Goal: Task Accomplishment & Management: Manage account settings

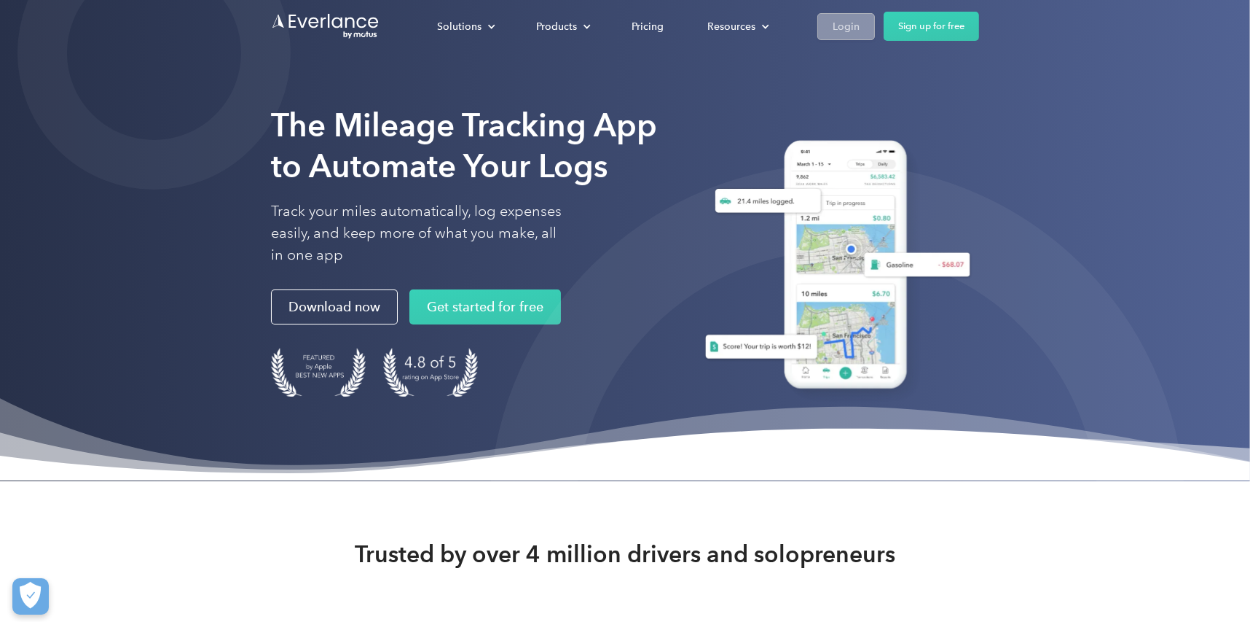
click at [848, 31] on div "Login" at bounding box center [846, 26] width 27 height 18
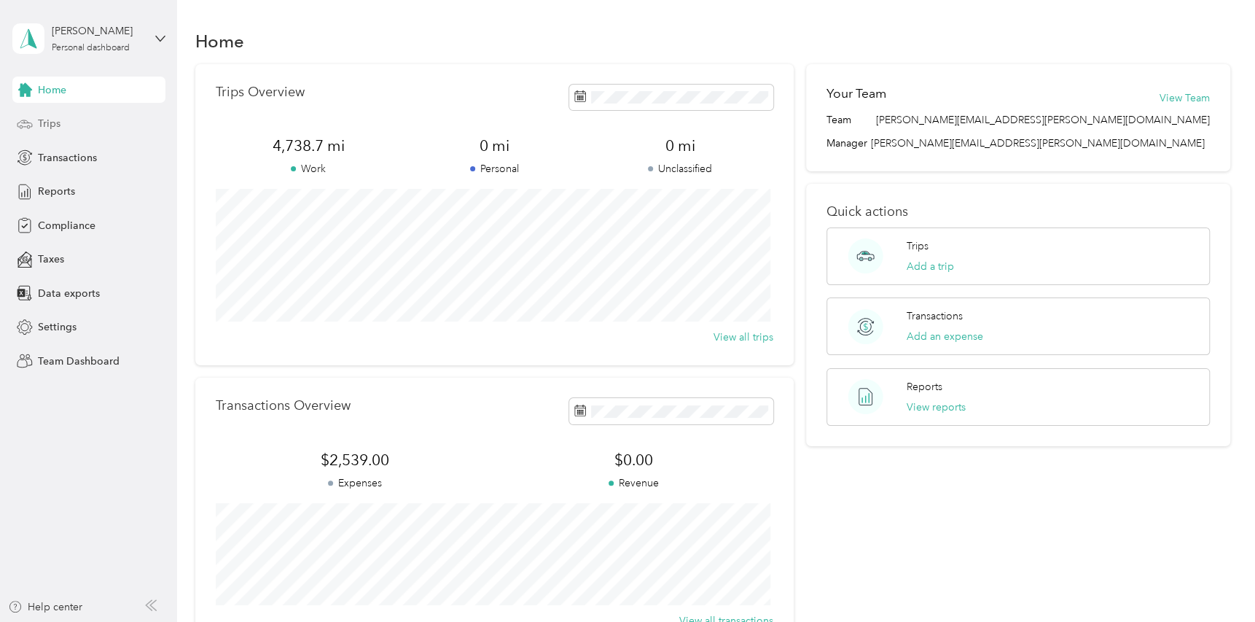
click at [77, 122] on div "Trips" at bounding box center [88, 124] width 153 height 26
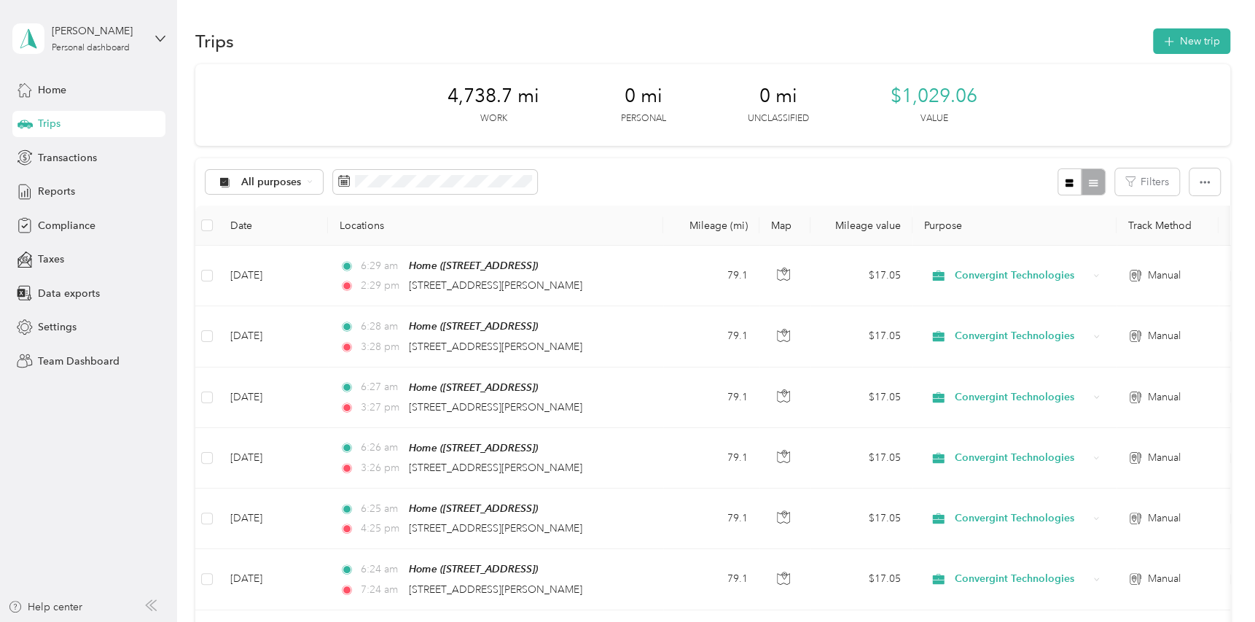
click at [1179, 54] on div "Trips New trip" at bounding box center [712, 41] width 1035 height 31
click at [1179, 43] on button "New trip" at bounding box center [1191, 41] width 77 height 26
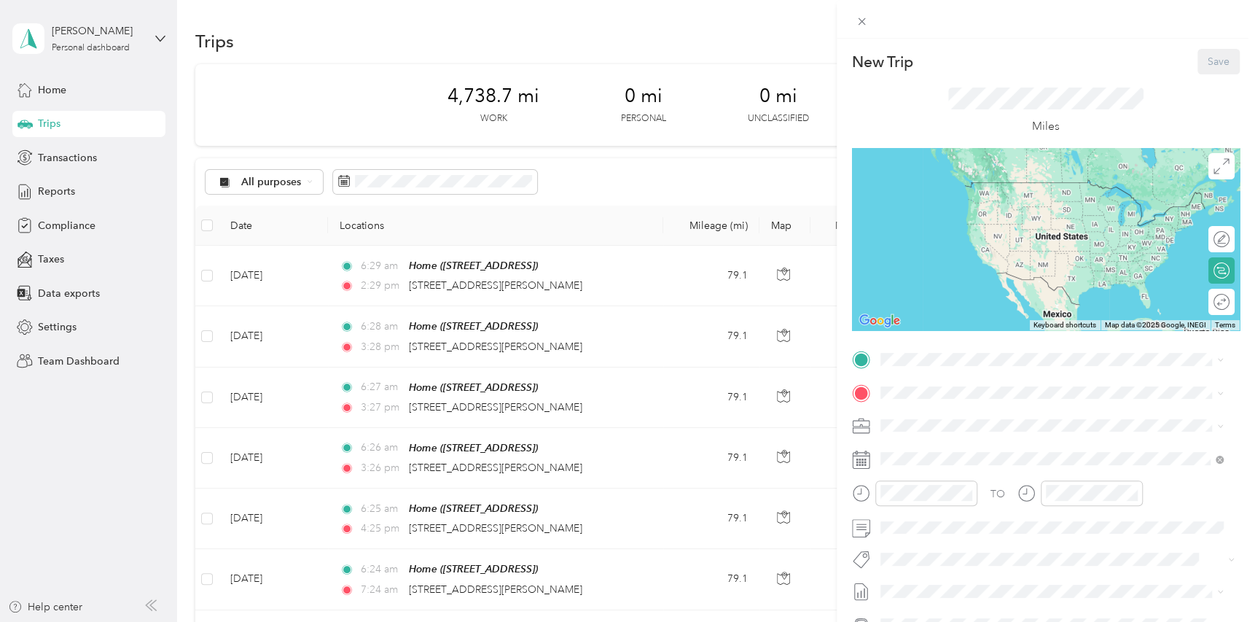
click at [51, 120] on div "New Trip Save This trip cannot be edited because it is either under review, app…" at bounding box center [627, 311] width 1255 height 622
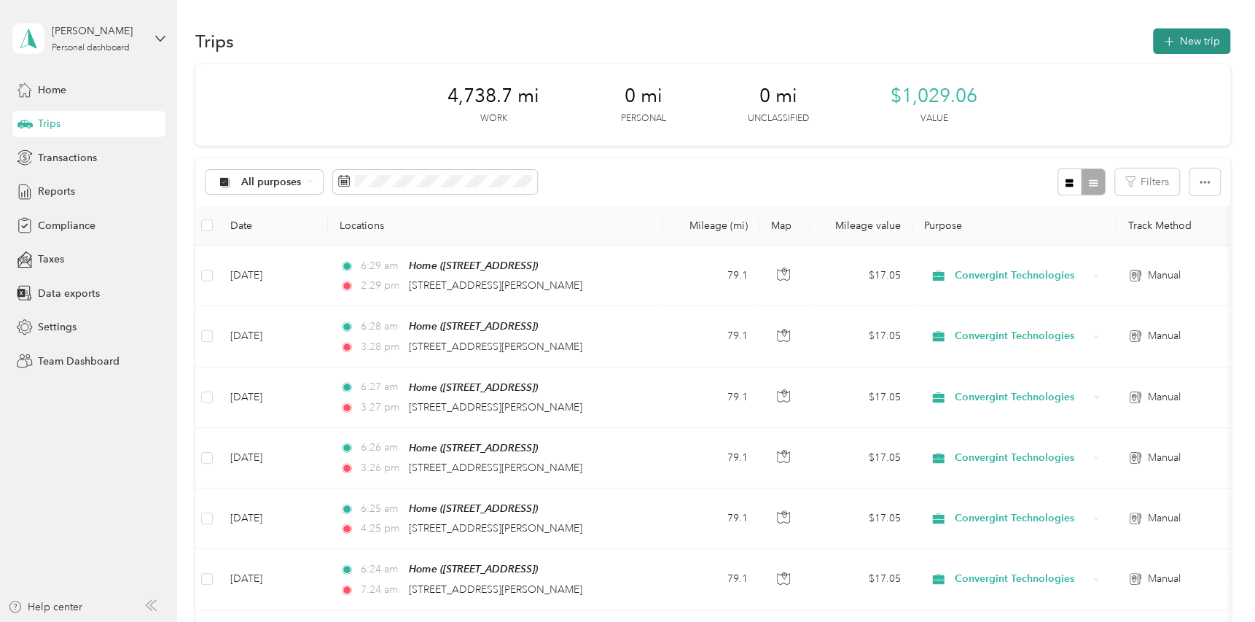
click at [1185, 50] on button "New trip" at bounding box center [1191, 41] width 77 height 26
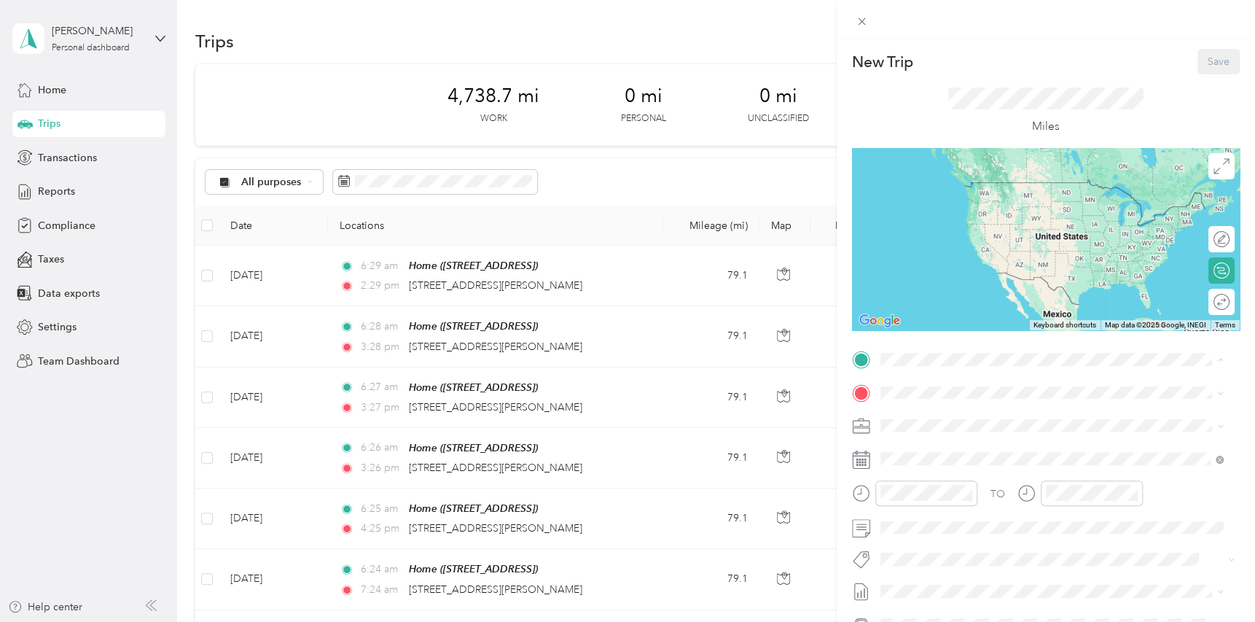
click at [976, 439] on span "9625 401st Ave, Genoa City, WI, United States , 53128, Genoa City, WI, United S…" at bounding box center [953, 433] width 93 height 12
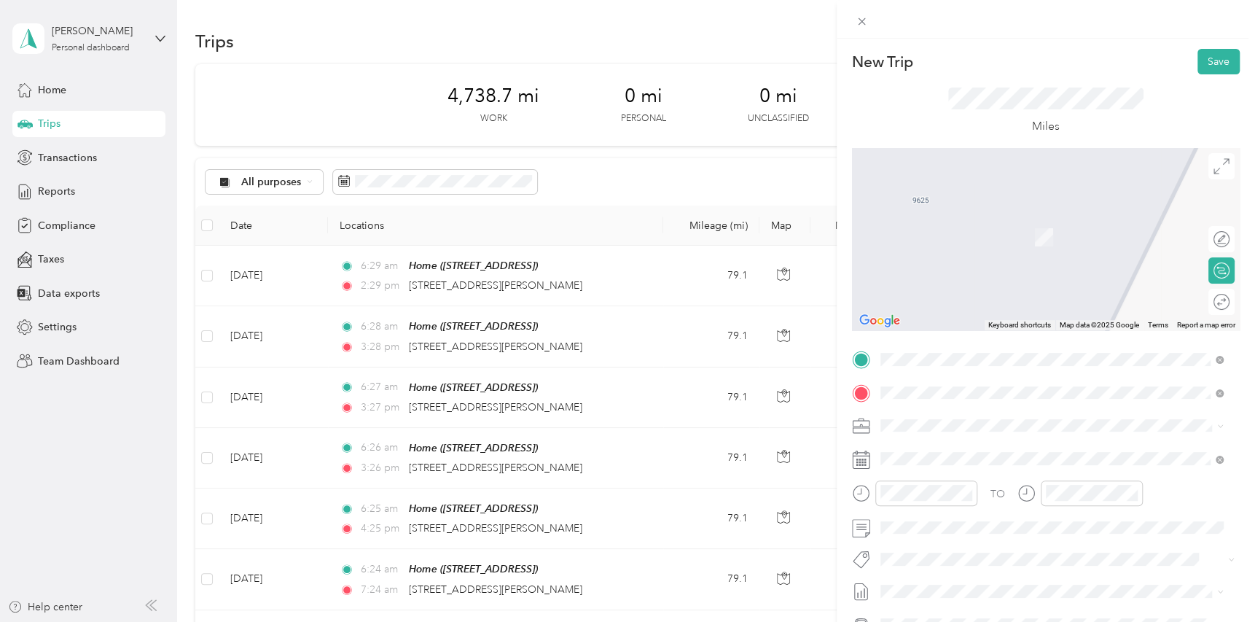
click at [994, 452] on span "2000 Center Drive Hoffman Estates, Illinois 60192, United States" at bounding box center [980, 445] width 146 height 13
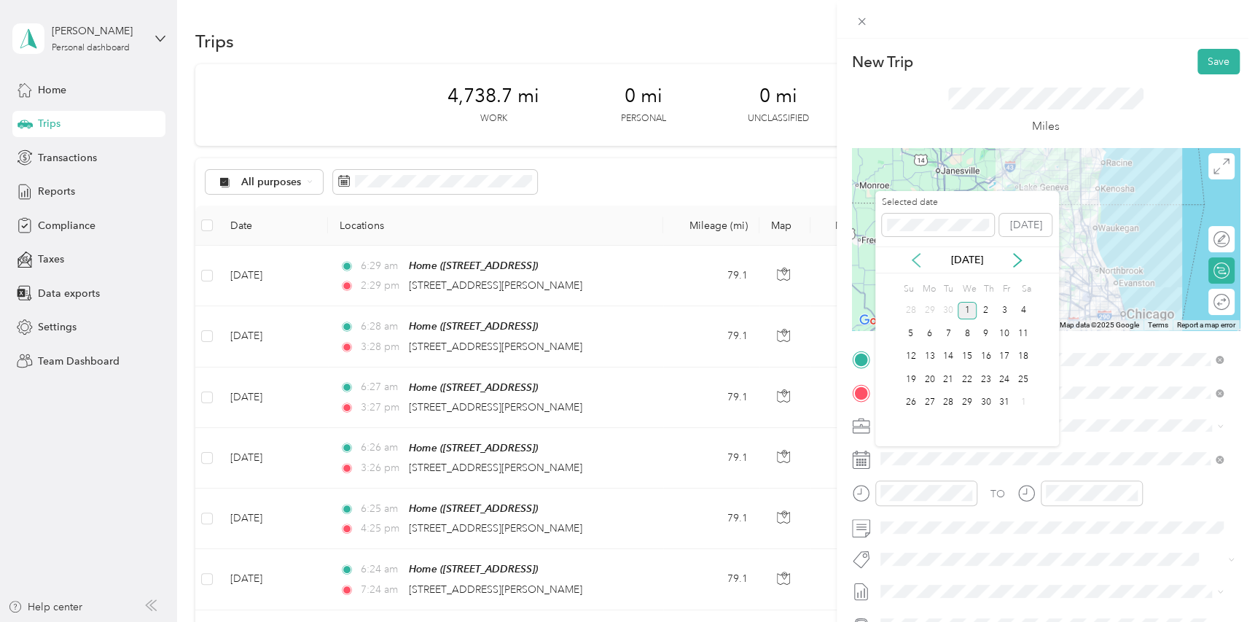
click at [909, 253] on div "Oct 2025" at bounding box center [967, 259] width 184 height 15
click at [915, 256] on icon at bounding box center [916, 260] width 15 height 15
click at [1000, 353] on div "19" at bounding box center [1004, 357] width 19 height 18
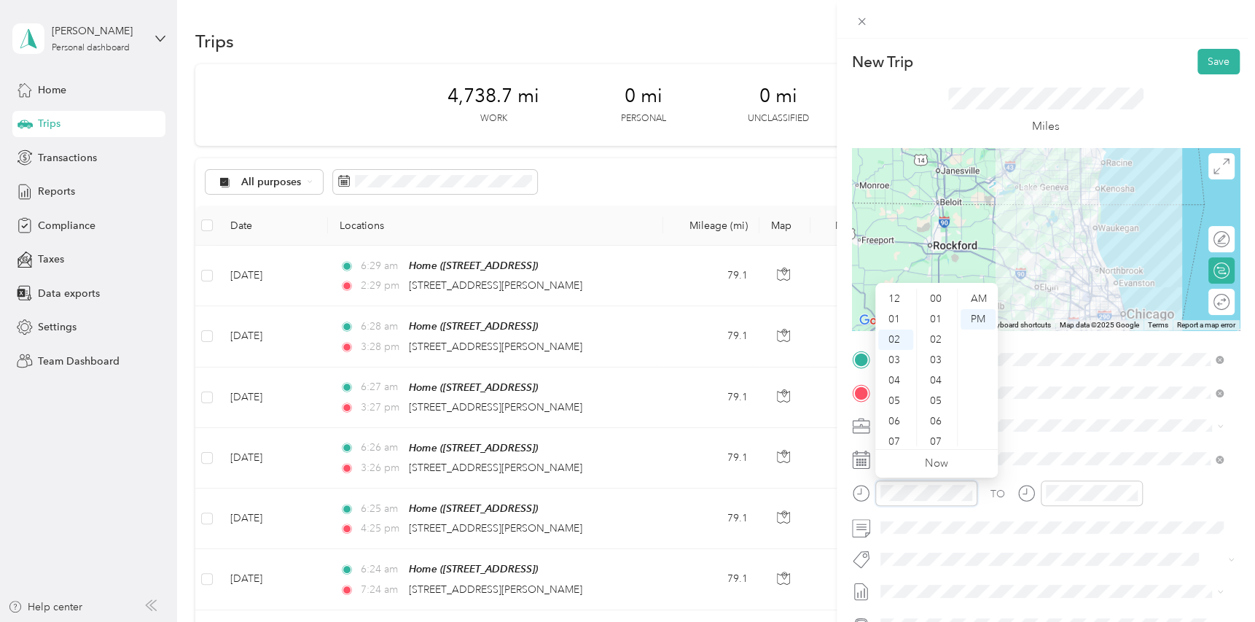
scroll to position [857, 0]
click at [901, 361] on div "05" at bounding box center [895, 360] width 35 height 20
click at [977, 301] on div "AM" at bounding box center [977, 299] width 35 height 20
click at [1035, 466] on span at bounding box center [1057, 458] width 364 height 23
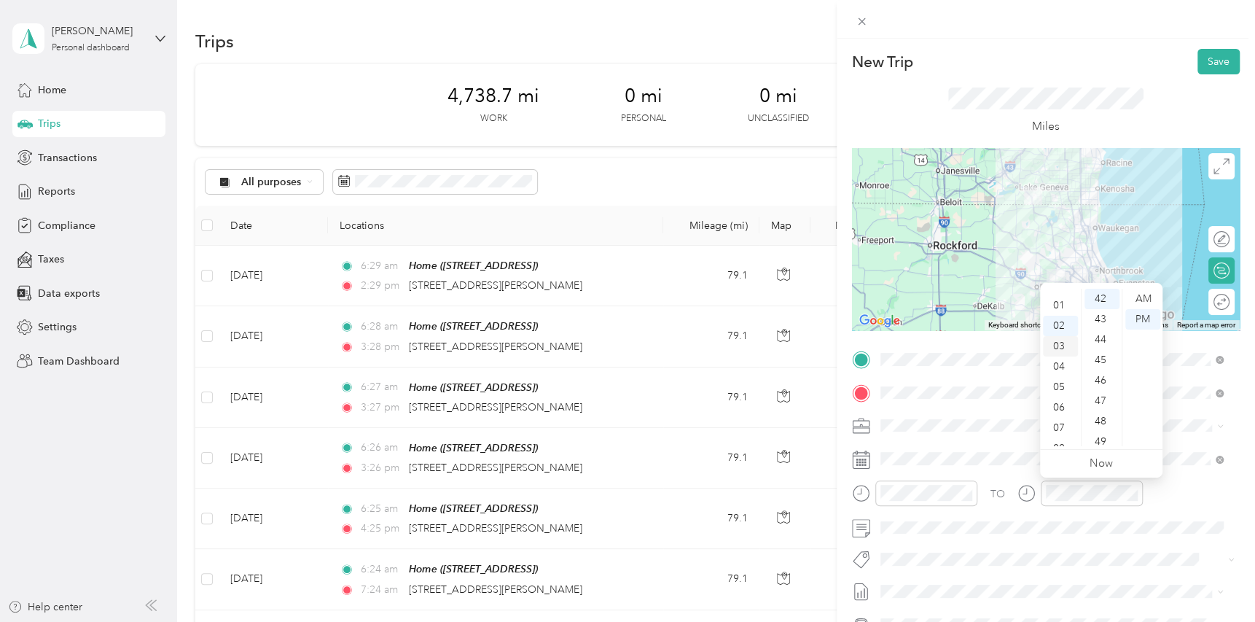
click at [1065, 348] on div "03" at bounding box center [1060, 346] width 35 height 20
click at [1144, 316] on div "PM" at bounding box center [1142, 319] width 35 height 20
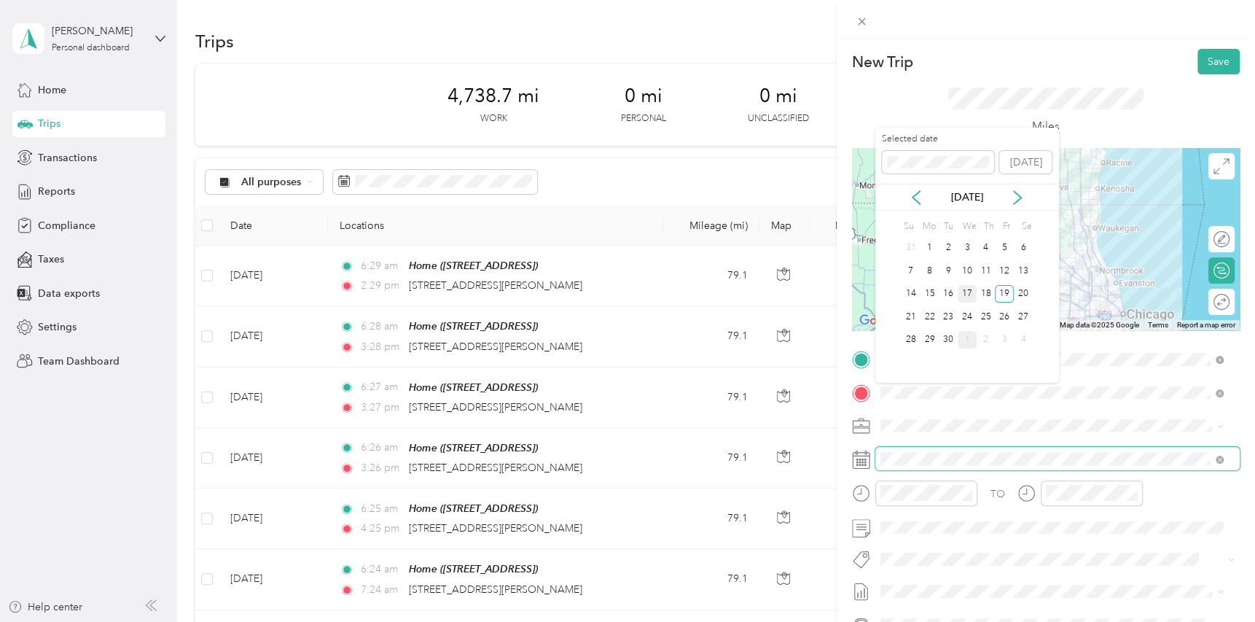
scroll to position [141, 0]
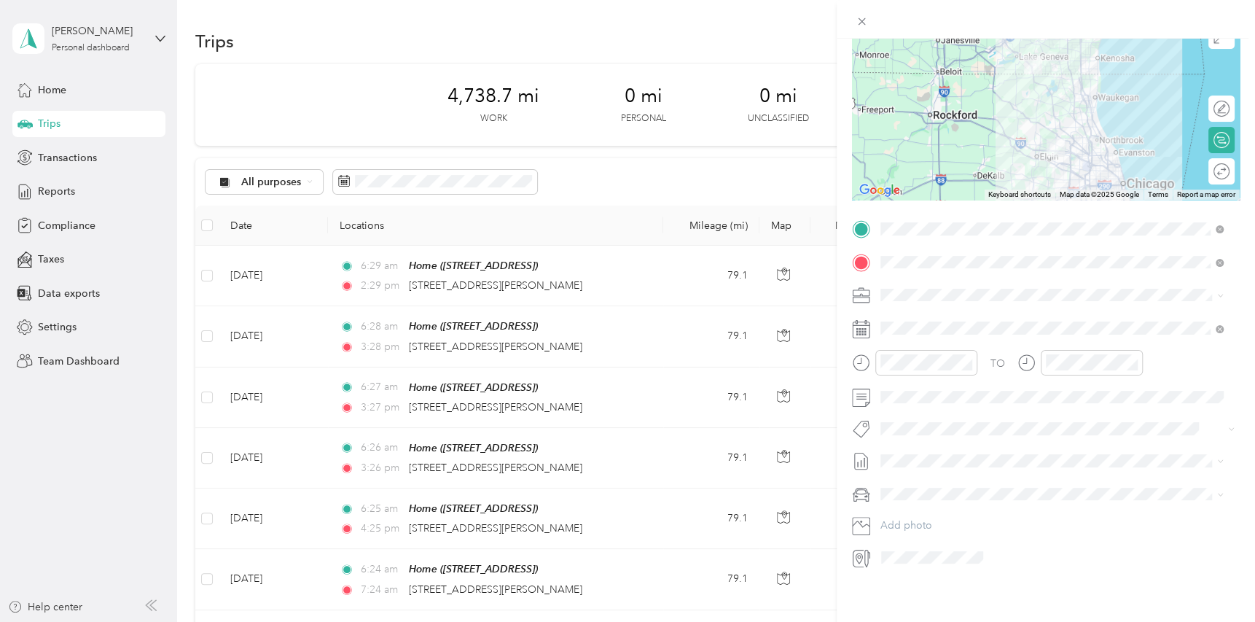
click at [854, 496] on div "TO Add photo" at bounding box center [1046, 392] width 388 height 351
click at [932, 502] on span "Subaru Legacy" at bounding box center [919, 508] width 68 height 12
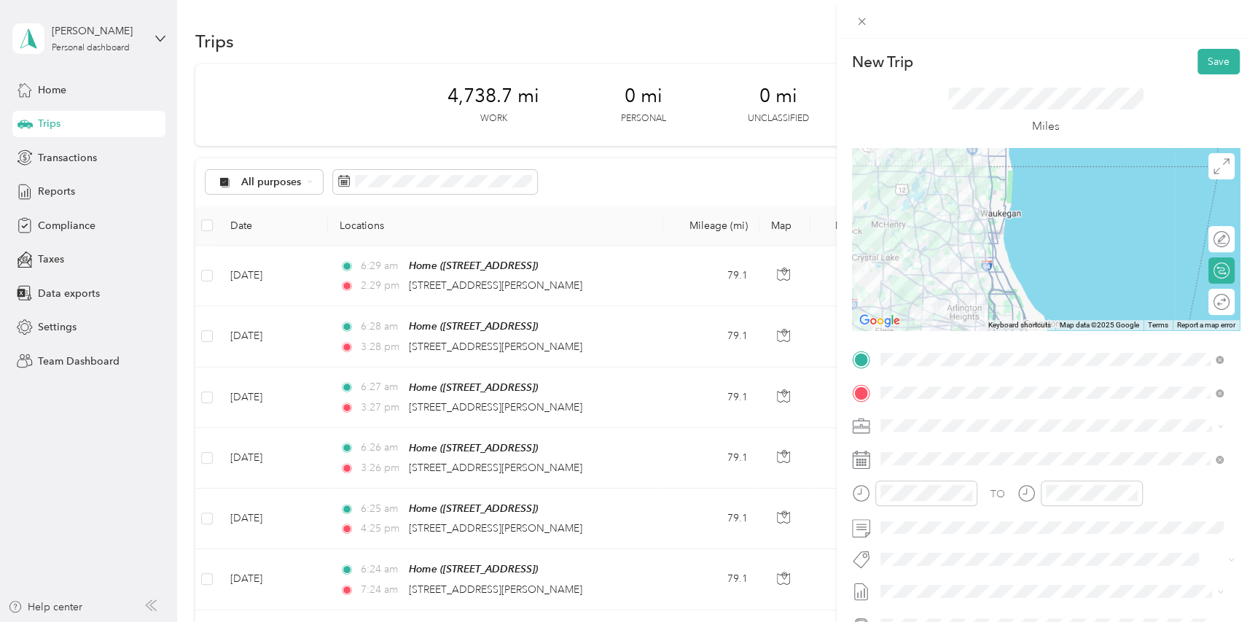
click at [1212, 306] on div "Round trip" at bounding box center [1221, 302] width 26 height 26
click at [1199, 307] on div at bounding box center [1214, 301] width 31 height 15
click at [1204, 54] on button "Save" at bounding box center [1218, 62] width 42 height 26
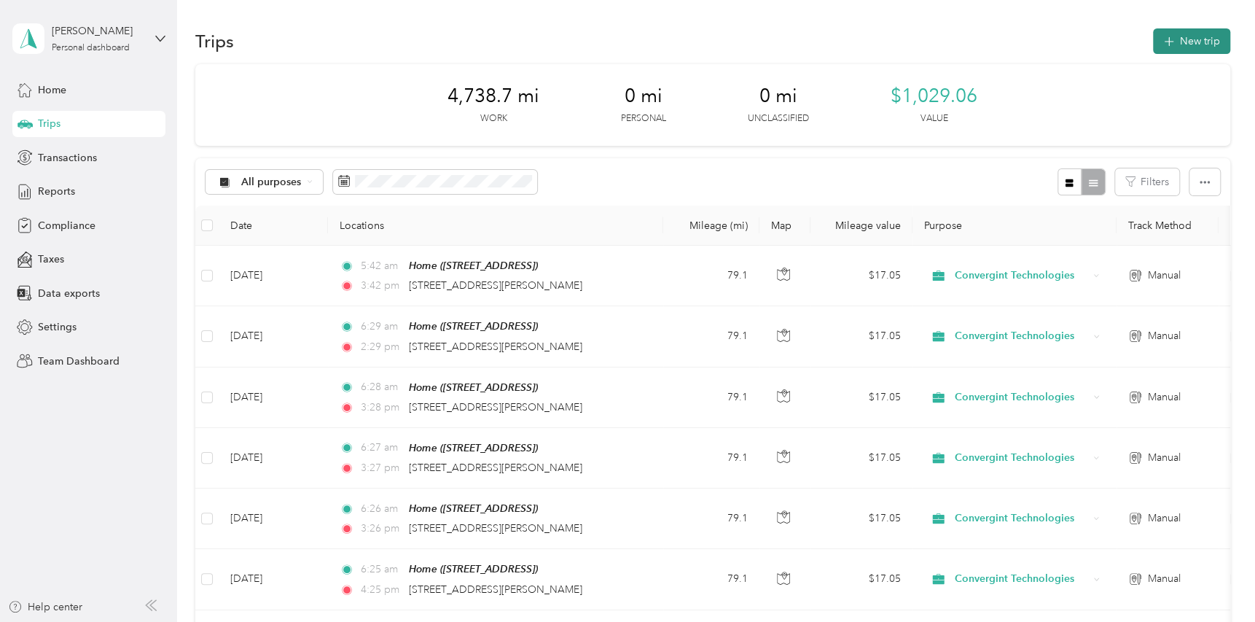
click at [1172, 40] on button "New trip" at bounding box center [1191, 41] width 77 height 26
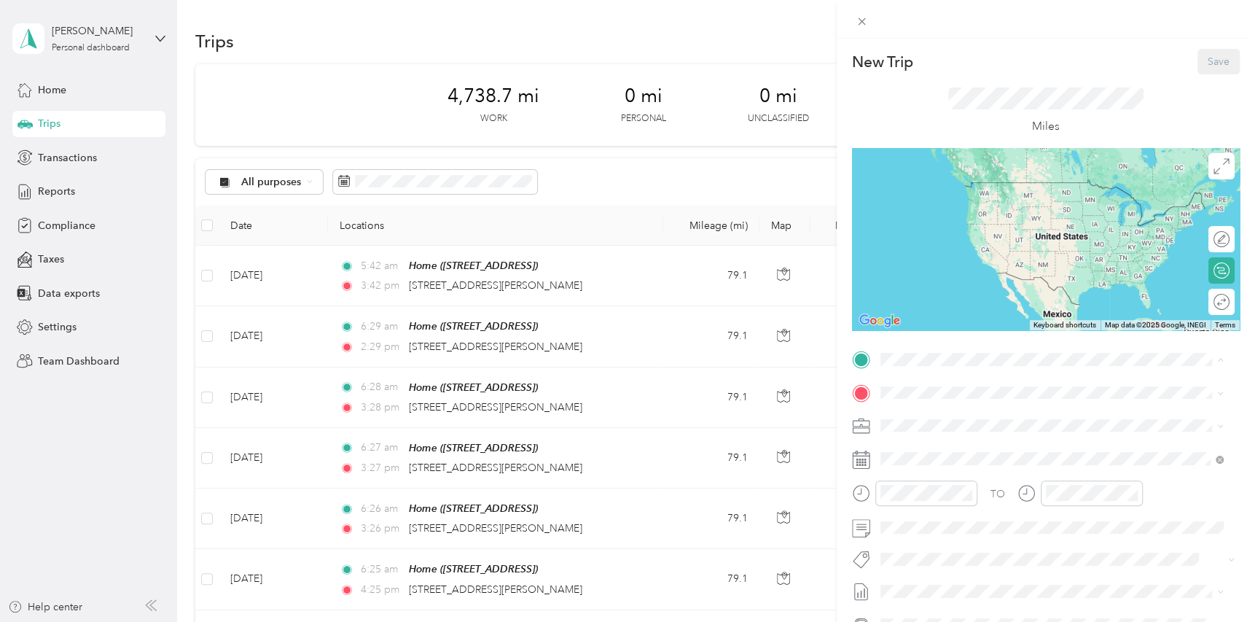
click at [942, 412] on div "Home" at bounding box center [953, 416] width 93 height 13
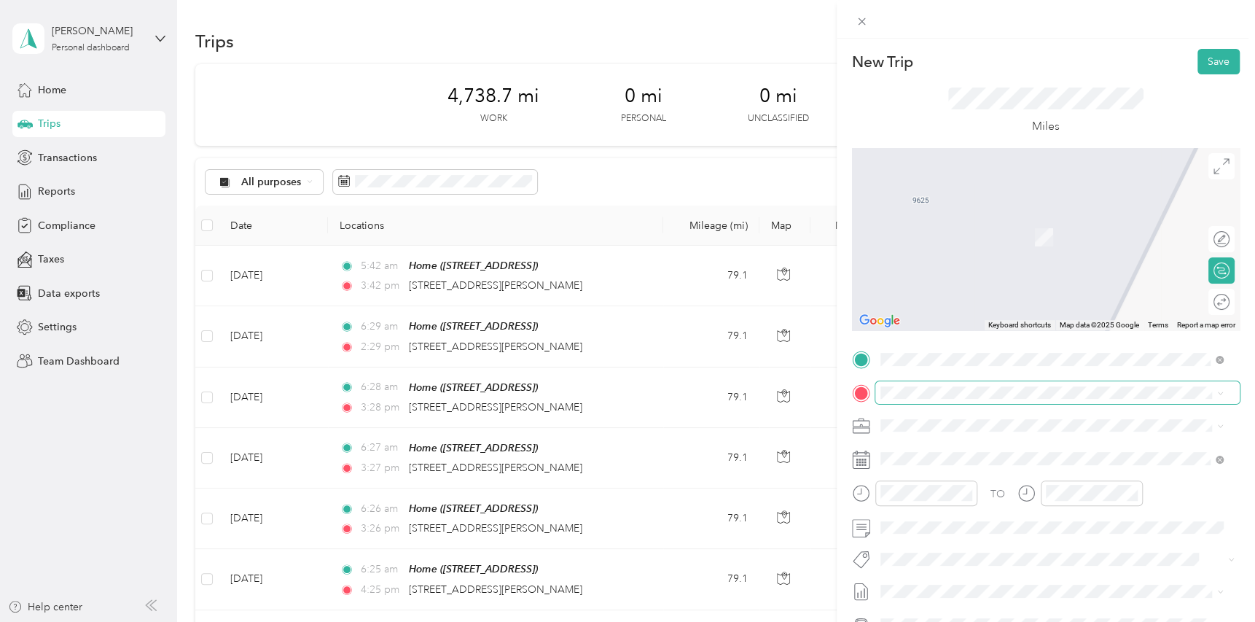
click at [925, 399] on span at bounding box center [1057, 392] width 364 height 23
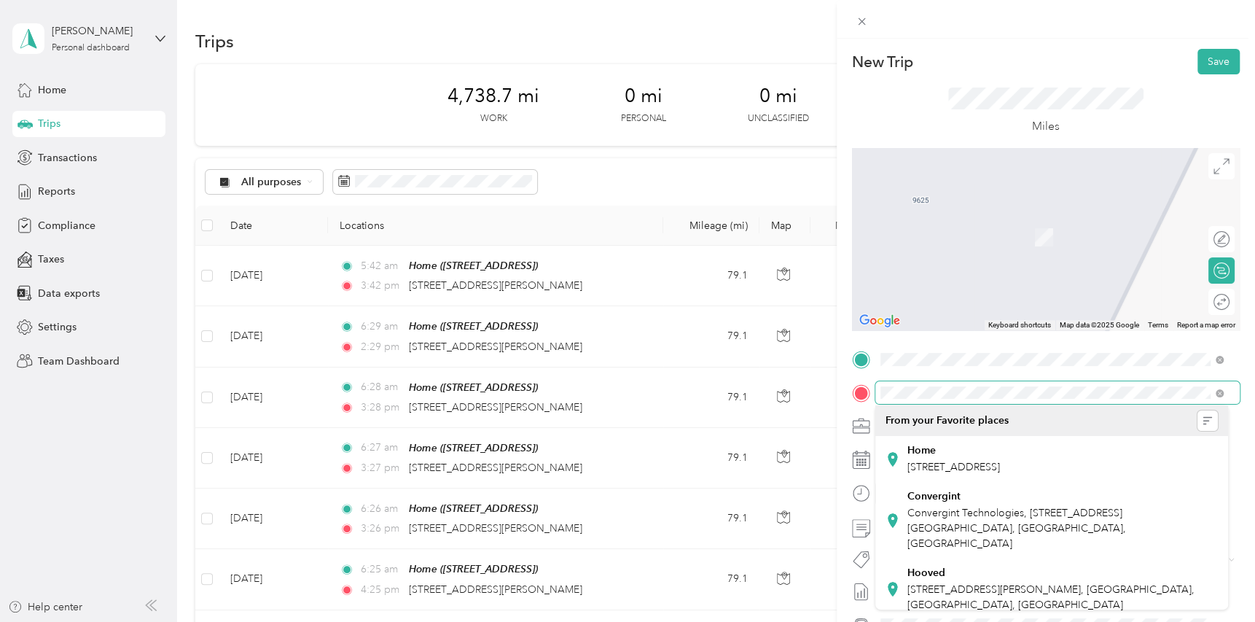
scroll to position [0, 17]
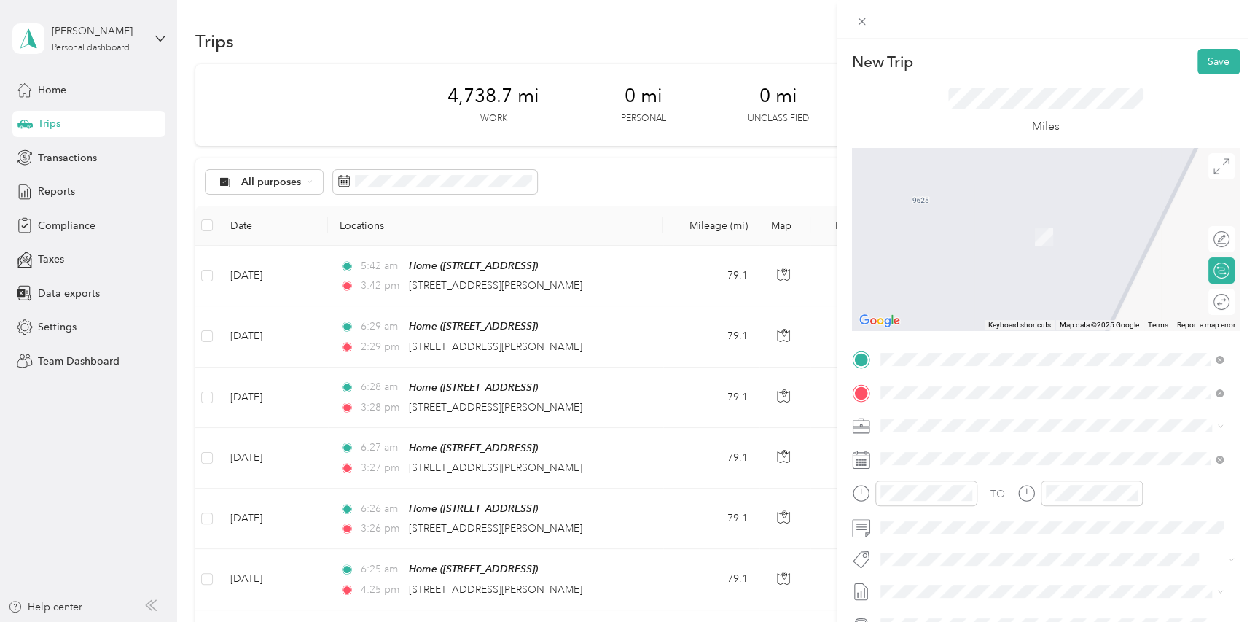
click at [1103, 439] on div "1653 West Congress Parkway Chicago, Illinois 60612, United States" at bounding box center [1051, 446] width 333 height 20
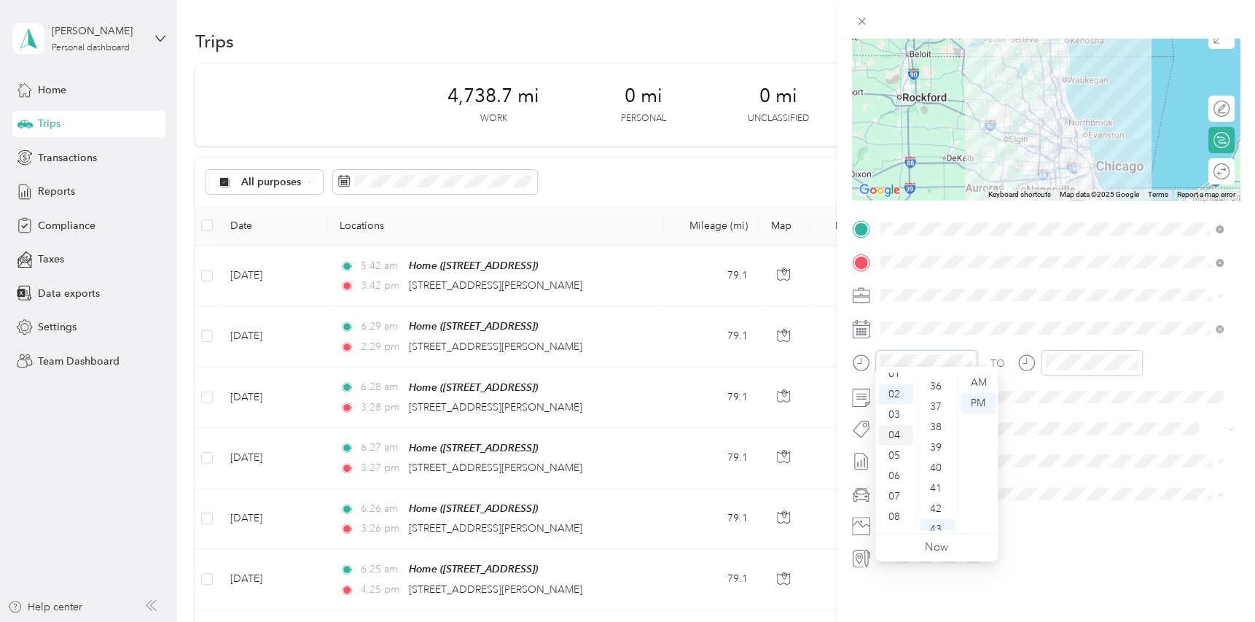
scroll to position [0, 0]
click at [899, 510] on div "06" at bounding box center [895, 505] width 35 height 20
click at [890, 456] on div "06" at bounding box center [895, 464] width 35 height 20
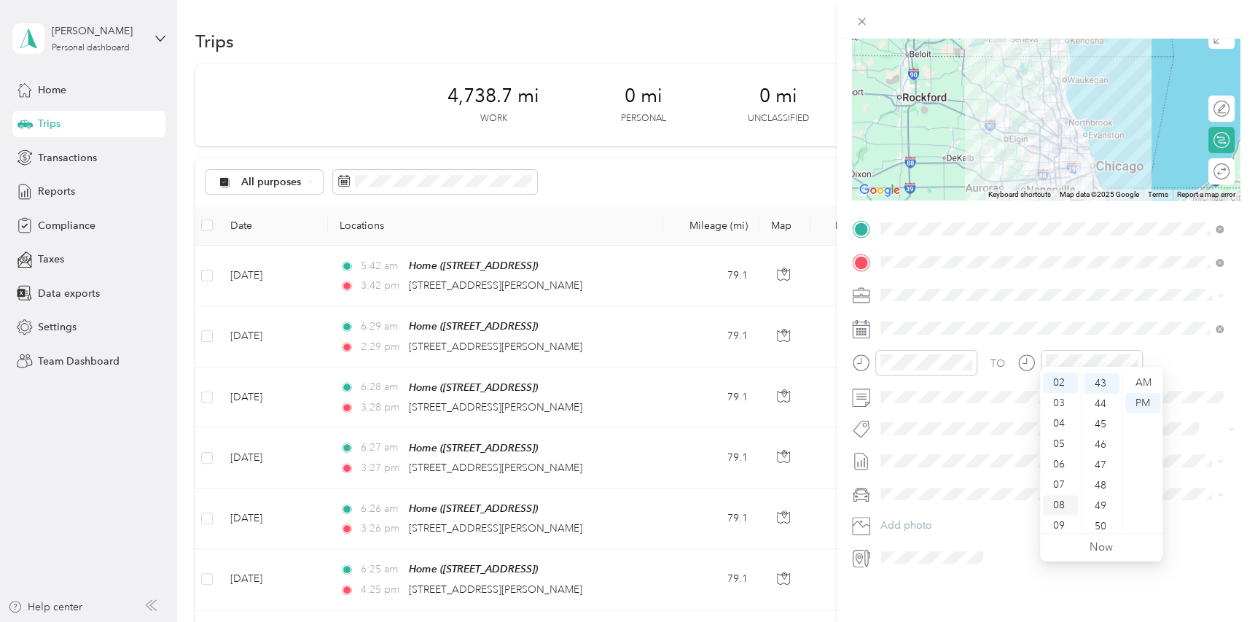
click at [1065, 502] on div "08" at bounding box center [1060, 505] width 35 height 20
click at [1177, 385] on span at bounding box center [1057, 396] width 364 height 23
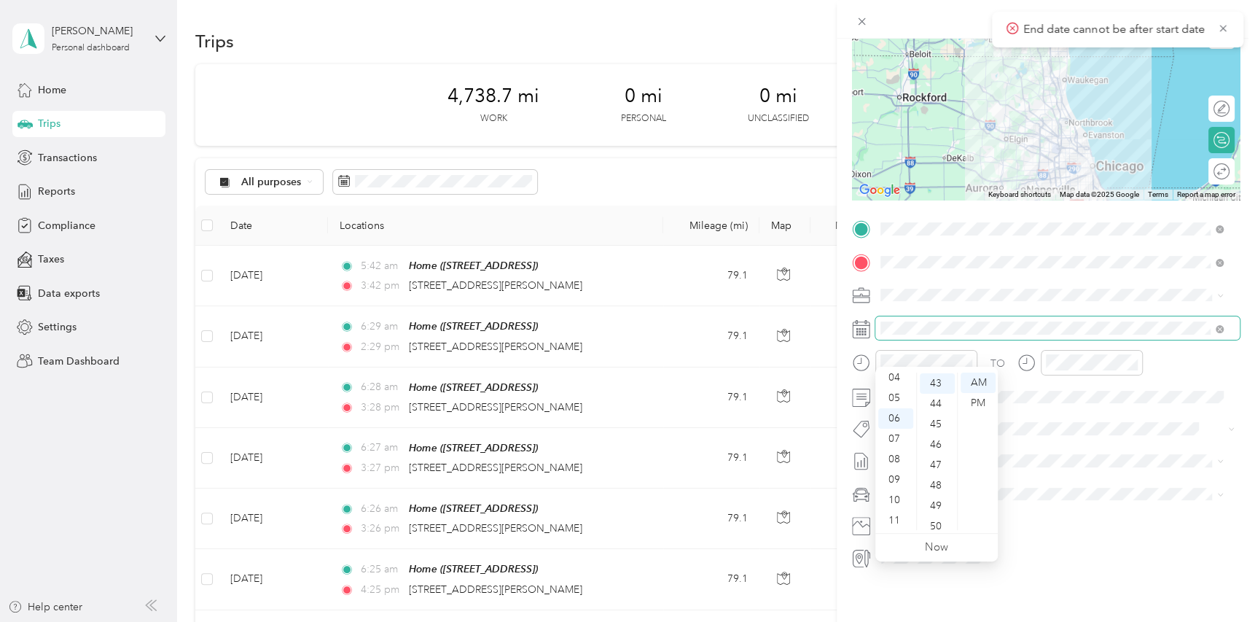
click at [1006, 316] on span at bounding box center [1057, 327] width 364 height 23
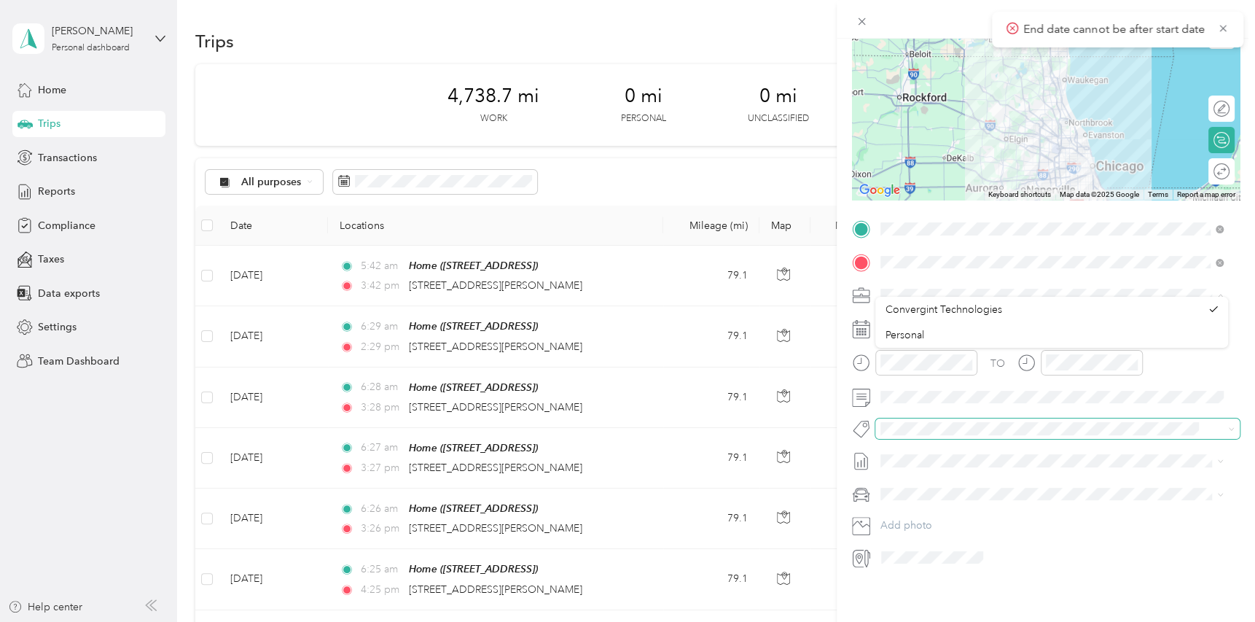
click at [1172, 621] on div "New Trip Save This trip cannot be edited because it is either under review, app…" at bounding box center [623, 622] width 1247 height 0
click at [945, 621] on div "New Trip Save This trip cannot be edited because it is either under review, app…" at bounding box center [623, 622] width 1247 height 0
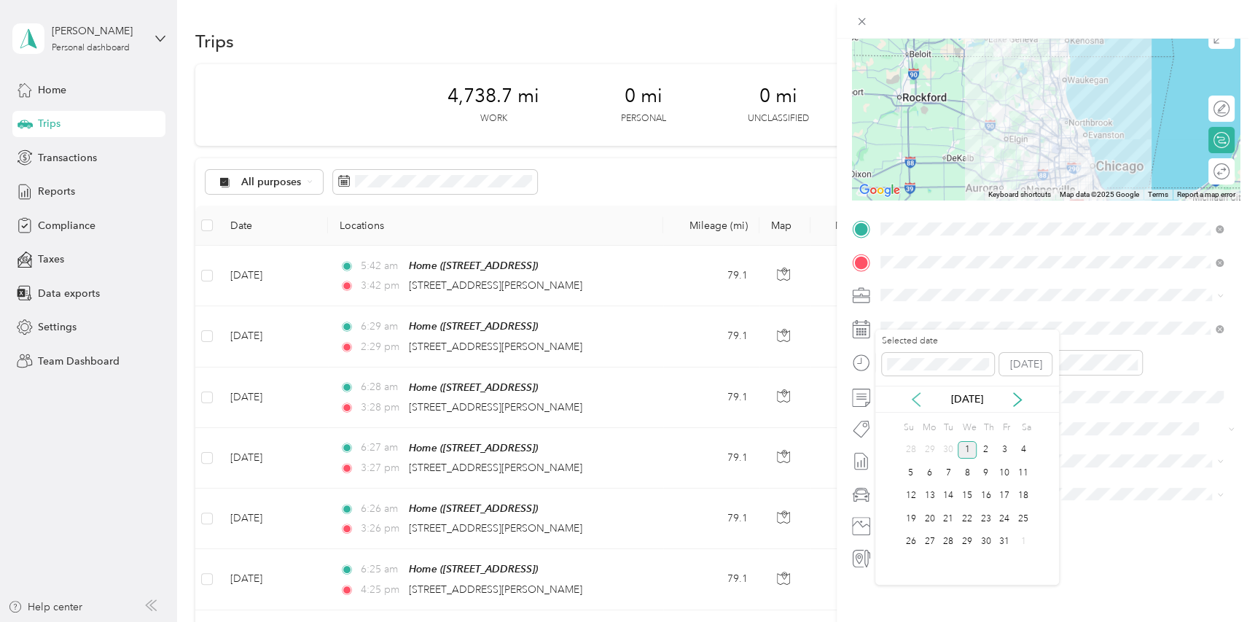
click at [917, 397] on icon at bounding box center [916, 399] width 15 height 15
click at [930, 517] on div "22" at bounding box center [929, 518] width 19 height 18
click at [1030, 449] on span at bounding box center [1057, 460] width 364 height 23
click at [949, 508] on span "Subaru Legacy" at bounding box center [919, 508] width 68 height 12
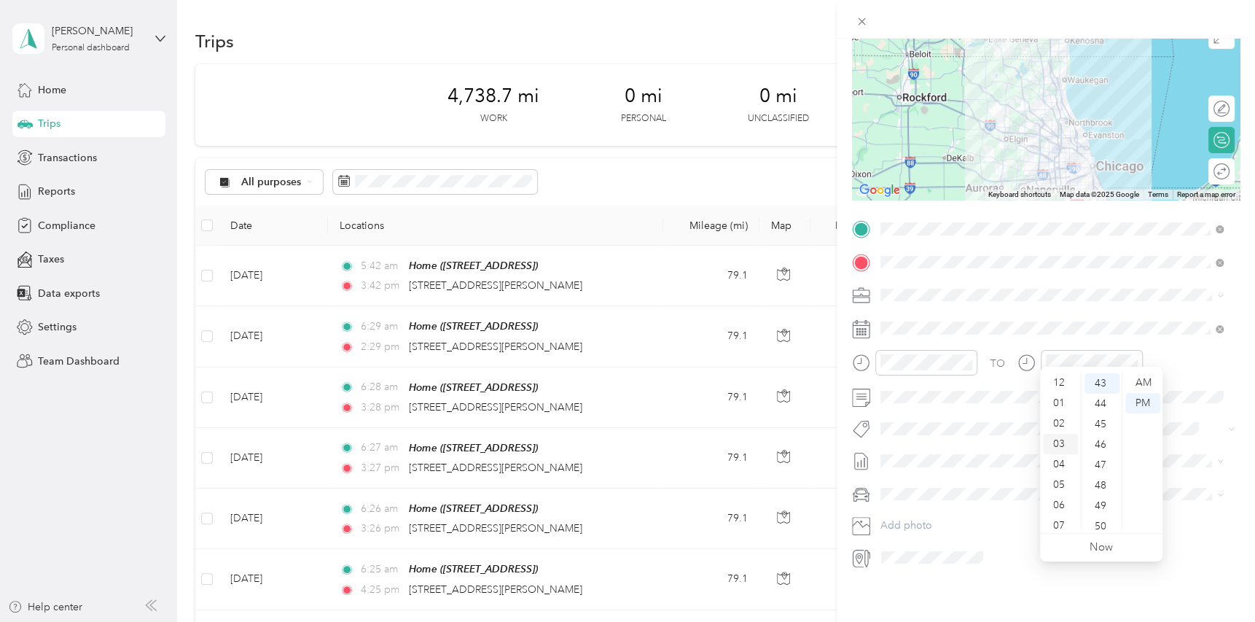
click at [1057, 438] on div "03" at bounding box center [1060, 444] width 35 height 20
click at [1054, 402] on div "01" at bounding box center [1060, 403] width 35 height 20
click at [1018, 353] on div at bounding box center [1079, 363] width 125 height 26
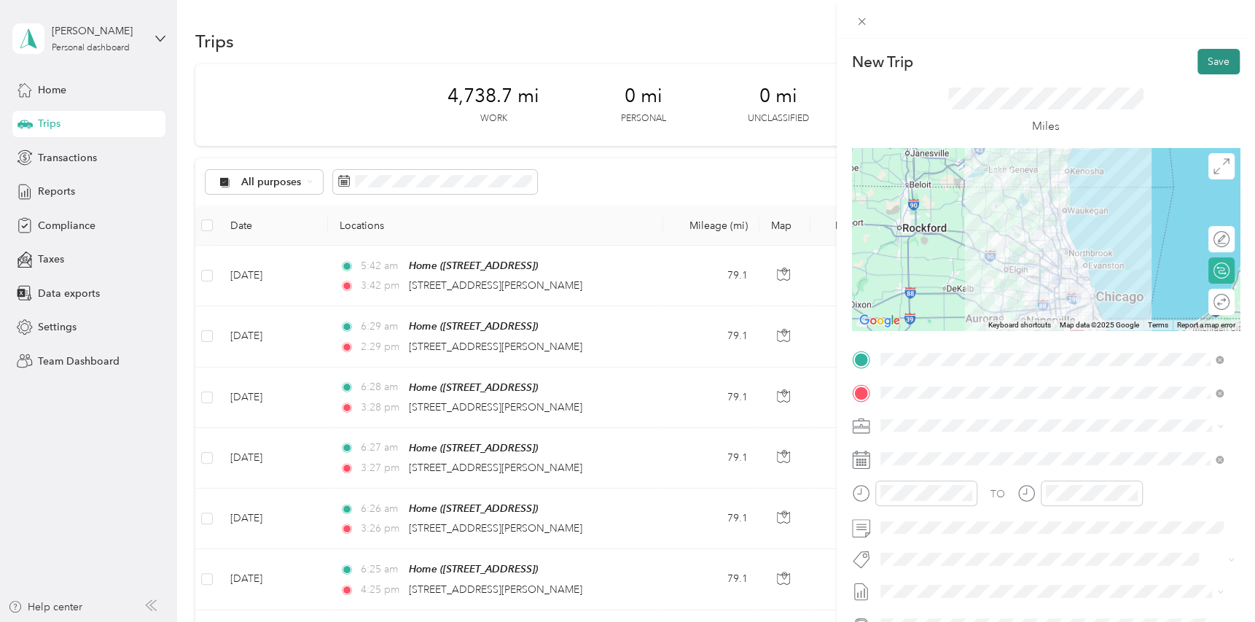
click at [1210, 61] on button "Save" at bounding box center [1218, 62] width 42 height 26
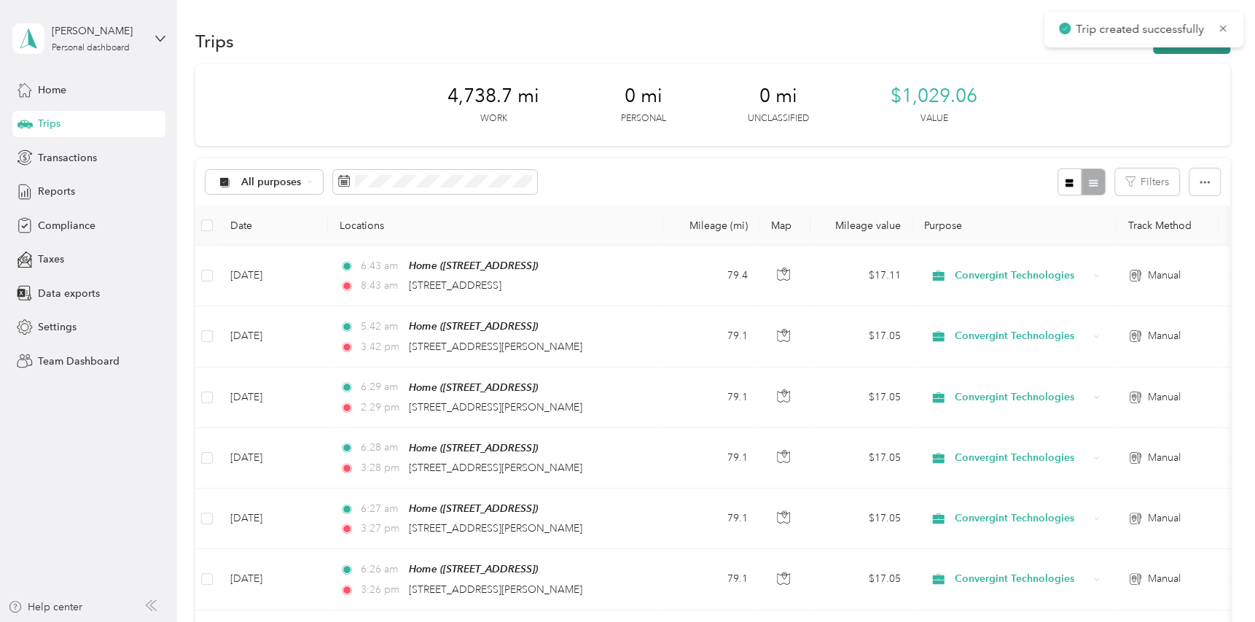
click at [1191, 51] on button "New trip" at bounding box center [1191, 41] width 77 height 26
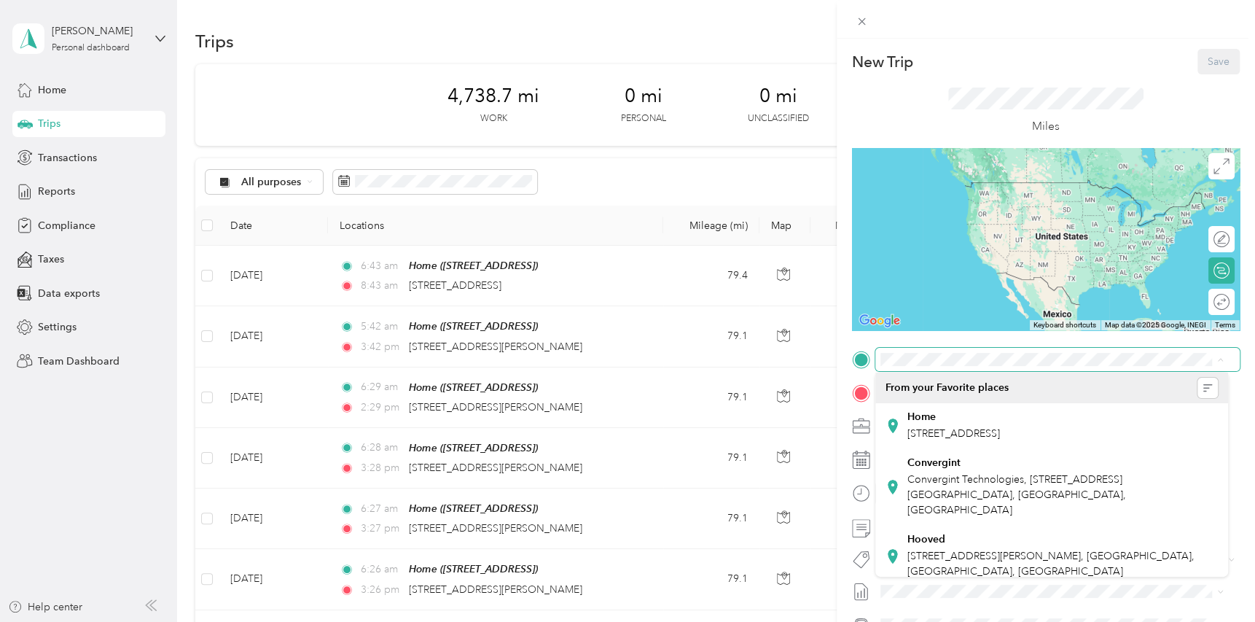
scroll to position [0, 18]
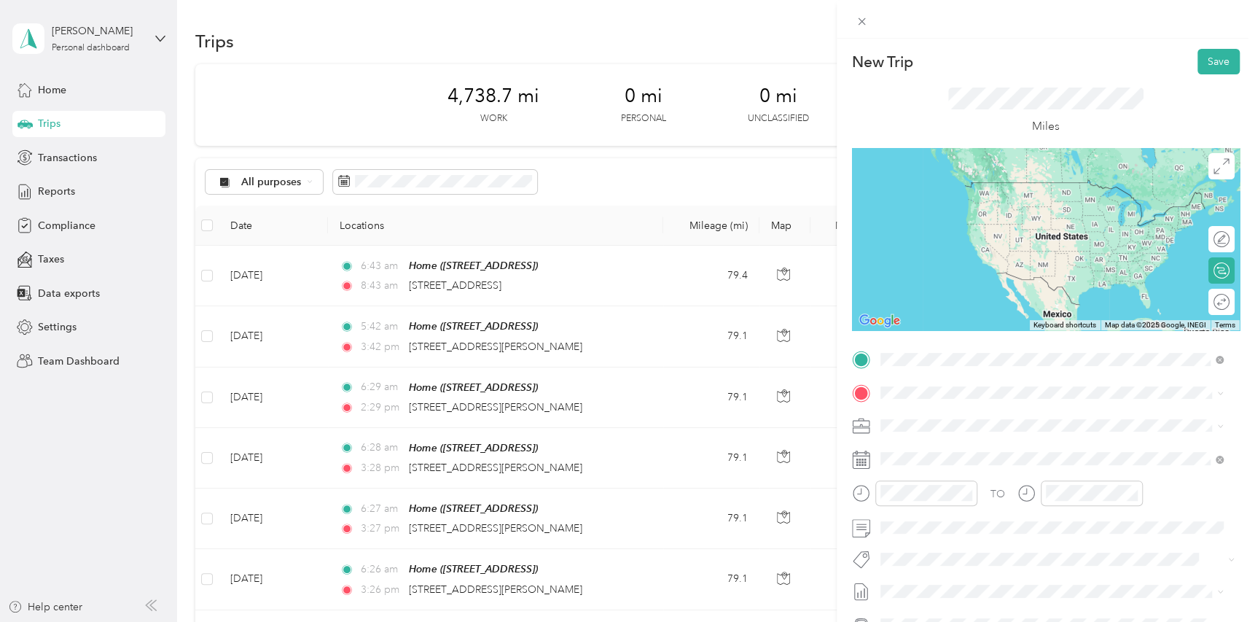
click at [1005, 412] on span "1653 West Congress Parkway Chicago, Illinois 60612, United States" at bounding box center [980, 411] width 146 height 13
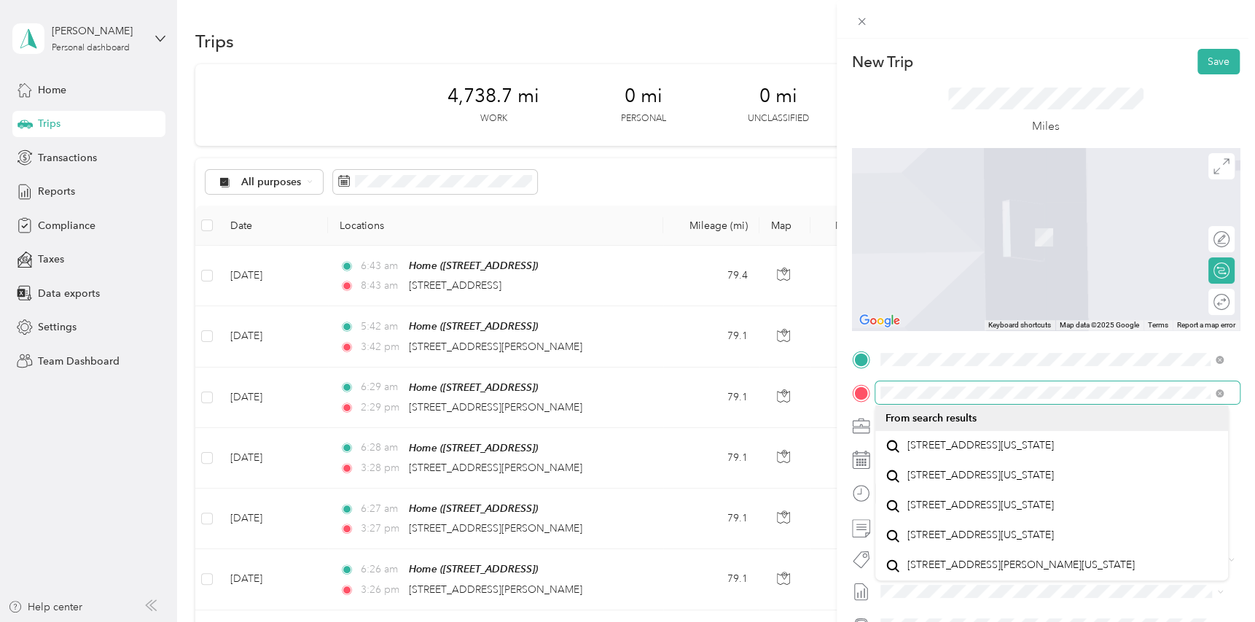
click at [787, 383] on div "New Trip Save This trip cannot be edited because it is either under review, app…" at bounding box center [627, 311] width 1255 height 622
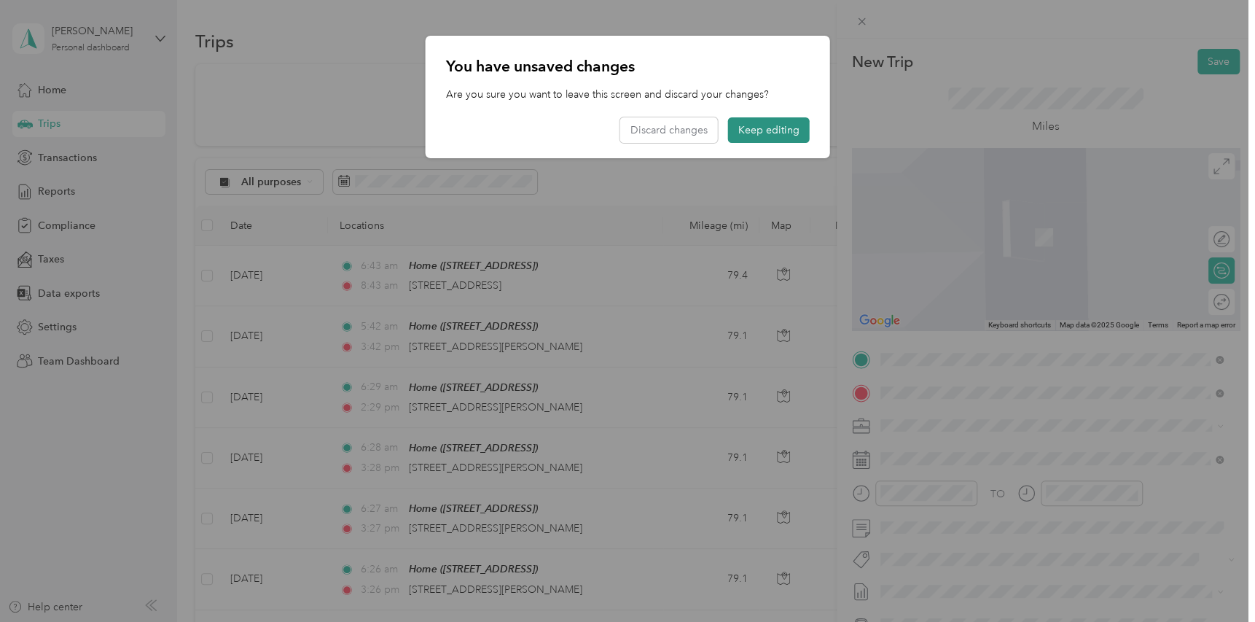
click at [774, 139] on button "Keep editing" at bounding box center [769, 130] width 82 height 26
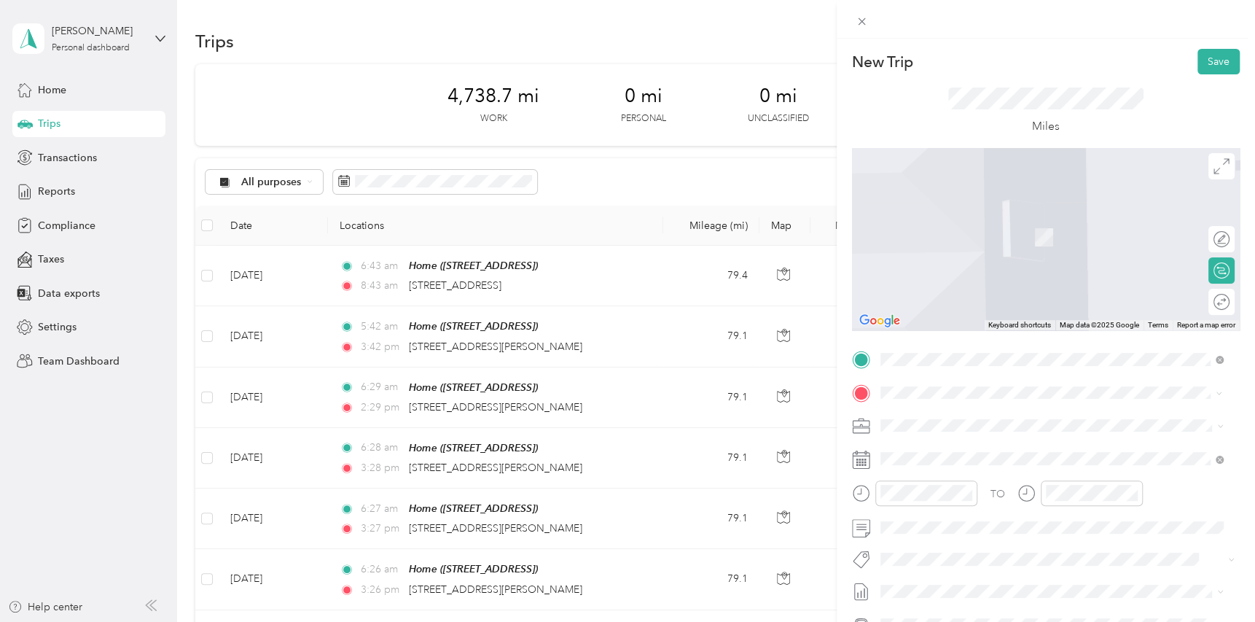
click at [979, 448] on span "222 West North Avenue Chicago, Illinois 60610, United States" at bounding box center [980, 445] width 146 height 13
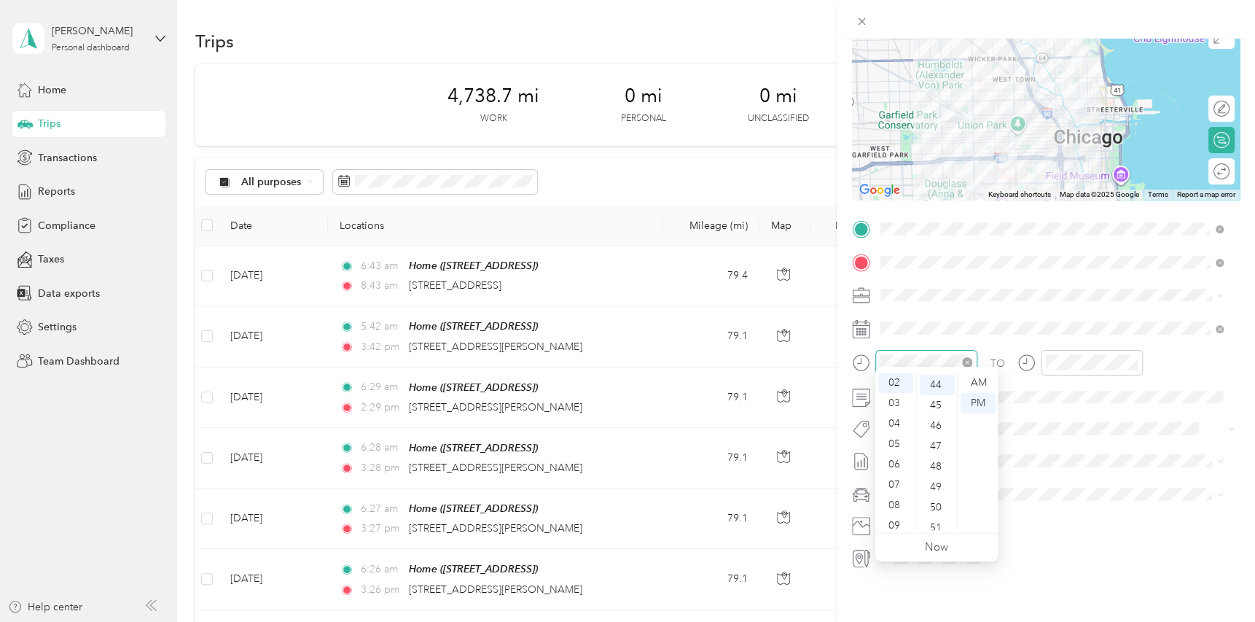
scroll to position [897, 0]
click at [1059, 431] on div "TO Add photo" at bounding box center [1046, 392] width 388 height 351
click at [923, 510] on div "Subaru Legacy" at bounding box center [1051, 507] width 333 height 15
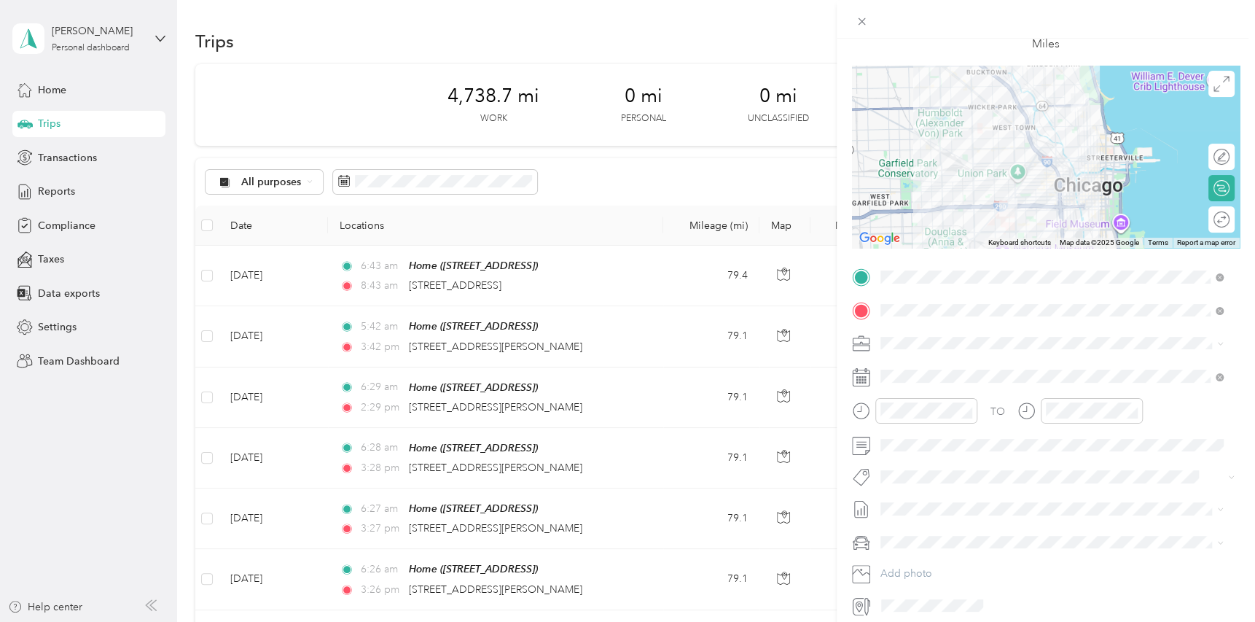
scroll to position [0, 0]
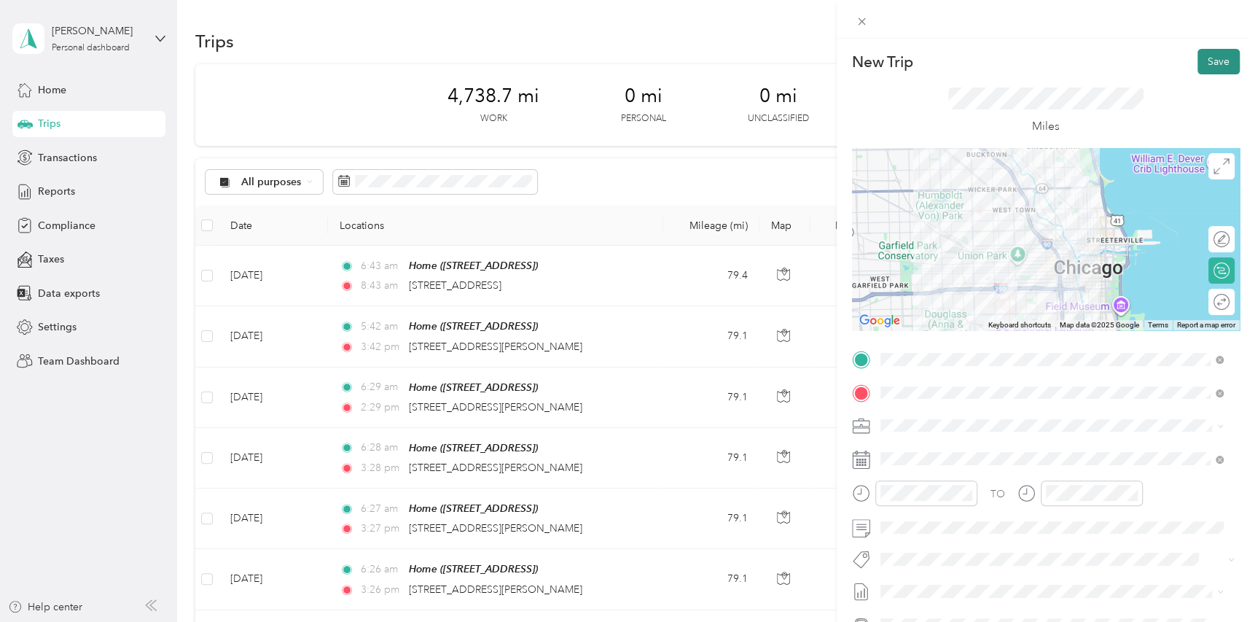
click at [1209, 69] on button "Save" at bounding box center [1218, 62] width 42 height 26
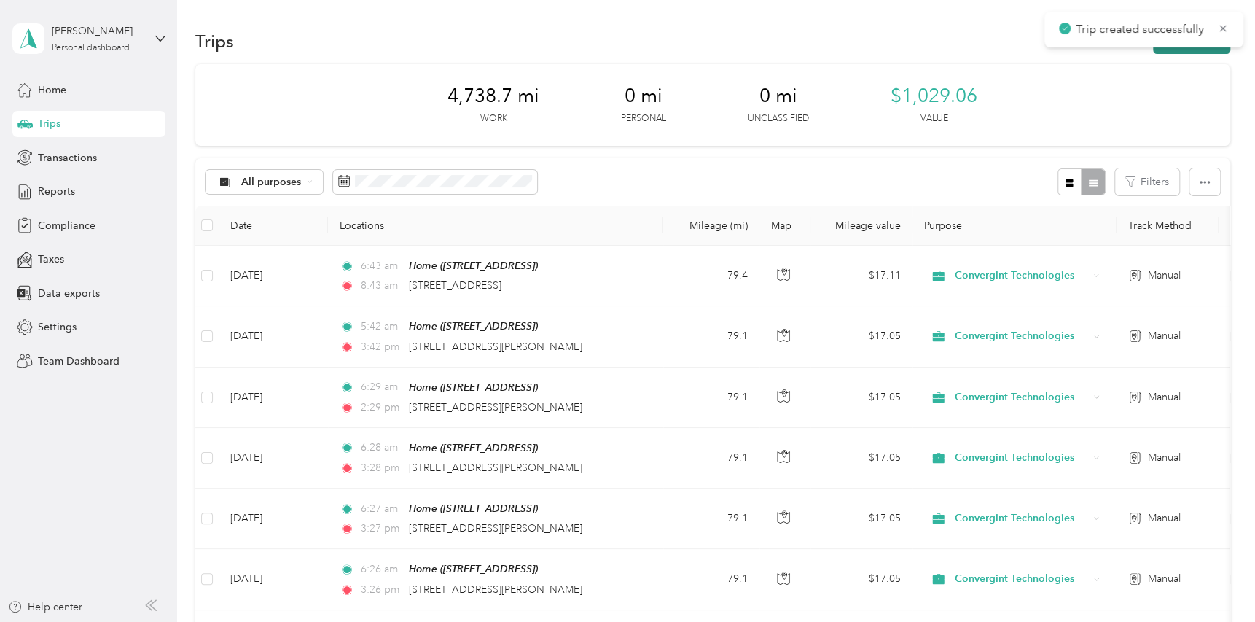
click at [1179, 51] on button "New trip" at bounding box center [1191, 41] width 77 height 26
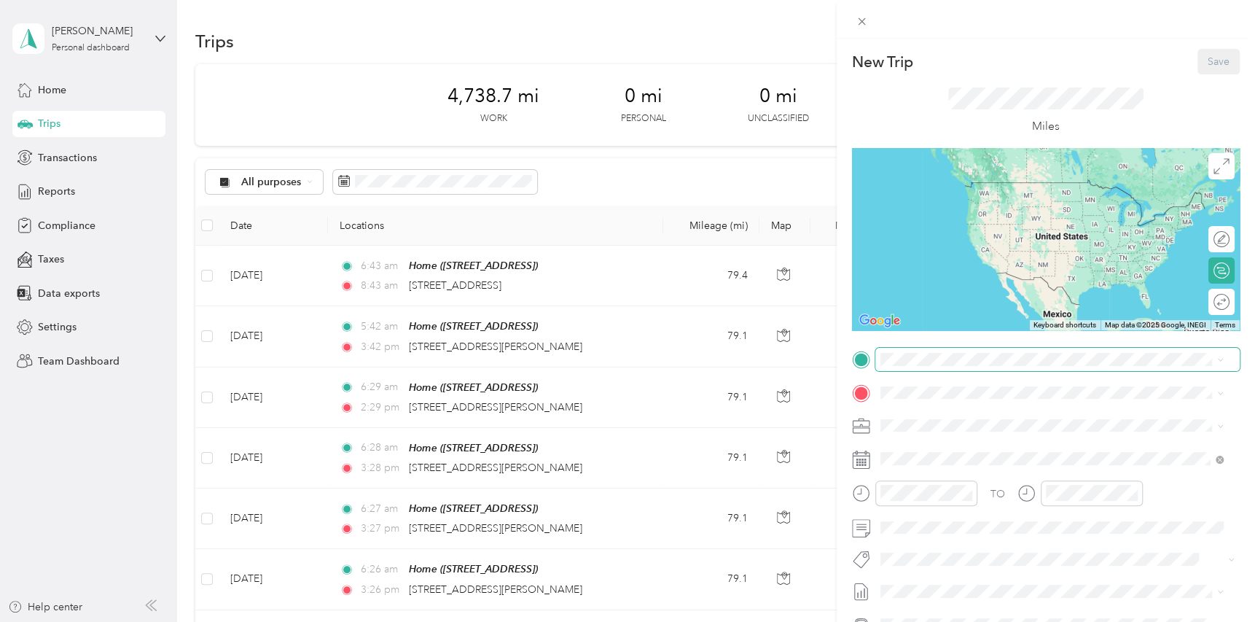
click at [938, 346] on div "New Trip Save This trip cannot be edited because it is either under review, app…" at bounding box center [1046, 374] width 388 height 650
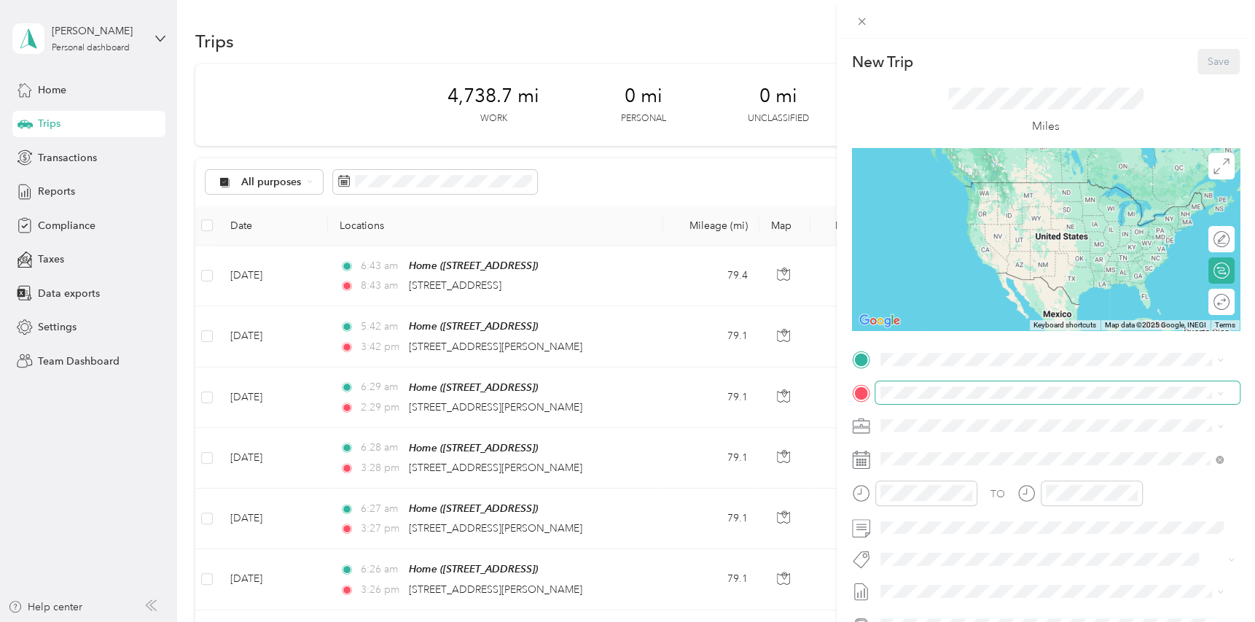
click at [943, 384] on span at bounding box center [1057, 392] width 364 height 23
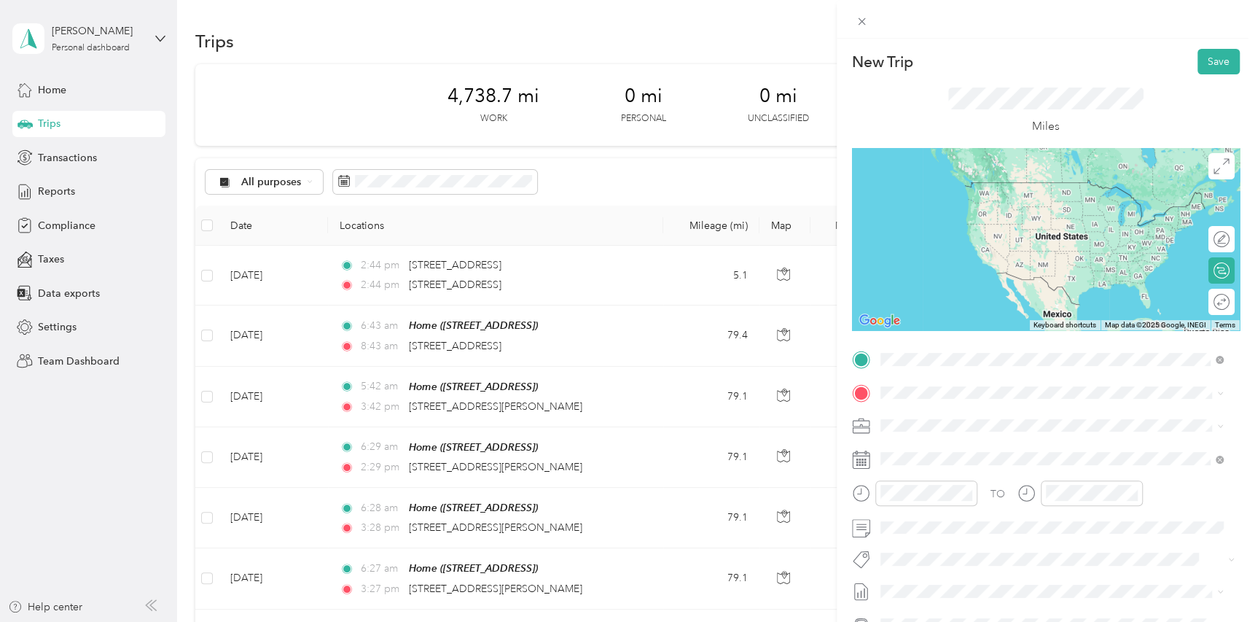
click at [987, 410] on span "222 West North Avenue Chicago, Illinois 60610, United States" at bounding box center [980, 411] width 146 height 13
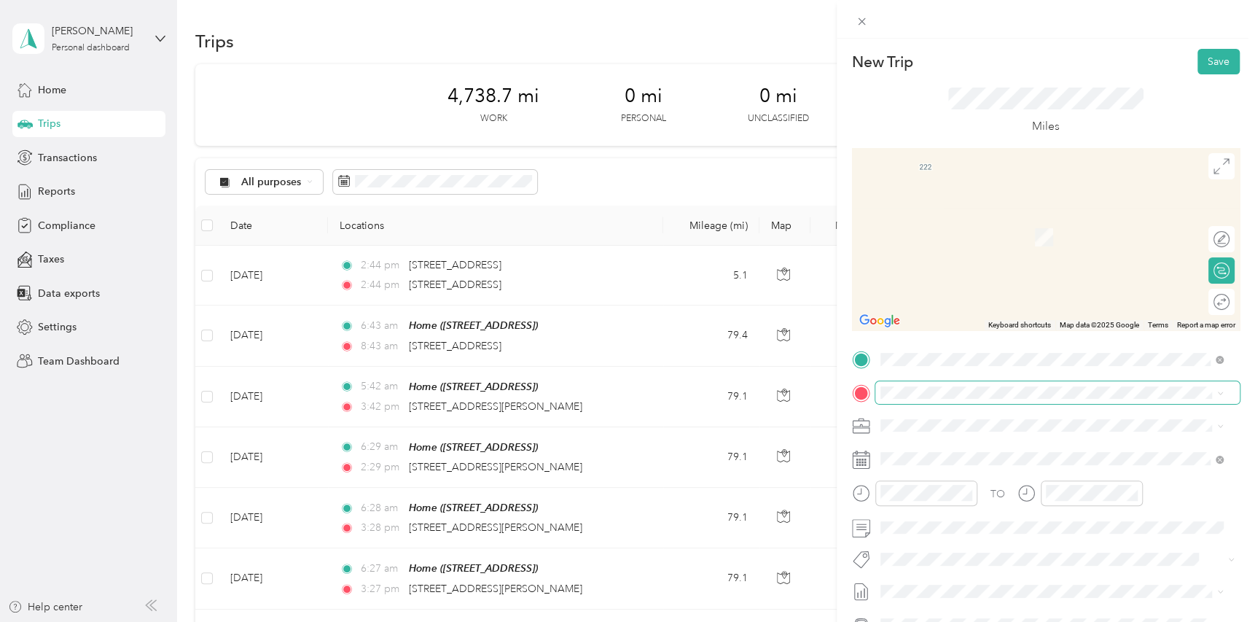
click at [920, 385] on span at bounding box center [1057, 392] width 364 height 23
click at [944, 439] on span "9625 401st Avenue Genoa City, Wisconsin 53128, United States" at bounding box center [980, 445] width 146 height 13
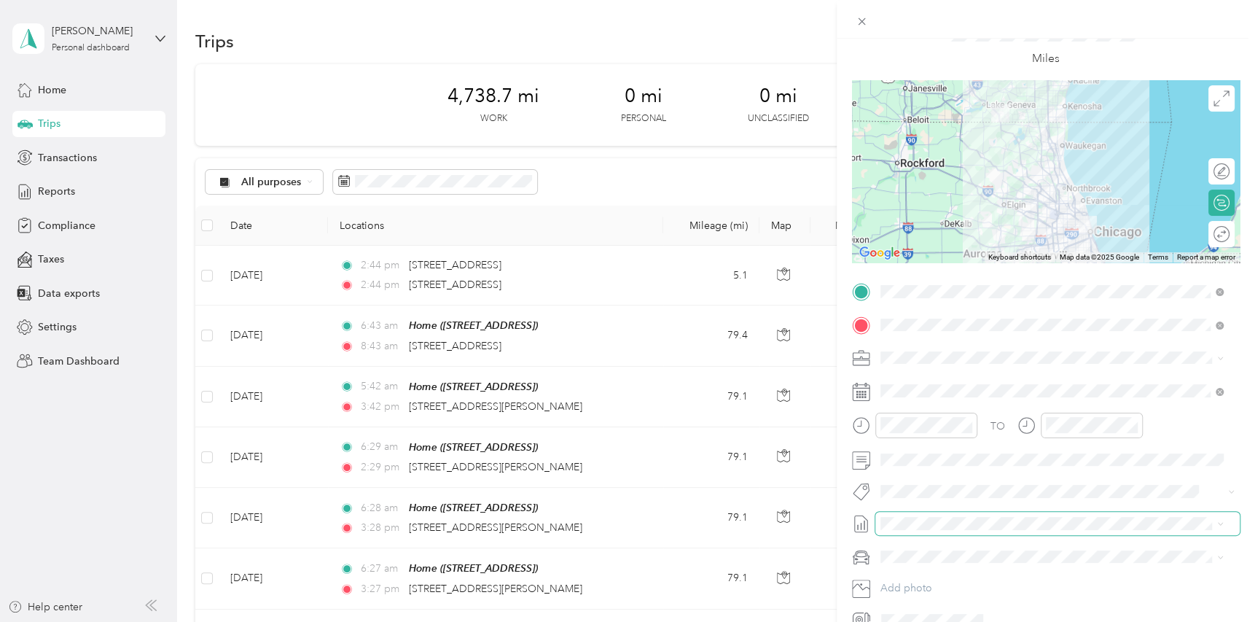
scroll to position [141, 0]
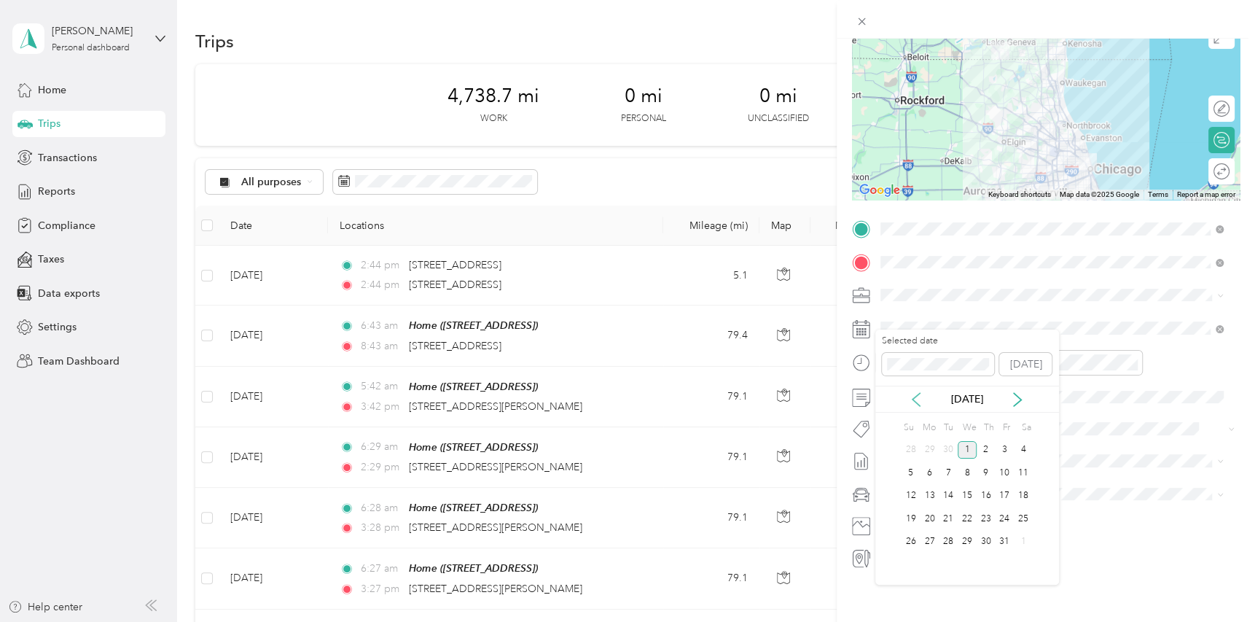
click at [917, 401] on icon at bounding box center [916, 399] width 15 height 15
click at [932, 521] on div "22" at bounding box center [929, 518] width 19 height 18
click at [961, 506] on div "Subaru Legacy" at bounding box center [1051, 505] width 333 height 15
click at [1062, 407] on div "03" at bounding box center [1060, 403] width 35 height 20
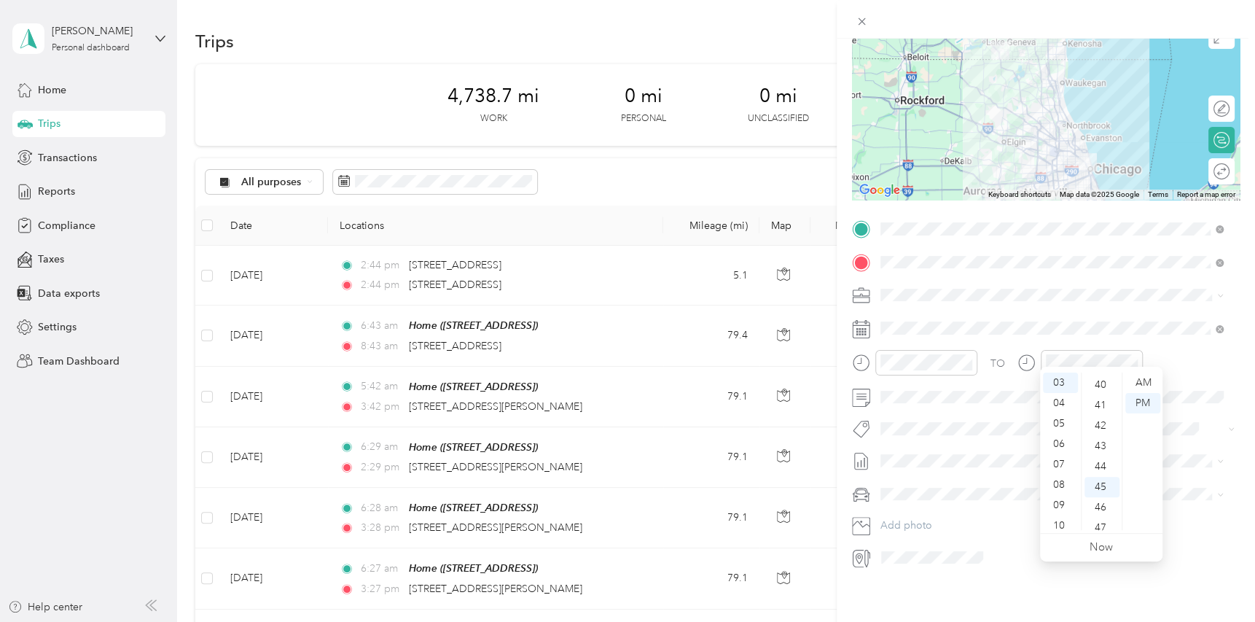
scroll to position [699, 0]
click at [1188, 385] on span at bounding box center [1057, 396] width 364 height 23
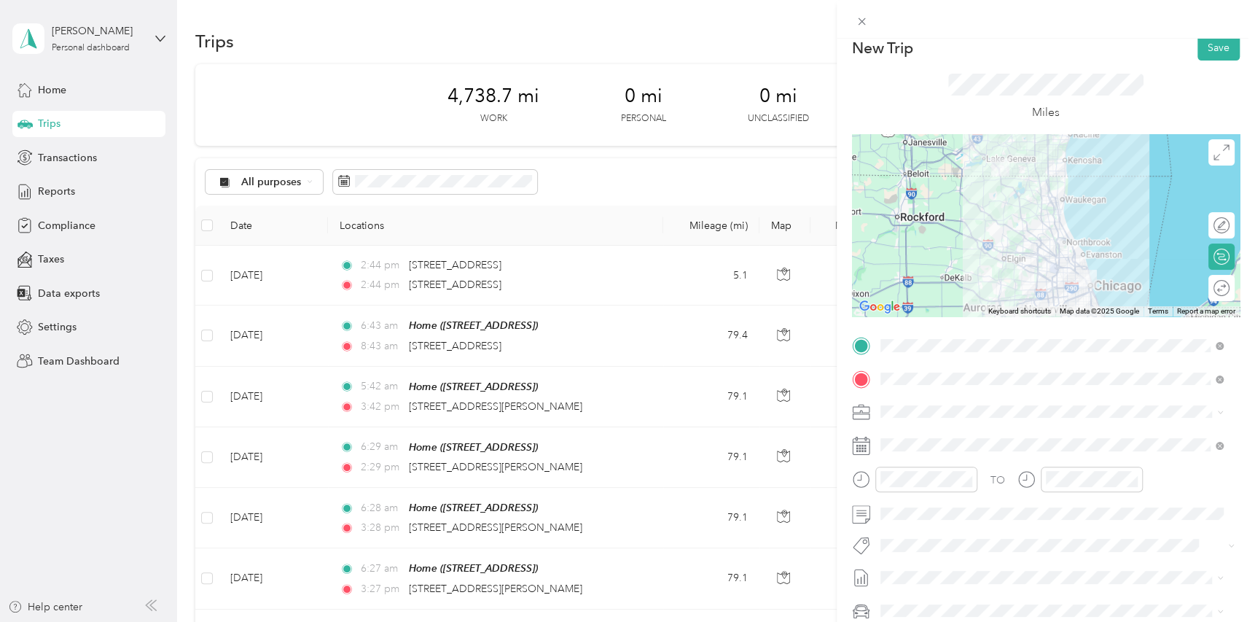
scroll to position [0, 0]
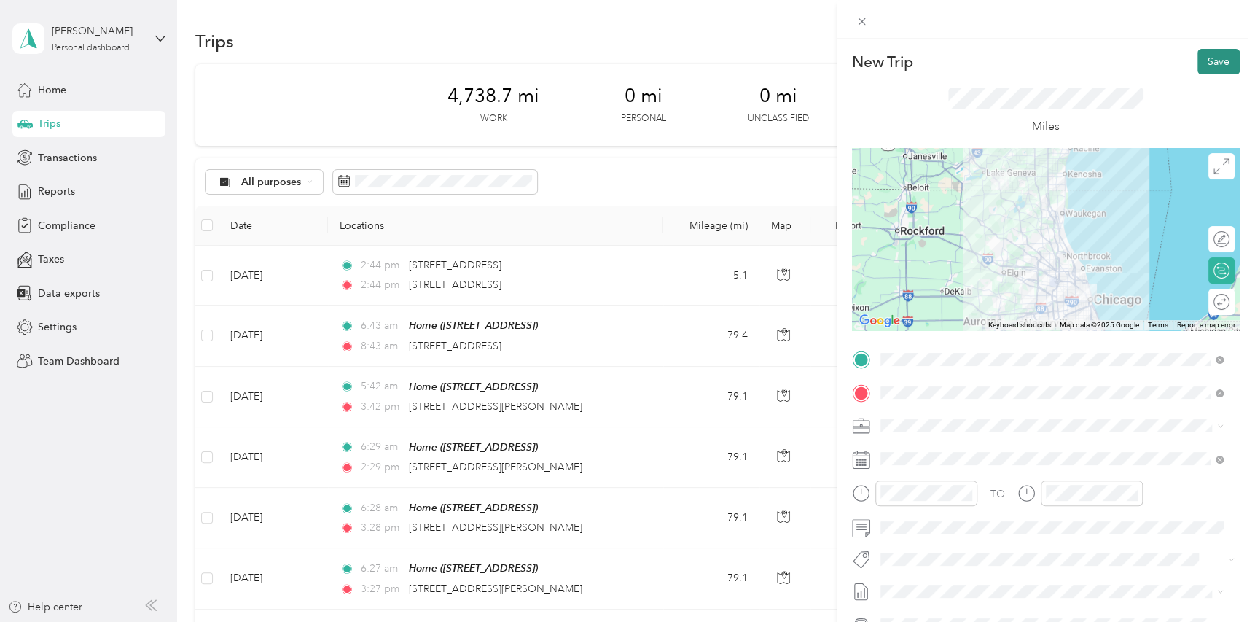
click at [1197, 61] on button "Save" at bounding box center [1218, 62] width 42 height 26
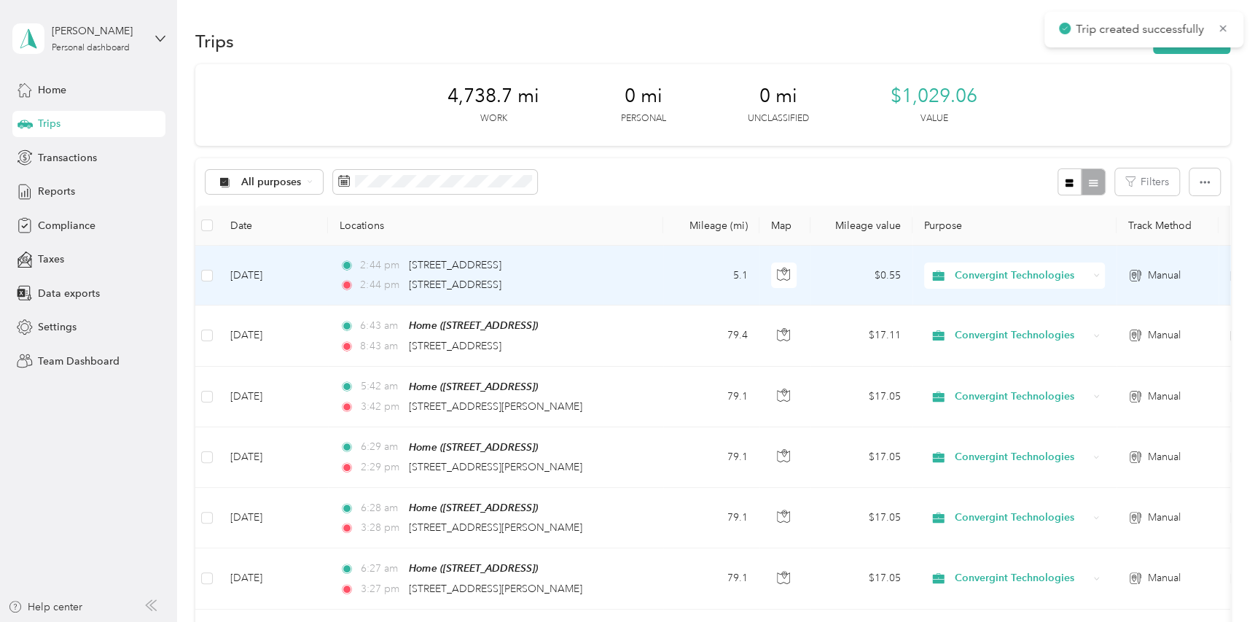
click at [514, 273] on div "2:44 pm 1653 West Congress Parkway, Chicago 2:44 pm 222 West North Avenue, Chic…" at bounding box center [493, 275] width 306 height 36
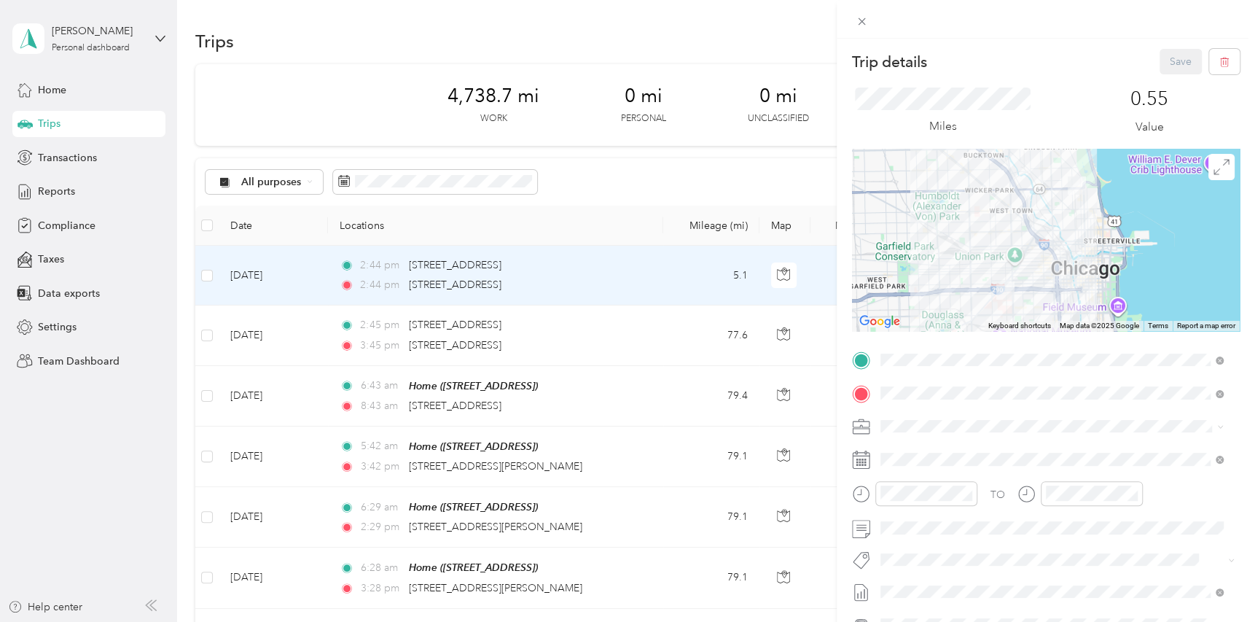
click at [953, 443] on div "TO Add photo" at bounding box center [1046, 523] width 388 height 351
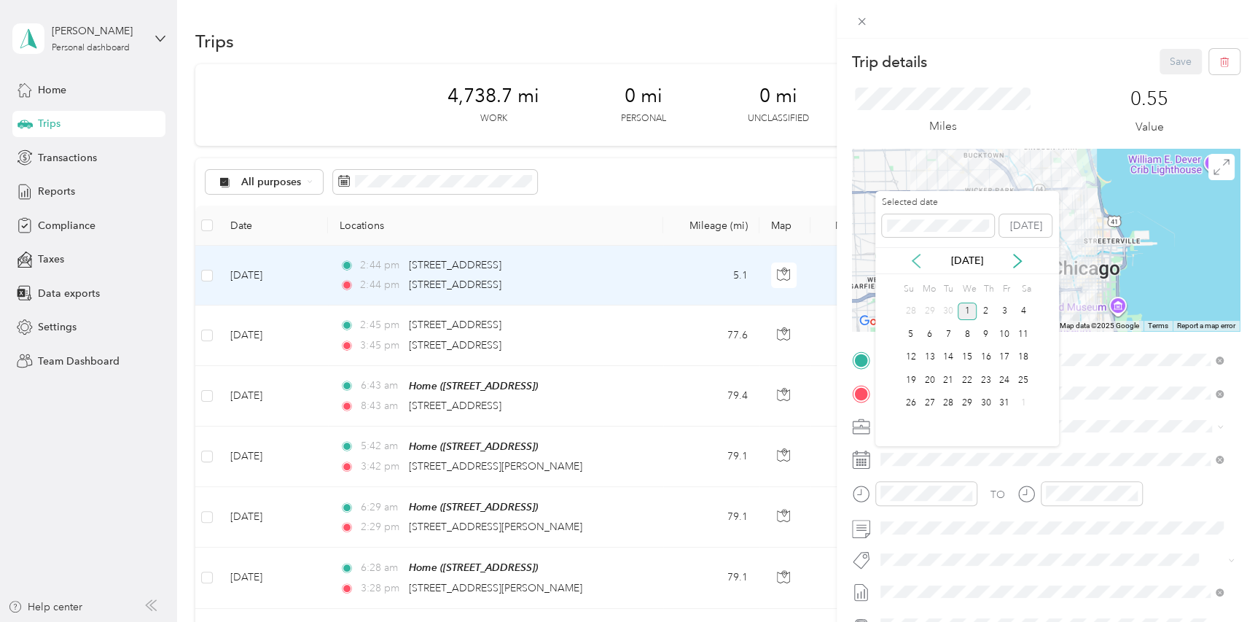
click at [918, 261] on icon at bounding box center [916, 261] width 15 height 15
click at [929, 371] on div "22" at bounding box center [929, 380] width 19 height 18
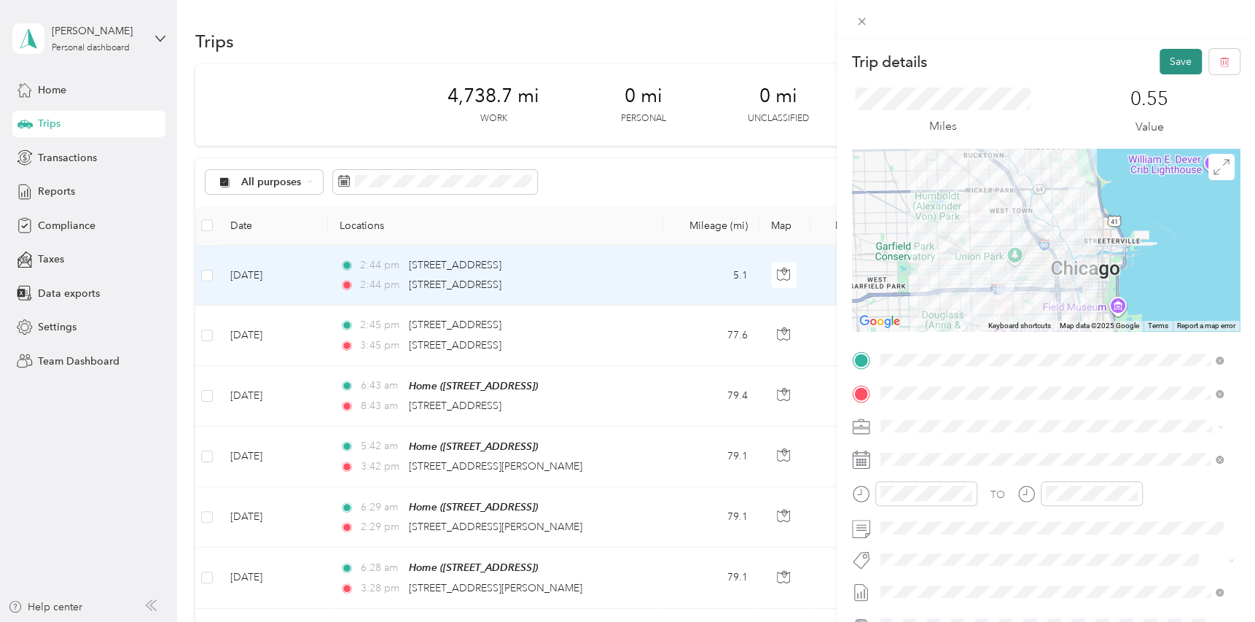
click at [1168, 52] on button "Save" at bounding box center [1180, 62] width 42 height 26
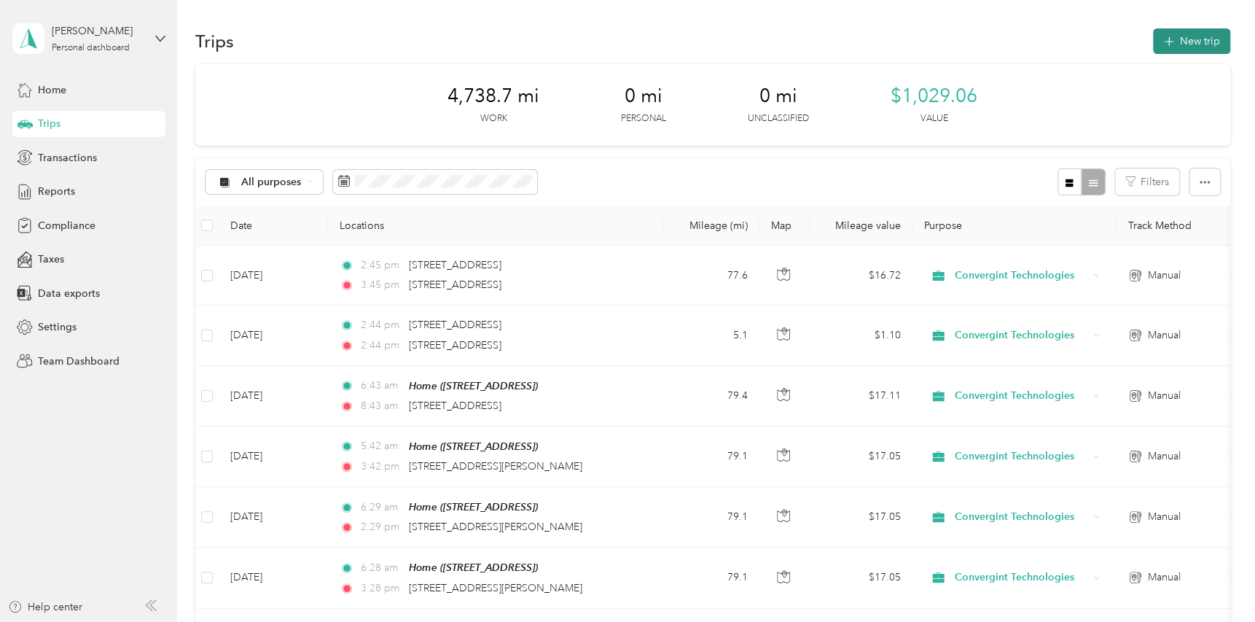
click at [1191, 40] on button "New trip" at bounding box center [1191, 41] width 77 height 26
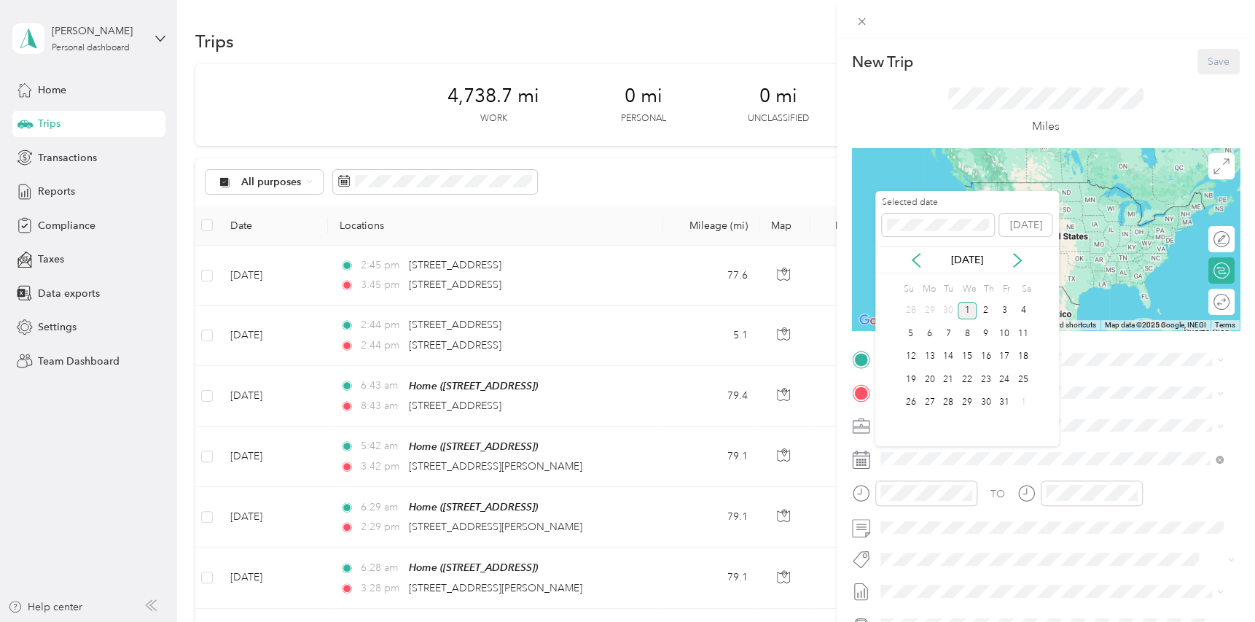
click at [914, 267] on div "Oct 2025" at bounding box center [967, 259] width 184 height 15
click at [912, 260] on icon at bounding box center [916, 260] width 15 height 15
click at [926, 402] on div "29" at bounding box center [929, 402] width 19 height 18
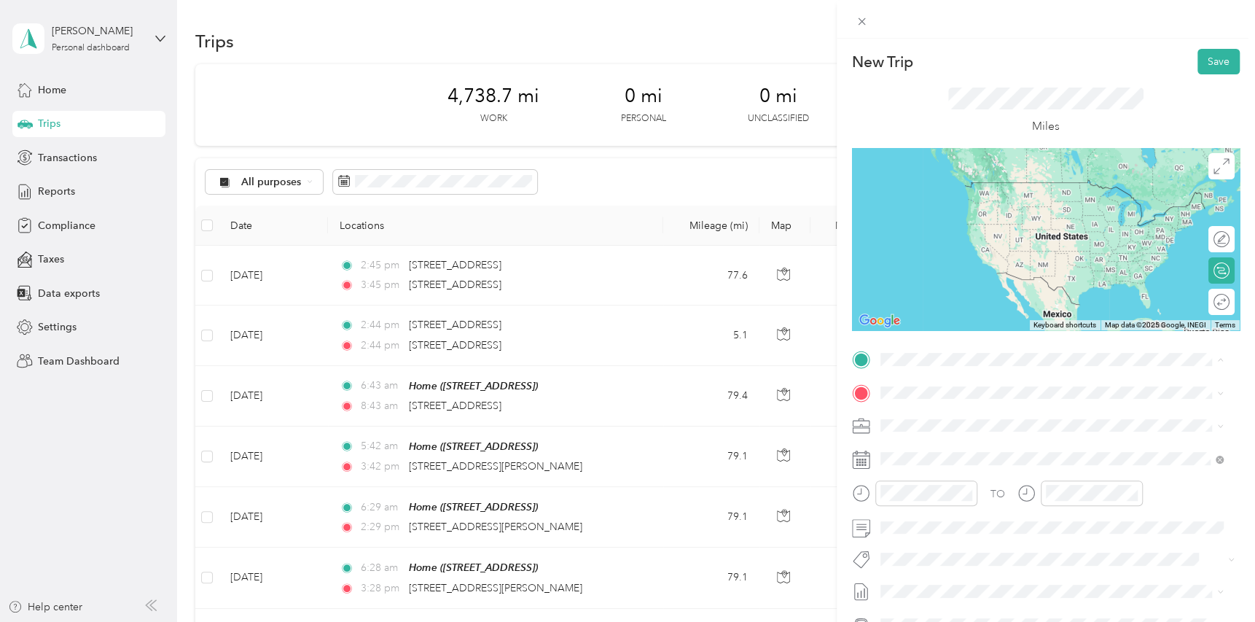
click at [930, 420] on div "Home 9625 401st Ave, Genoa City, WI, United States , 53128, Genoa City, WI, Uni…" at bounding box center [953, 425] width 93 height 31
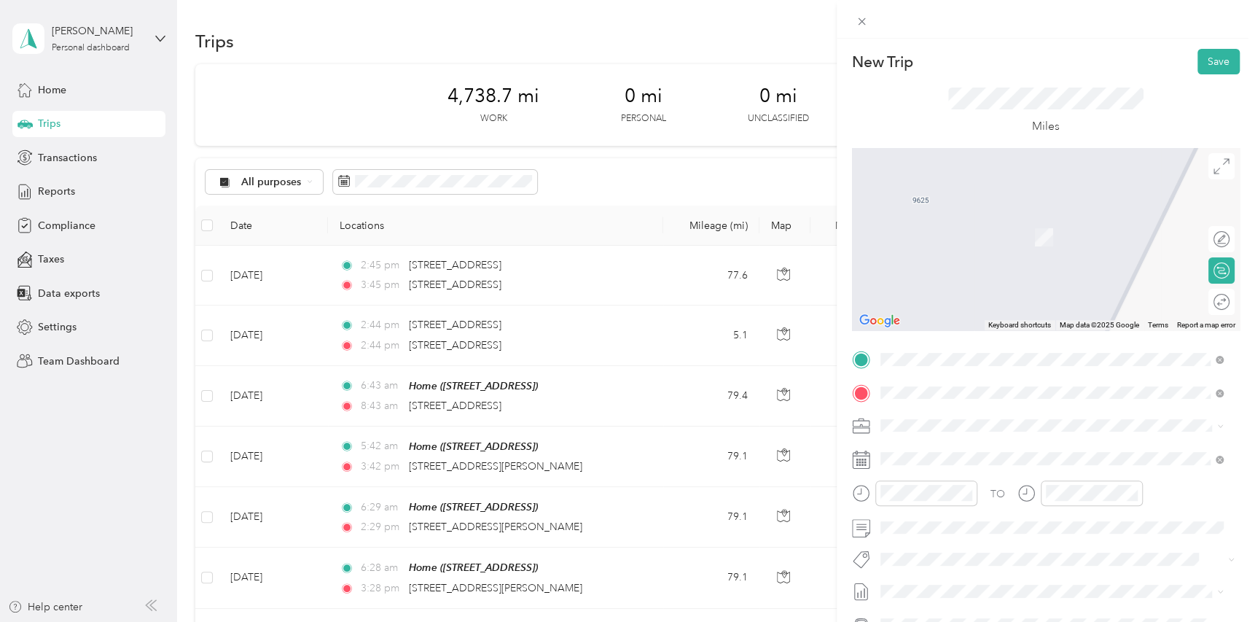
click at [941, 452] on span "2000 Center Drive Hoffman Estates, Illinois 60192, United States" at bounding box center [980, 445] width 146 height 13
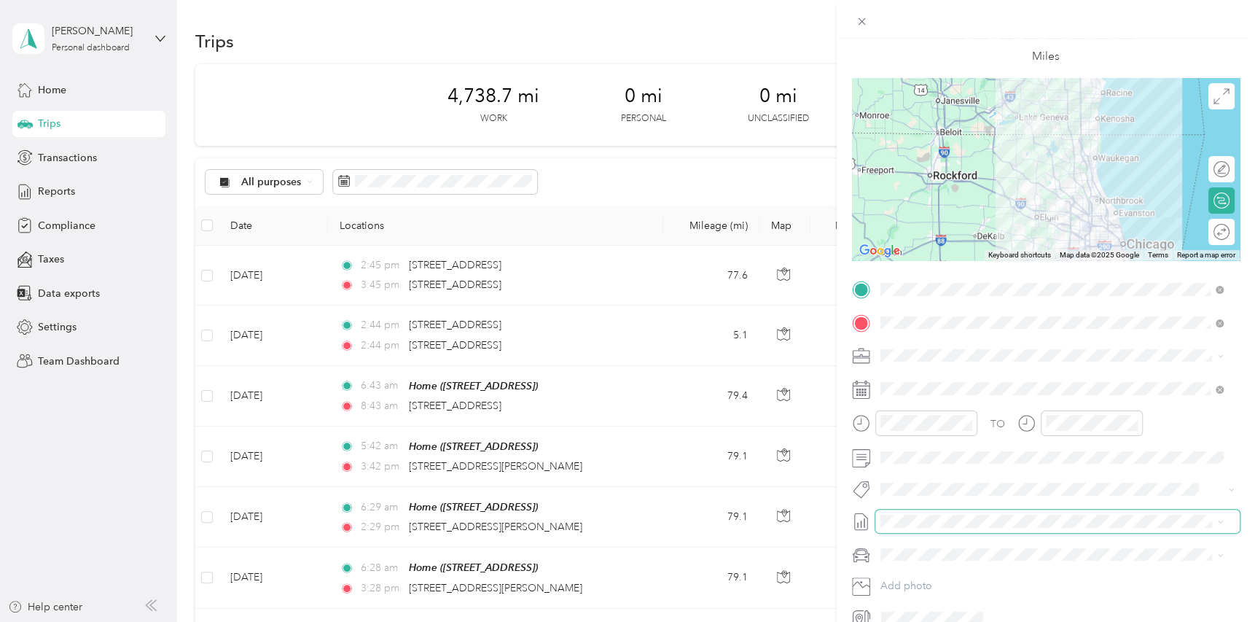
scroll to position [141, 0]
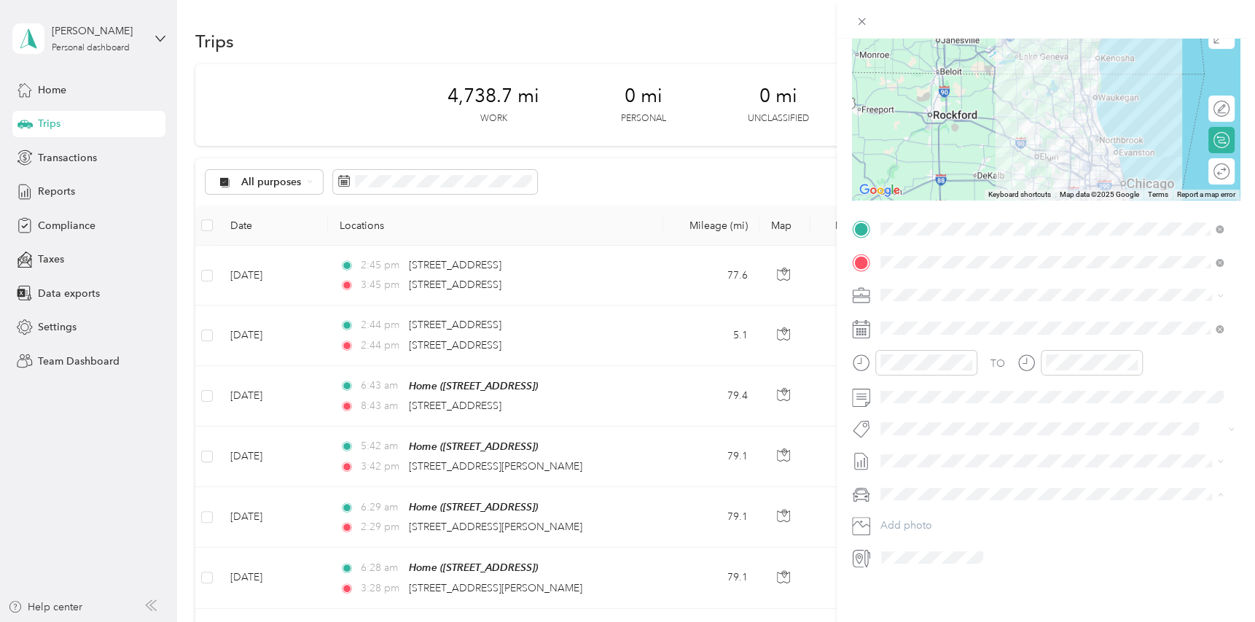
click at [939, 498] on li "Subaru Legacy" at bounding box center [1051, 508] width 353 height 26
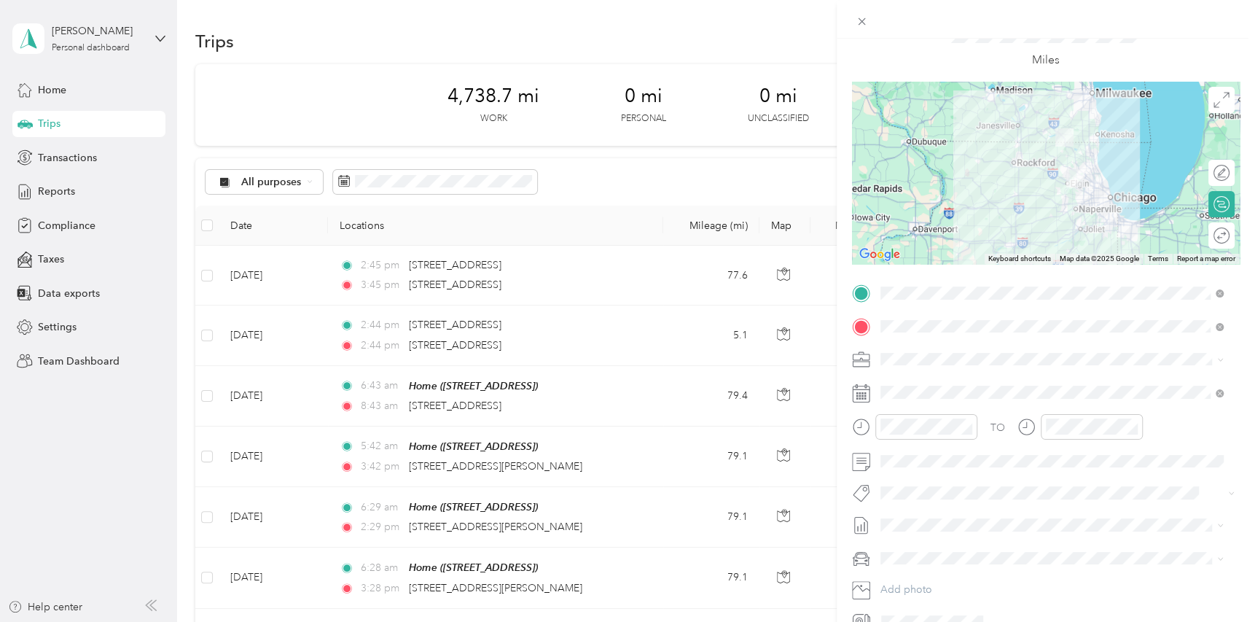
scroll to position [0, 0]
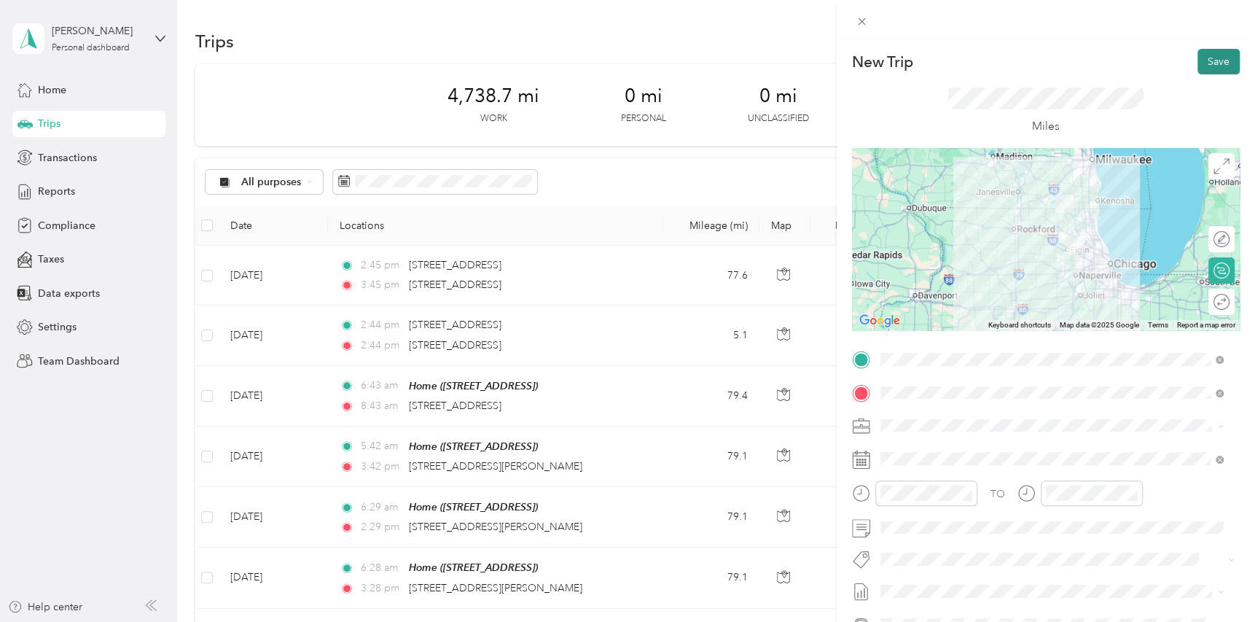
click at [1206, 63] on button "Save" at bounding box center [1218, 62] width 42 height 26
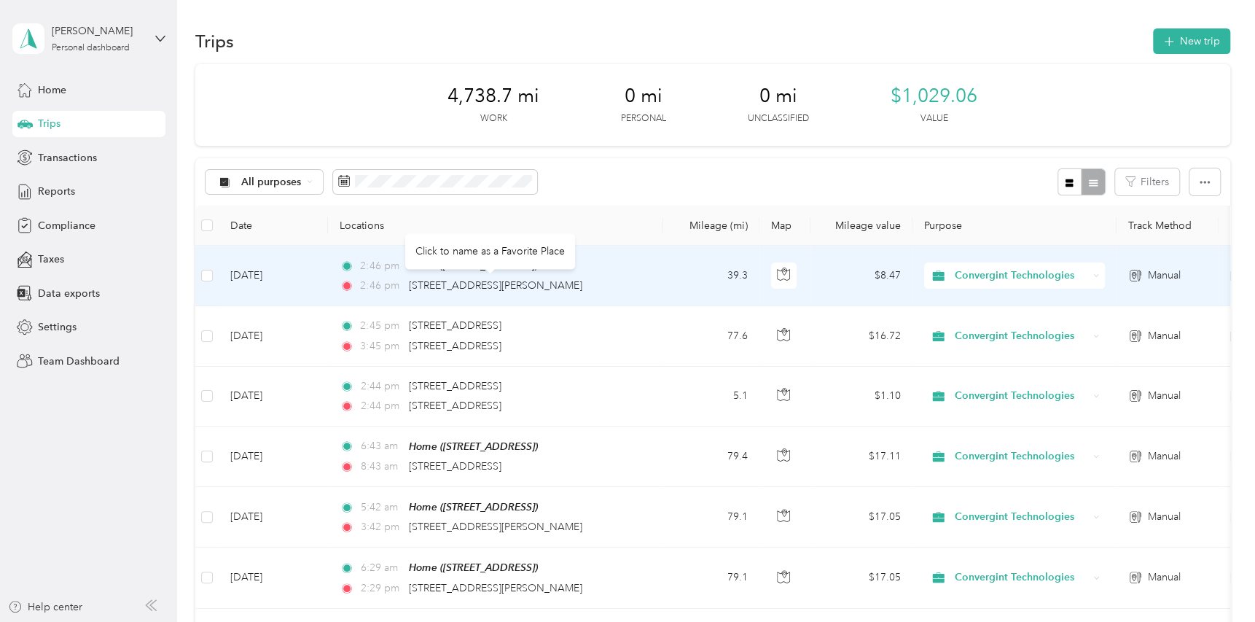
click at [530, 261] on div "Click to name as a Favorite Place" at bounding box center [490, 251] width 170 height 36
click at [633, 297] on td "2:46 pm Home (9625 401st Ave, Genoa City, WI, United States , Genoa City, WI) 2…" at bounding box center [495, 276] width 335 height 60
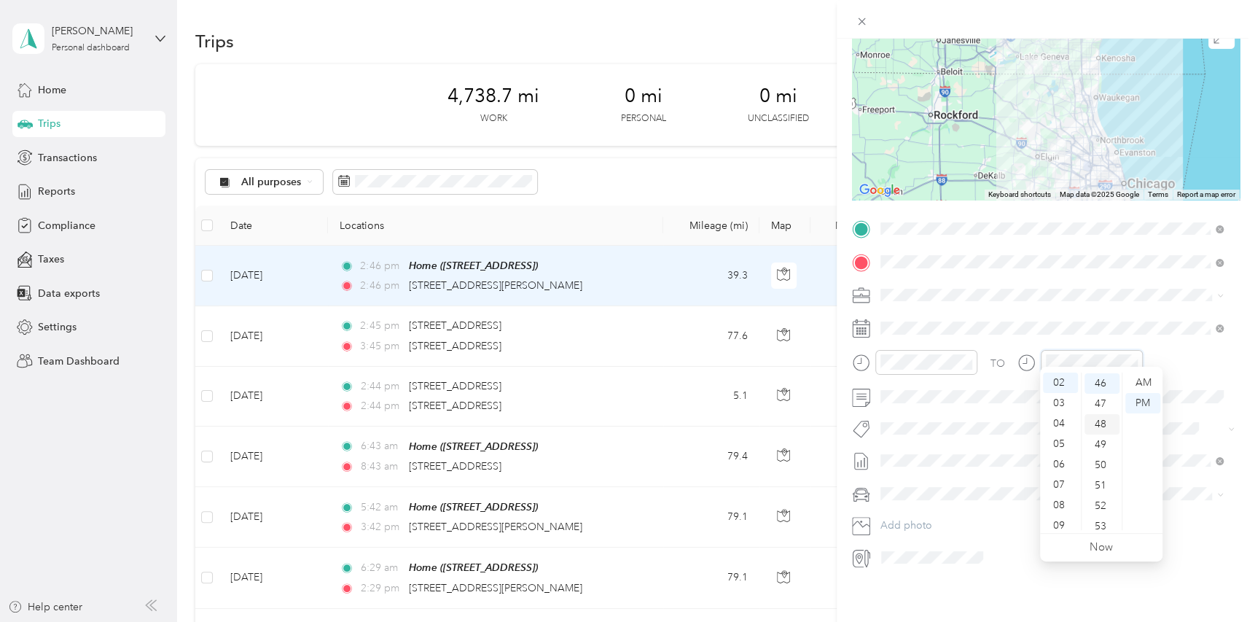
scroll to position [938, 0]
click at [984, 429] on div "TO Add photo" at bounding box center [1046, 392] width 388 height 351
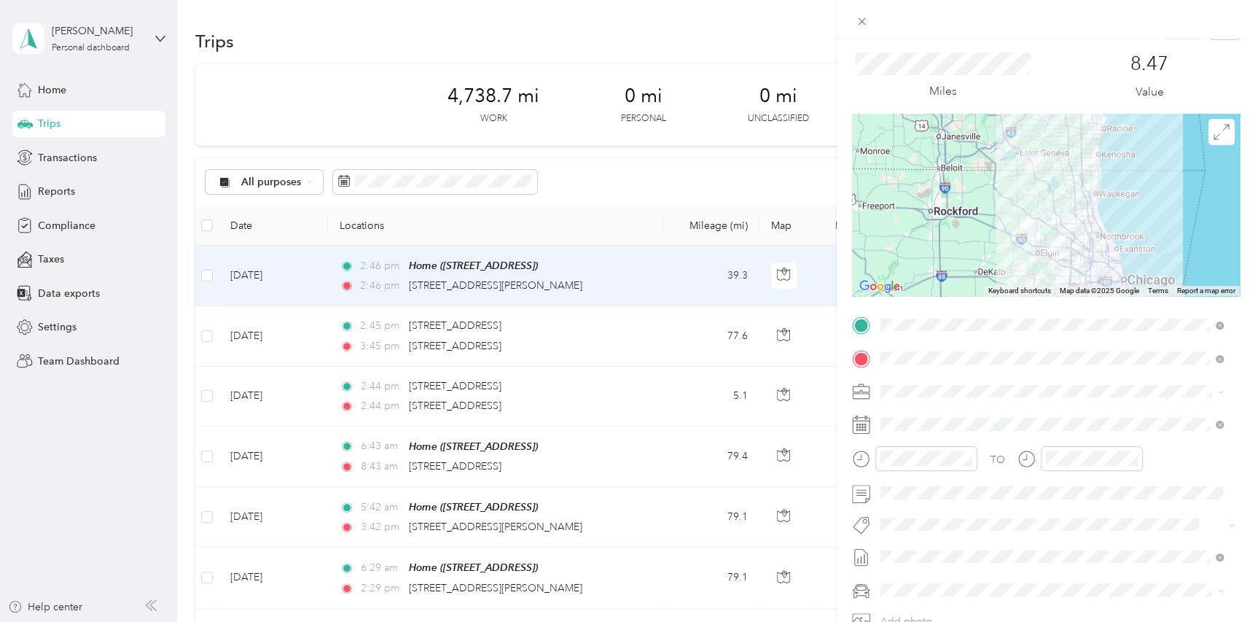
scroll to position [0, 0]
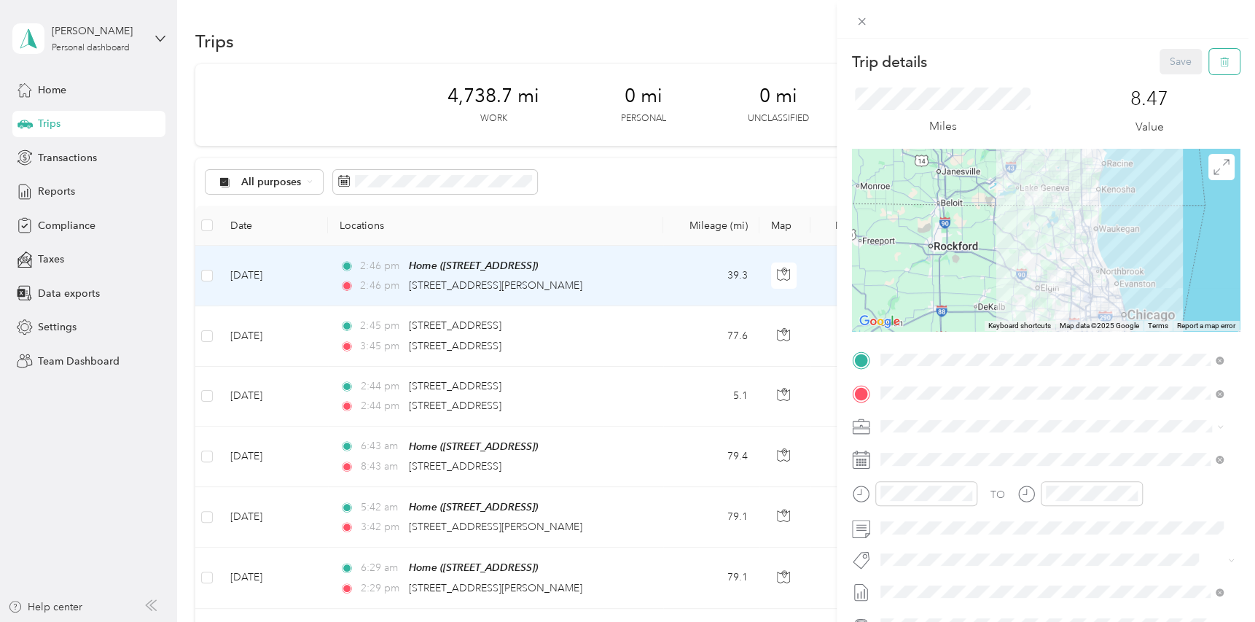
click at [1209, 58] on button "button" at bounding box center [1224, 62] width 31 height 26
click at [1157, 81] on button "Yes" at bounding box center [1170, 79] width 28 height 23
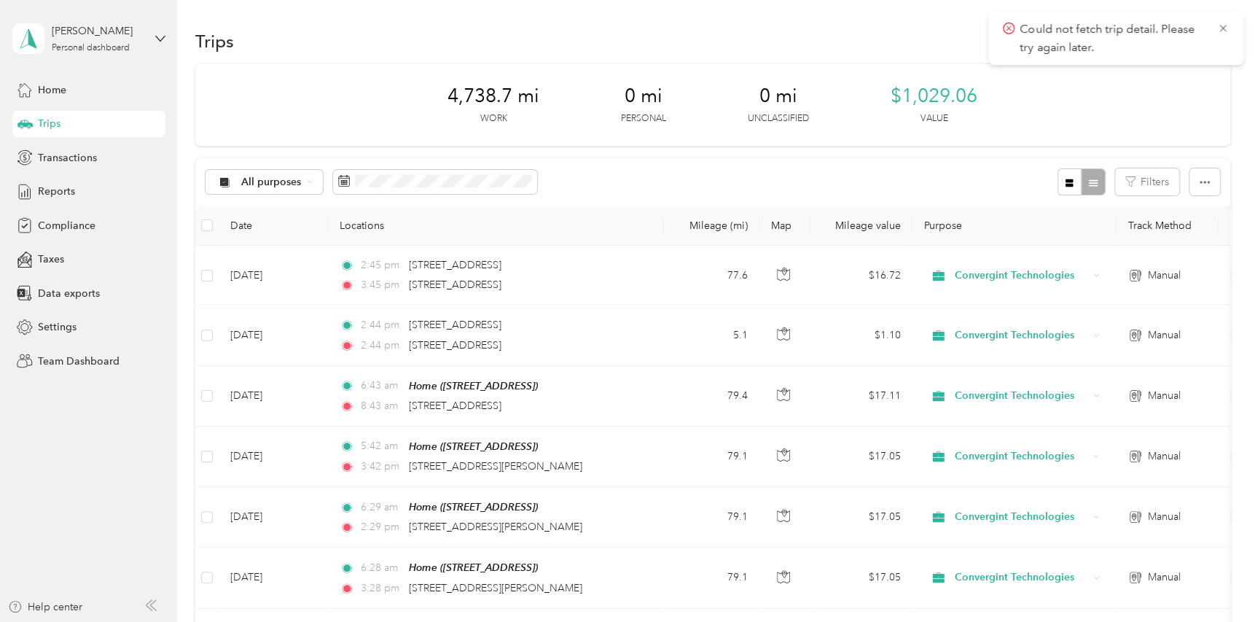
click at [937, 163] on div "All purposes Filters" at bounding box center [712, 181] width 1035 height 47
click at [1224, 28] on icon at bounding box center [1223, 28] width 12 height 13
click at [1194, 30] on button "New trip" at bounding box center [1191, 41] width 77 height 26
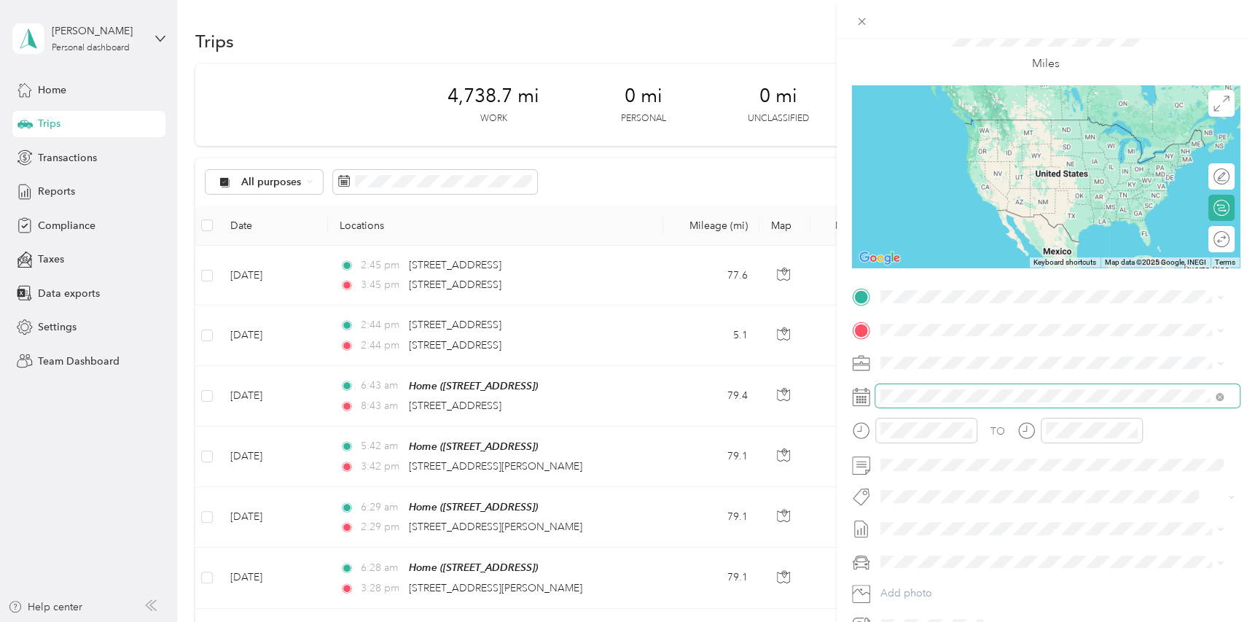
scroll to position [141, 0]
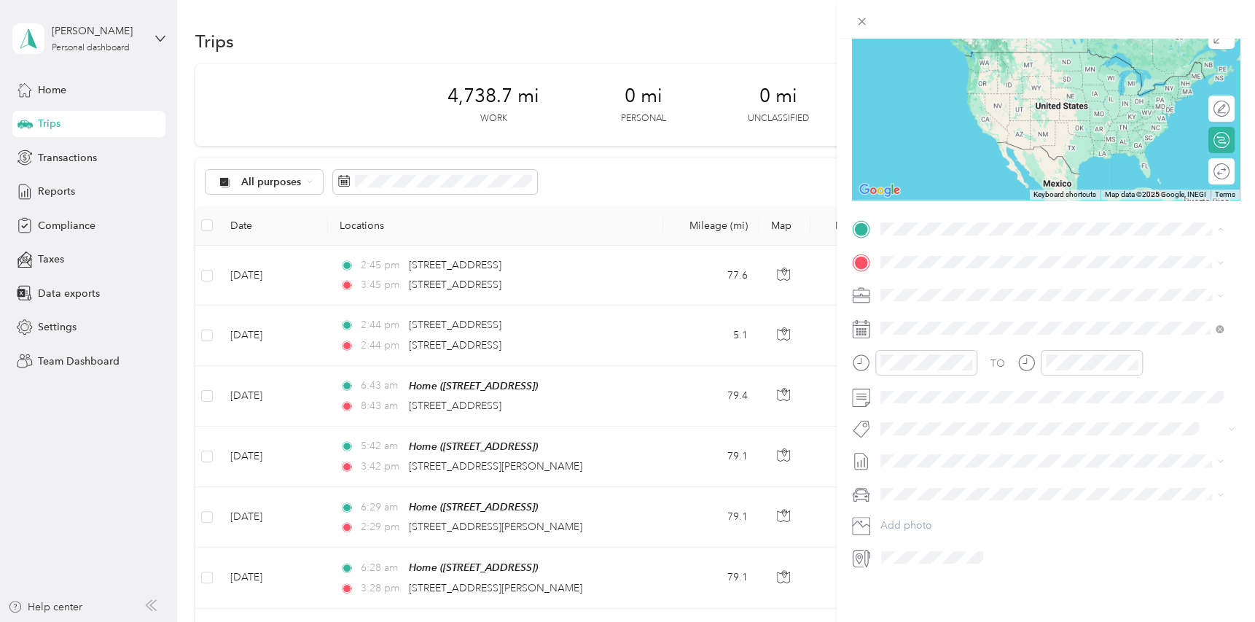
click at [997, 289] on span "9625 401st Ave, Genoa City, WI, United States , 53128, Genoa City, WI, United S…" at bounding box center [953, 291] width 93 height 12
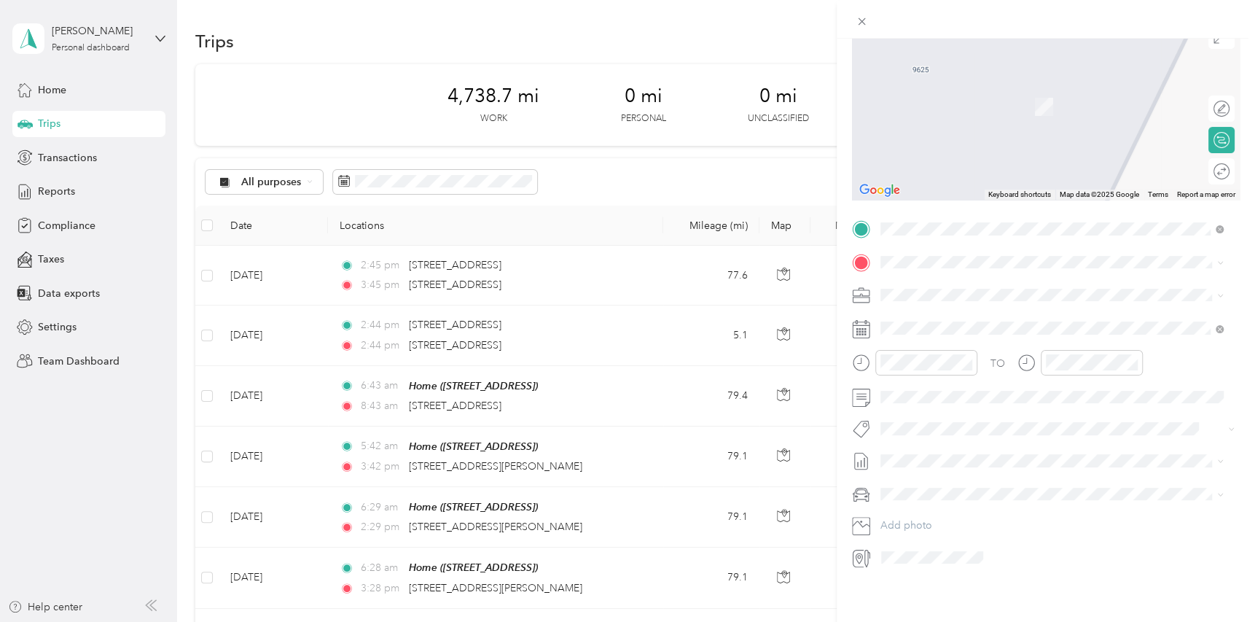
click at [994, 299] on span "2000 Center Drive Hoffman Estates, Illinois 60192, United States" at bounding box center [980, 296] width 146 height 13
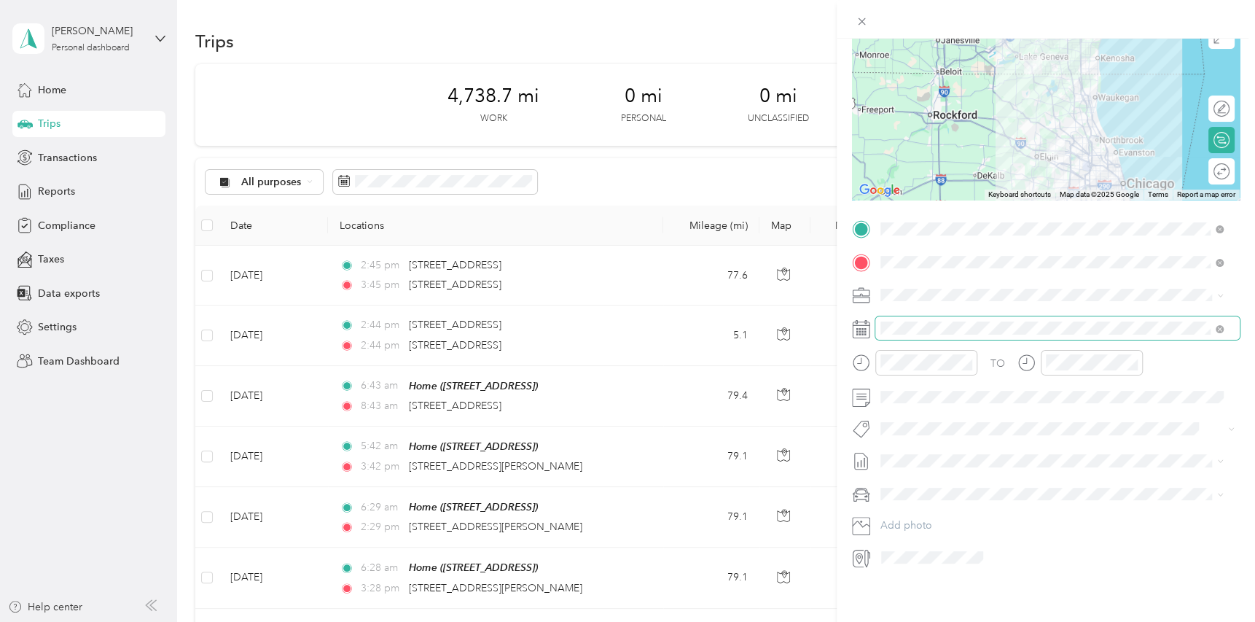
click at [973, 305] on div "TO Add photo" at bounding box center [1046, 392] width 388 height 351
click at [971, 316] on span at bounding box center [1057, 327] width 364 height 23
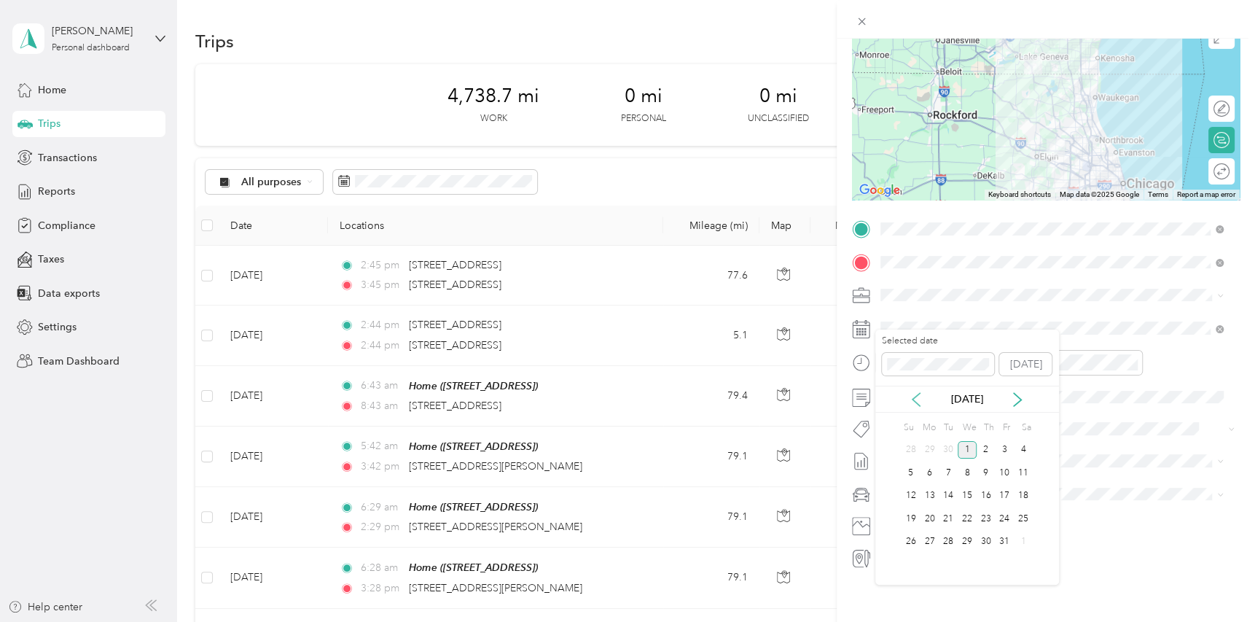
click at [915, 401] on icon at bounding box center [916, 399] width 15 height 15
drag, startPoint x: 927, startPoint y: 539, endPoint x: 935, endPoint y: 534, distance: 9.5
click at [927, 539] on div "29" at bounding box center [929, 542] width 19 height 18
click at [842, 356] on form "New Trip Save This trip cannot be edited because it is either under review, app…" at bounding box center [1045, 243] width 418 height 650
click at [948, 498] on li "Subaru Legacy" at bounding box center [1051, 504] width 353 height 26
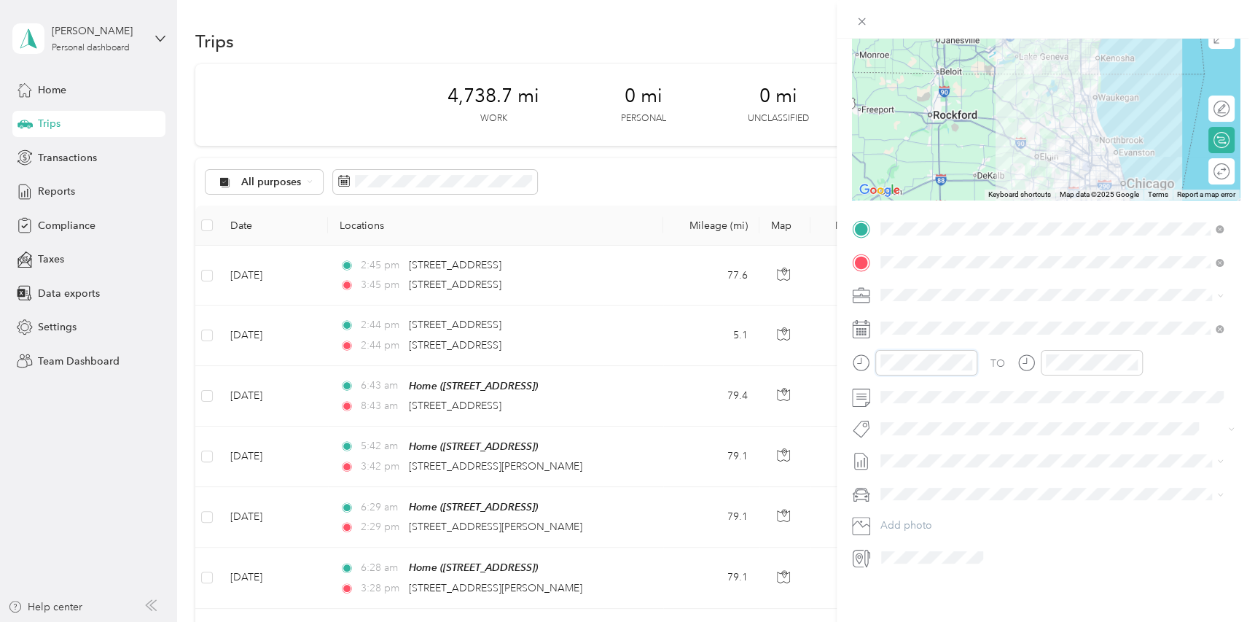
click at [820, 361] on div "New Trip Save This trip cannot be edited because it is either under review, app…" at bounding box center [627, 311] width 1255 height 622
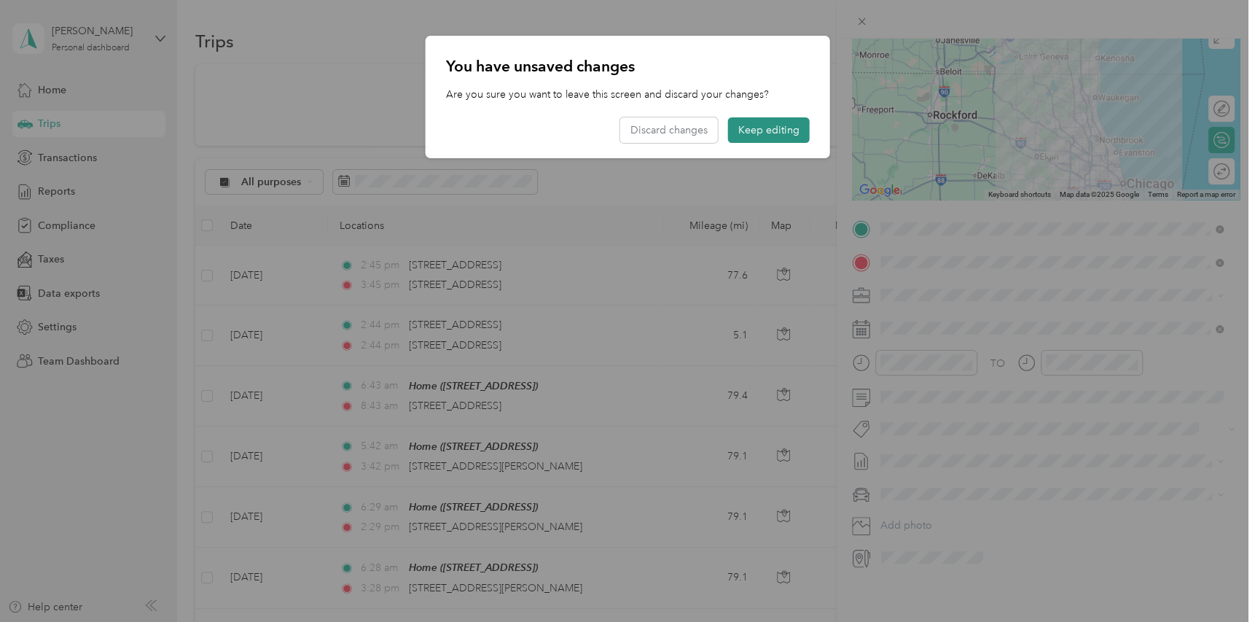
click at [785, 118] on button "Keep editing" at bounding box center [769, 130] width 82 height 26
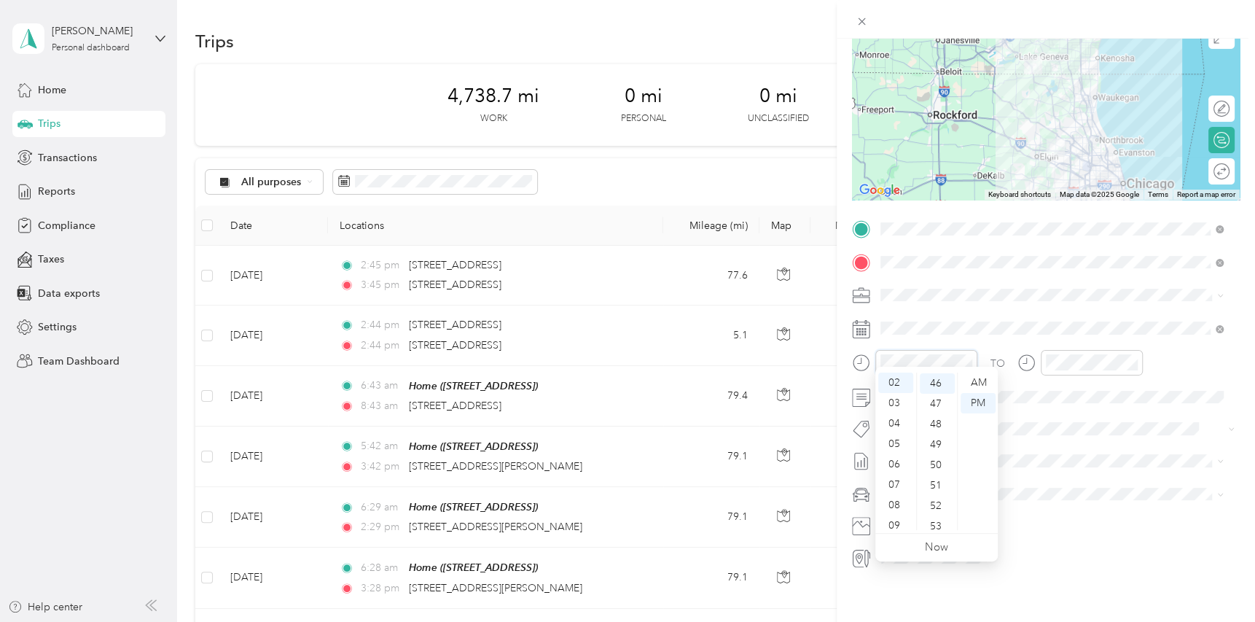
scroll to position [0, 0]
click at [899, 436] on div "06" at bounding box center [895, 433] width 35 height 20
click at [972, 382] on div "AM" at bounding box center [977, 382] width 35 height 20
click at [1086, 397] on div "TO Add photo" at bounding box center [1046, 392] width 388 height 351
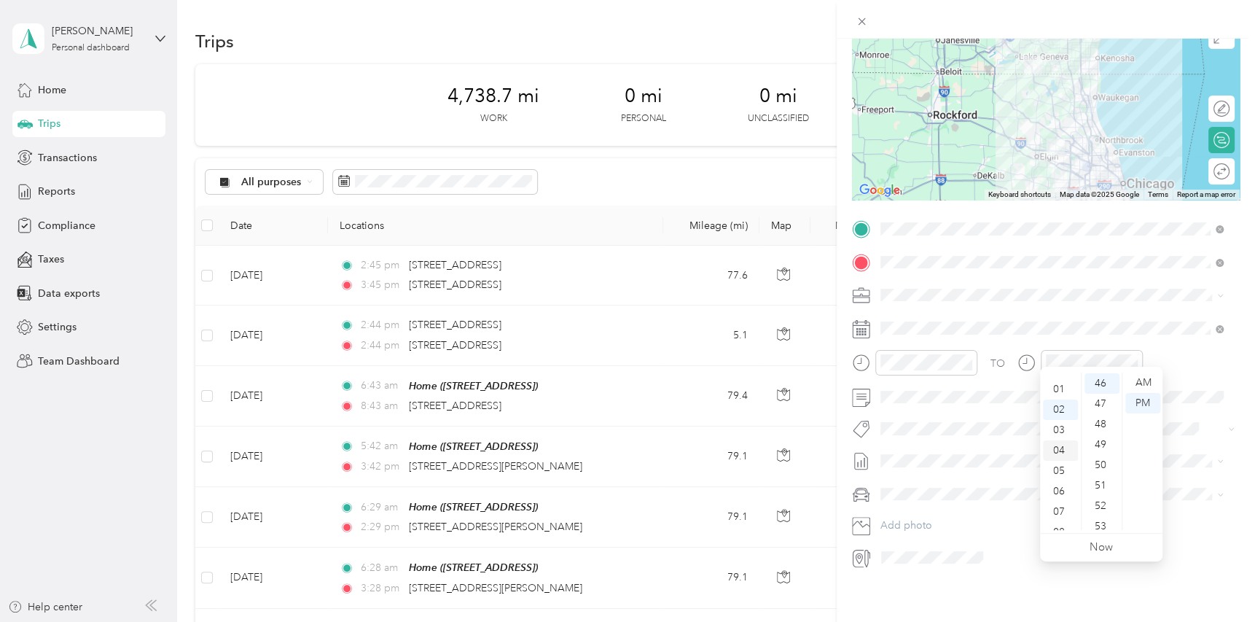
click at [1059, 447] on div "04" at bounding box center [1060, 450] width 35 height 20
click at [1006, 400] on div "TO Add photo" at bounding box center [1046, 392] width 388 height 351
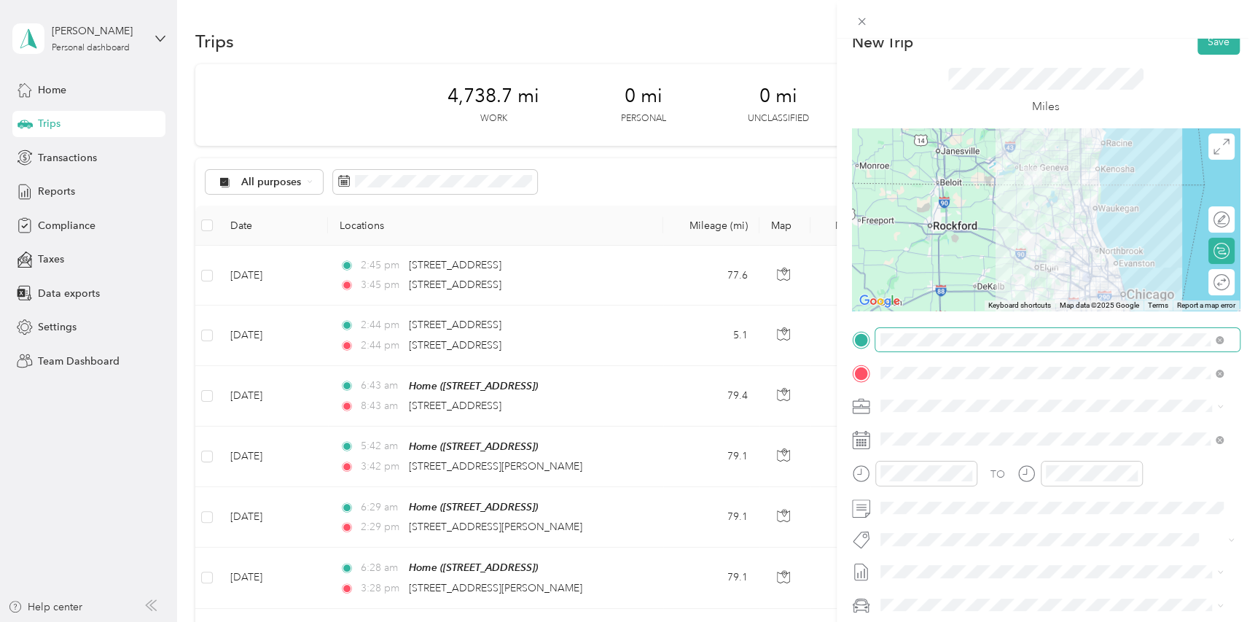
scroll to position [0, 0]
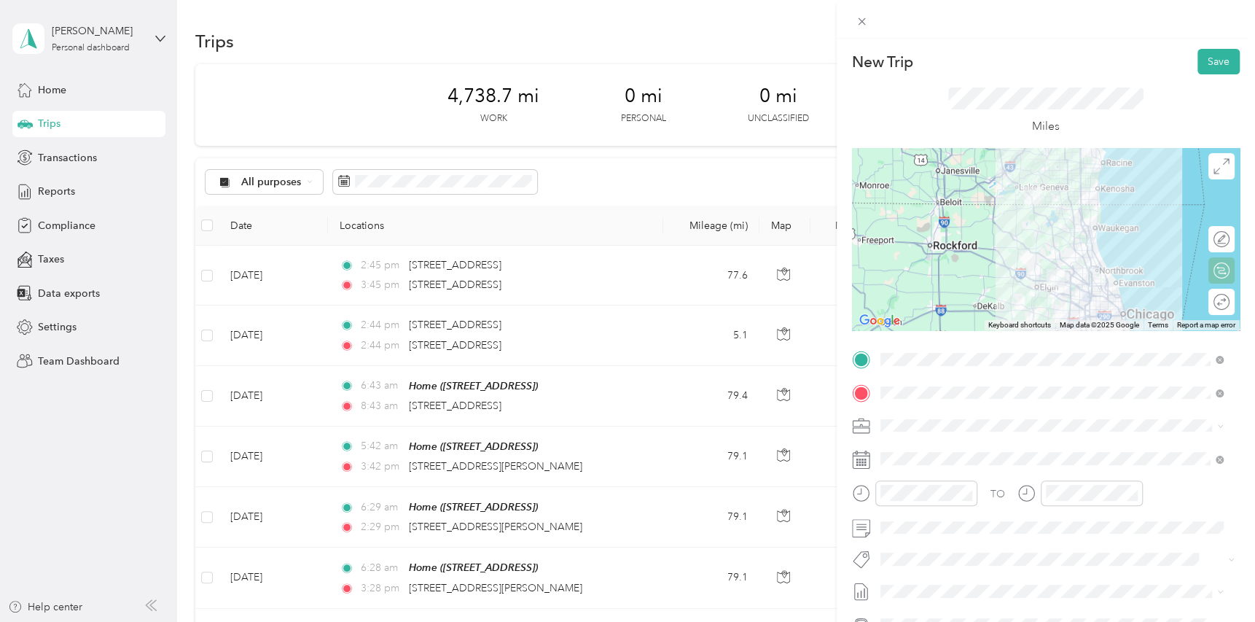
click at [1213, 305] on icon at bounding box center [1221, 302] width 16 height 16
click at [1199, 294] on div at bounding box center [1214, 301] width 31 height 15
click at [1218, 55] on button "Save" at bounding box center [1218, 62] width 42 height 26
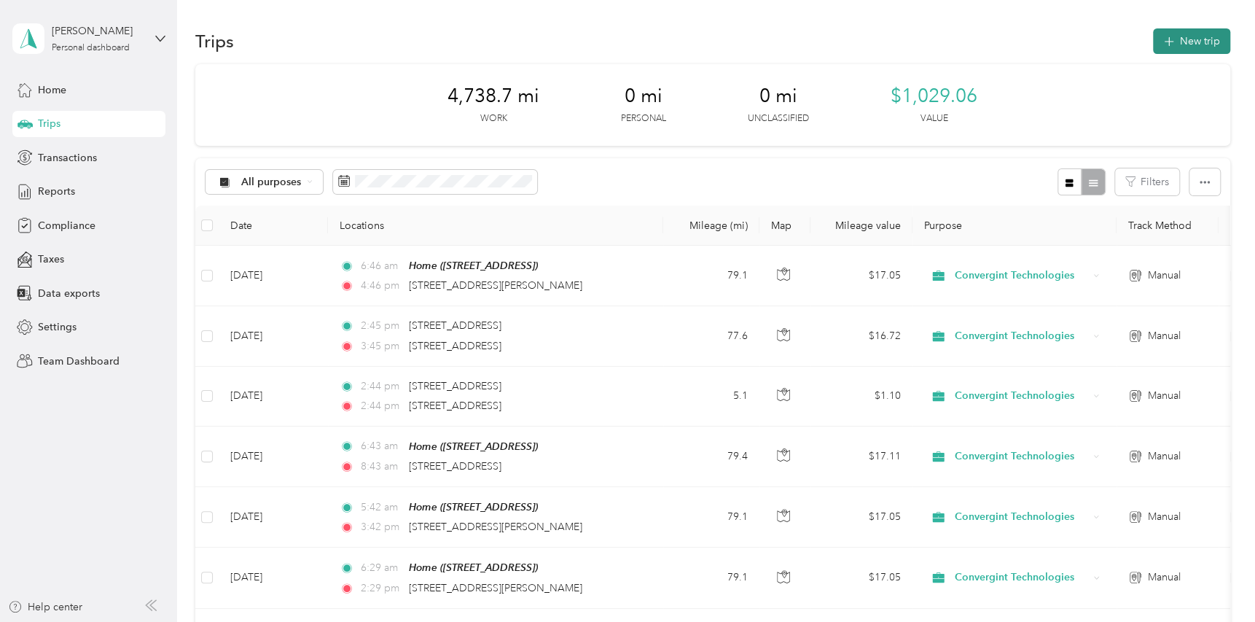
click at [1183, 40] on button "New trip" at bounding box center [1191, 41] width 77 height 26
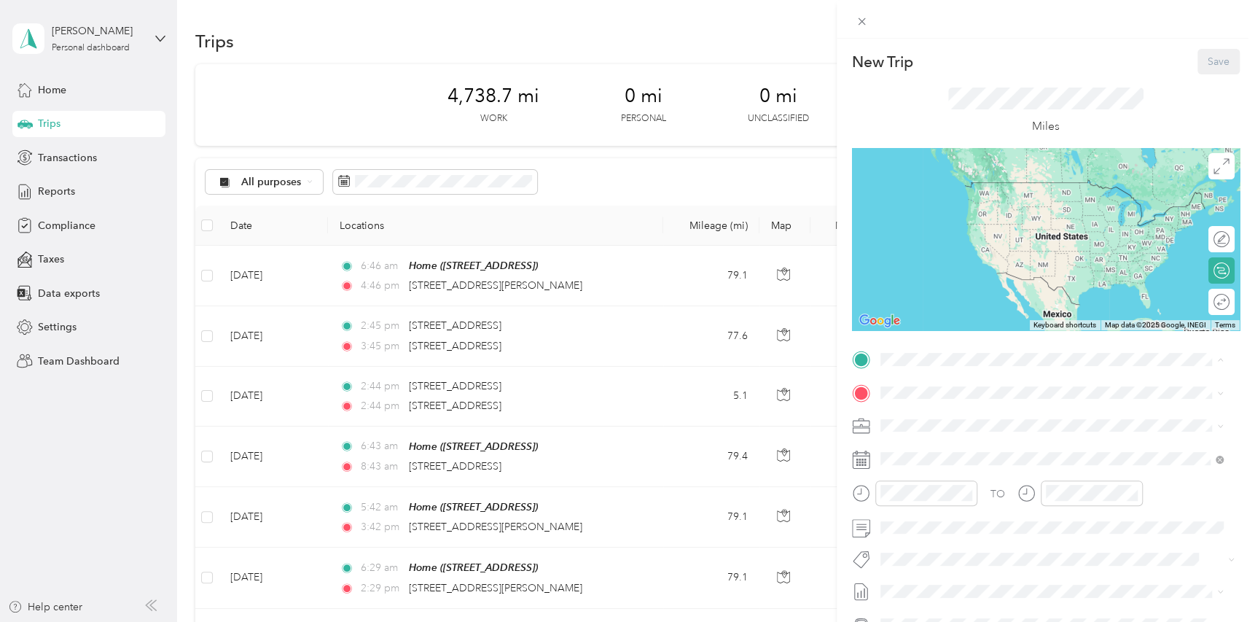
click at [1195, 100] on div "Miles" at bounding box center [1046, 111] width 388 height 74
click at [751, 185] on div "New Trip Save This trip cannot be edited because it is either under review, app…" at bounding box center [627, 311] width 1255 height 622
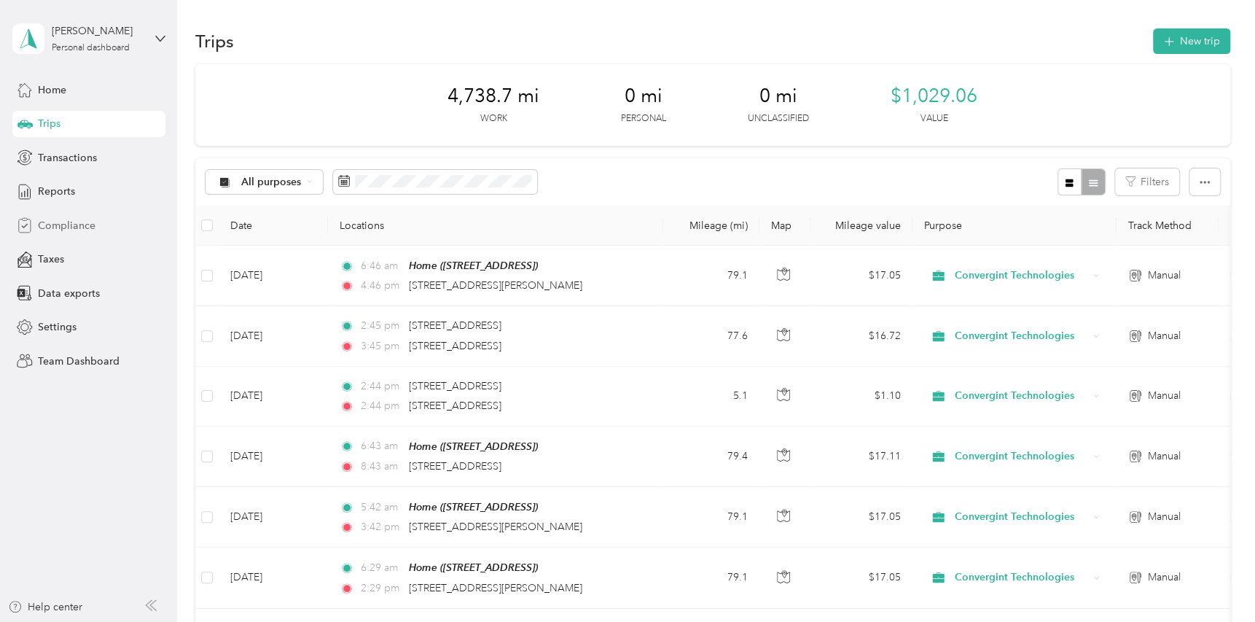
click at [65, 225] on span "Compliance" at bounding box center [67, 225] width 58 height 15
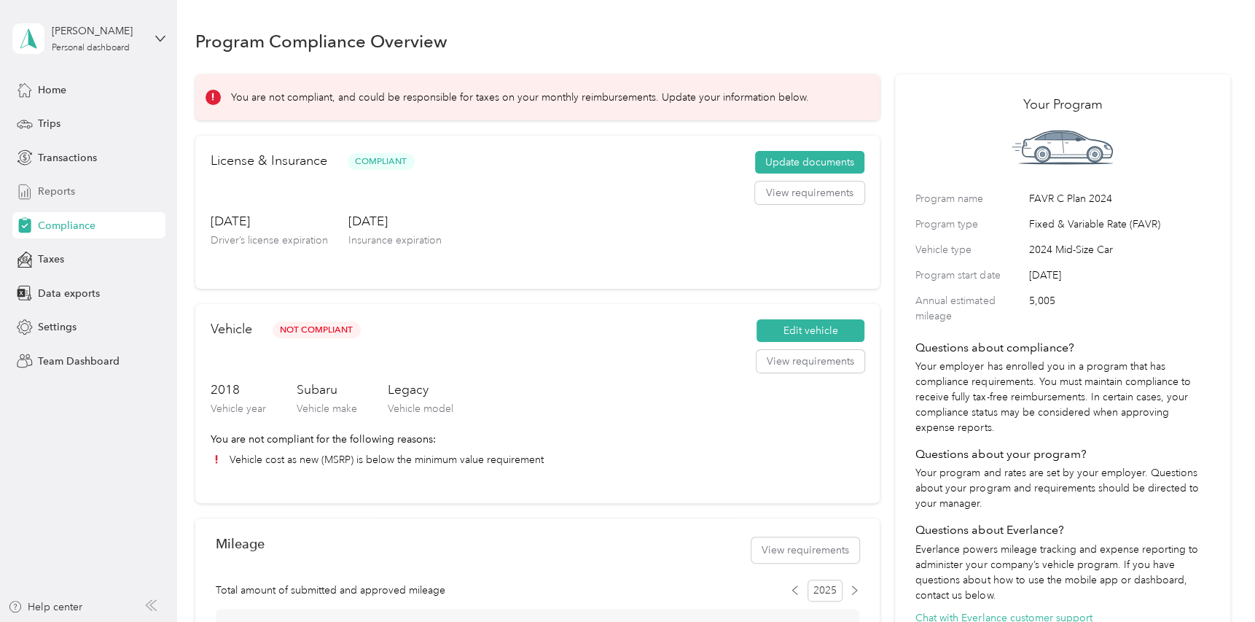
click at [93, 189] on div "Reports" at bounding box center [88, 192] width 153 height 26
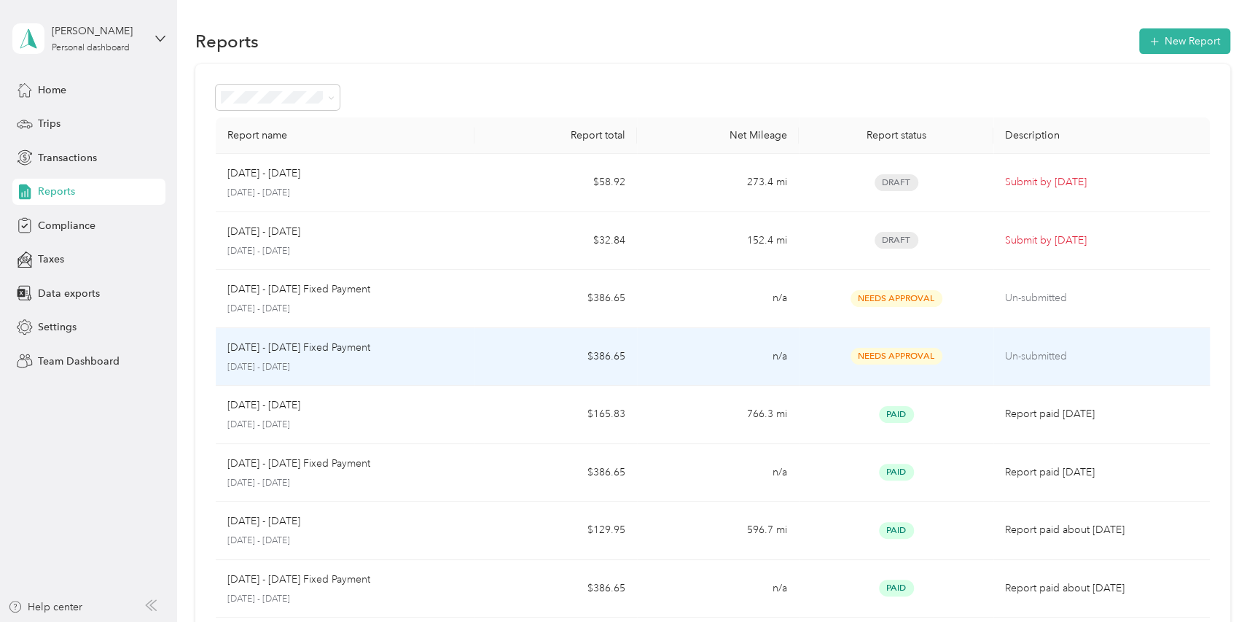
click at [477, 352] on td "$386.65" at bounding box center [555, 357] width 162 height 58
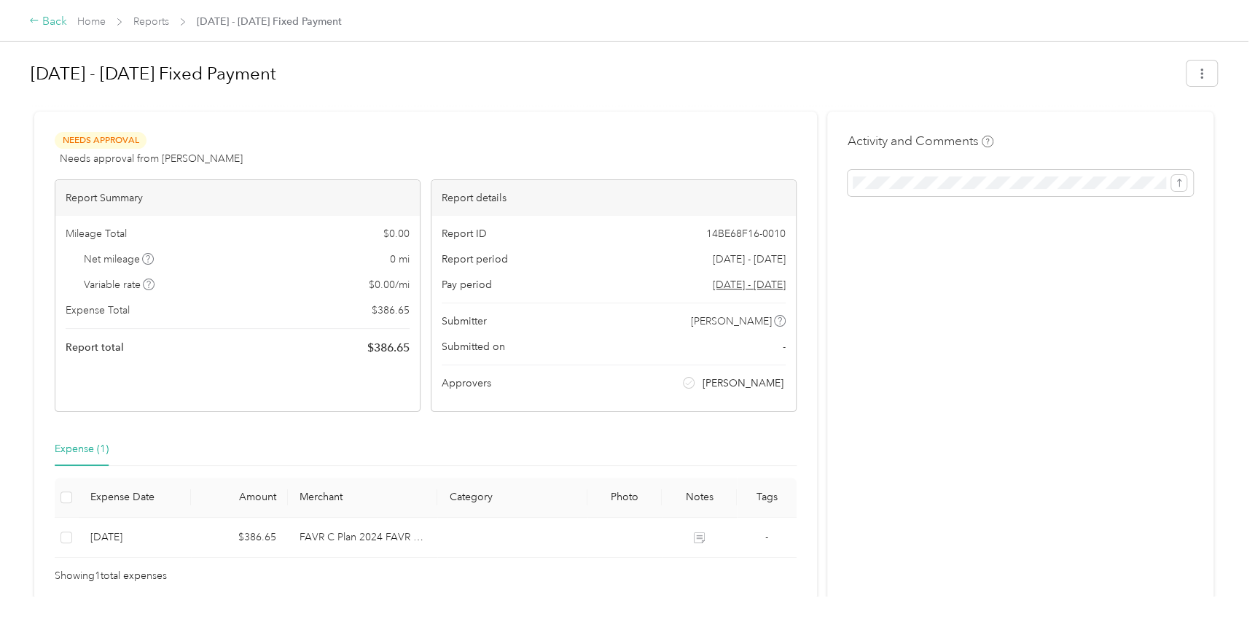
click at [49, 22] on div "Back" at bounding box center [48, 21] width 38 height 17
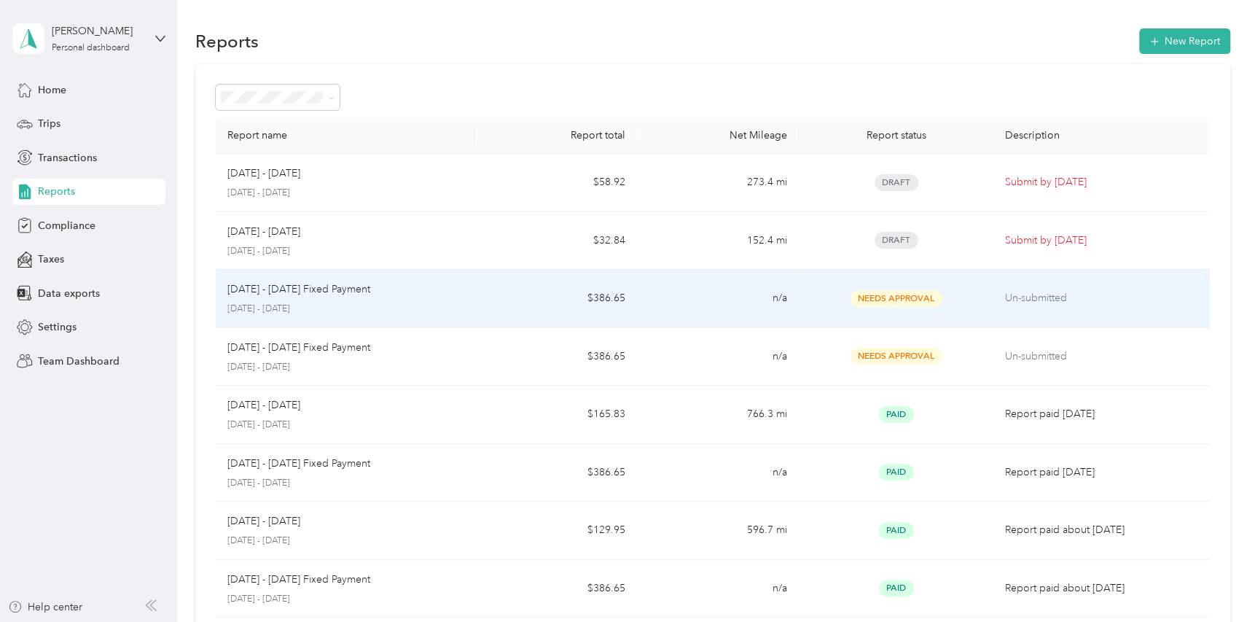
click at [563, 289] on td "$386.65" at bounding box center [555, 299] width 162 height 58
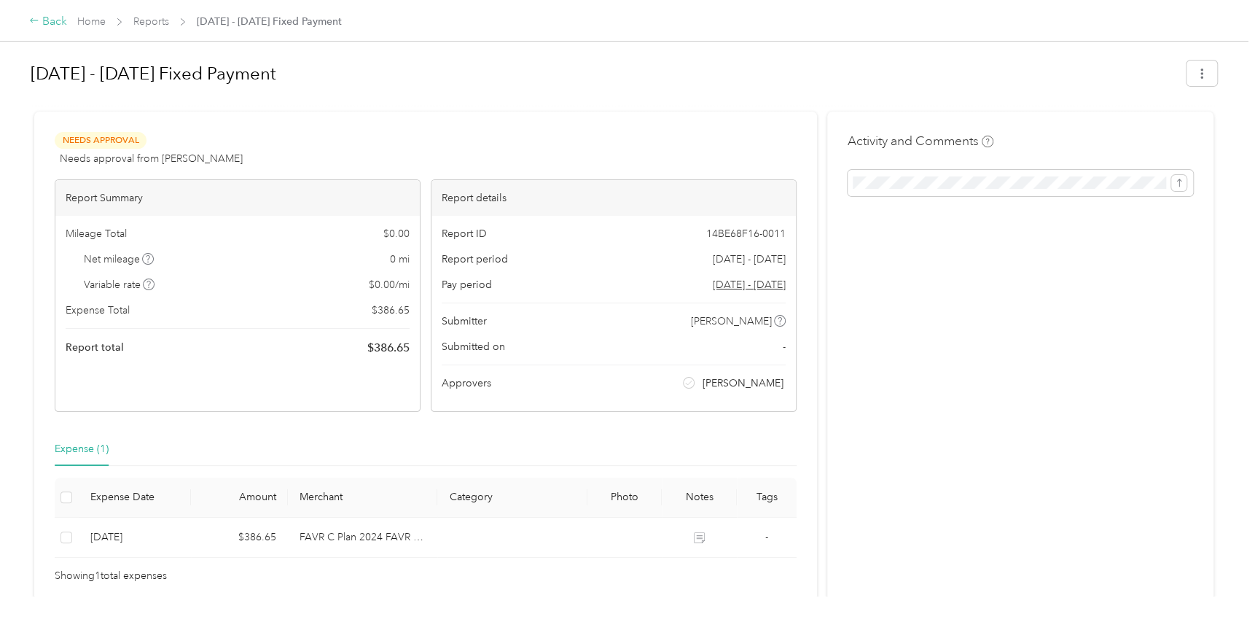
click at [41, 20] on div "Back" at bounding box center [48, 21] width 38 height 17
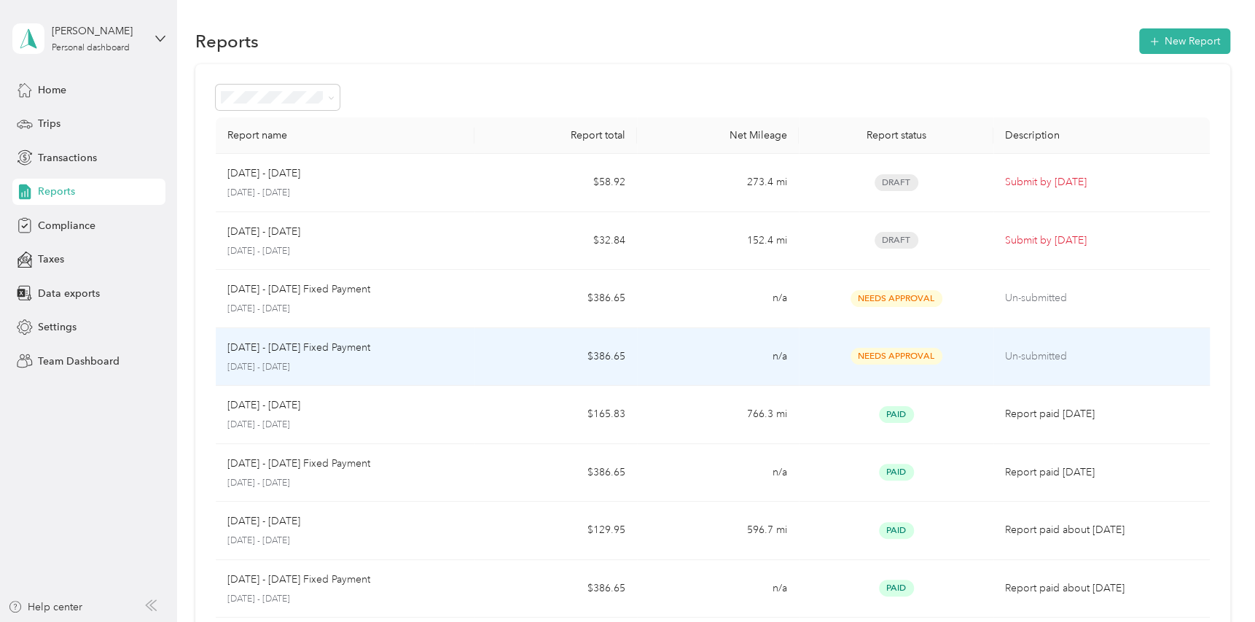
click at [485, 367] on td "$386.65" at bounding box center [555, 357] width 162 height 58
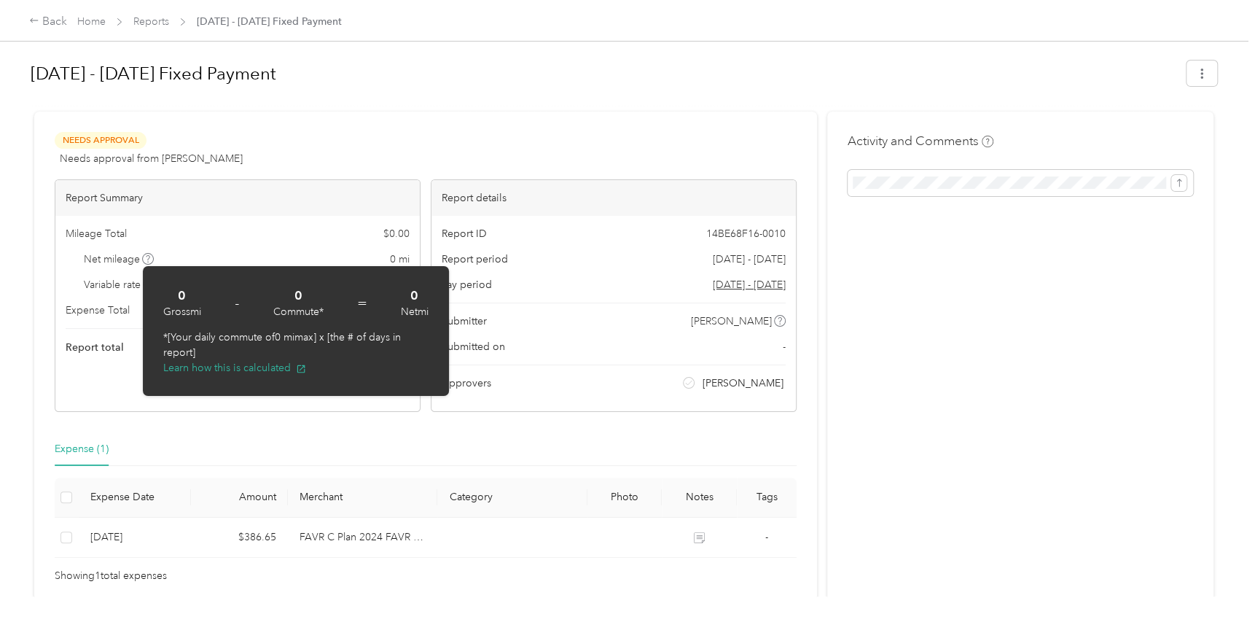
click at [150, 30] on div "Back Home Reports Sep 1 - 30, 2025 Fixed Payment" at bounding box center [627, 20] width 1255 height 41
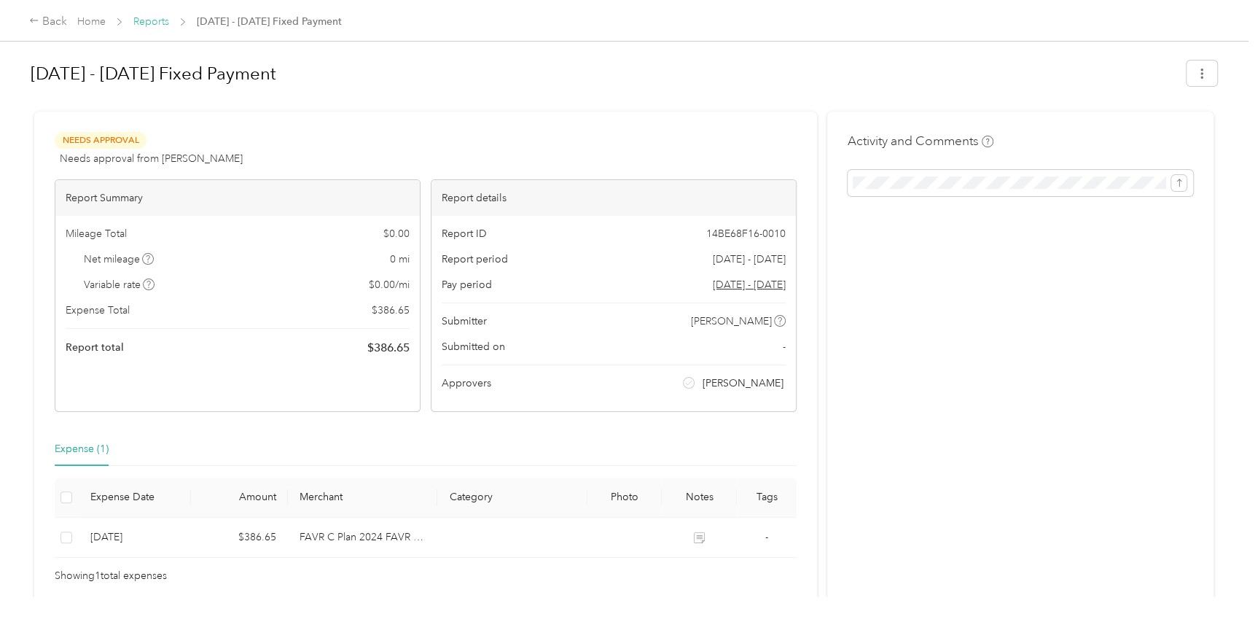
click at [154, 18] on link "Reports" at bounding box center [151, 21] width 36 height 12
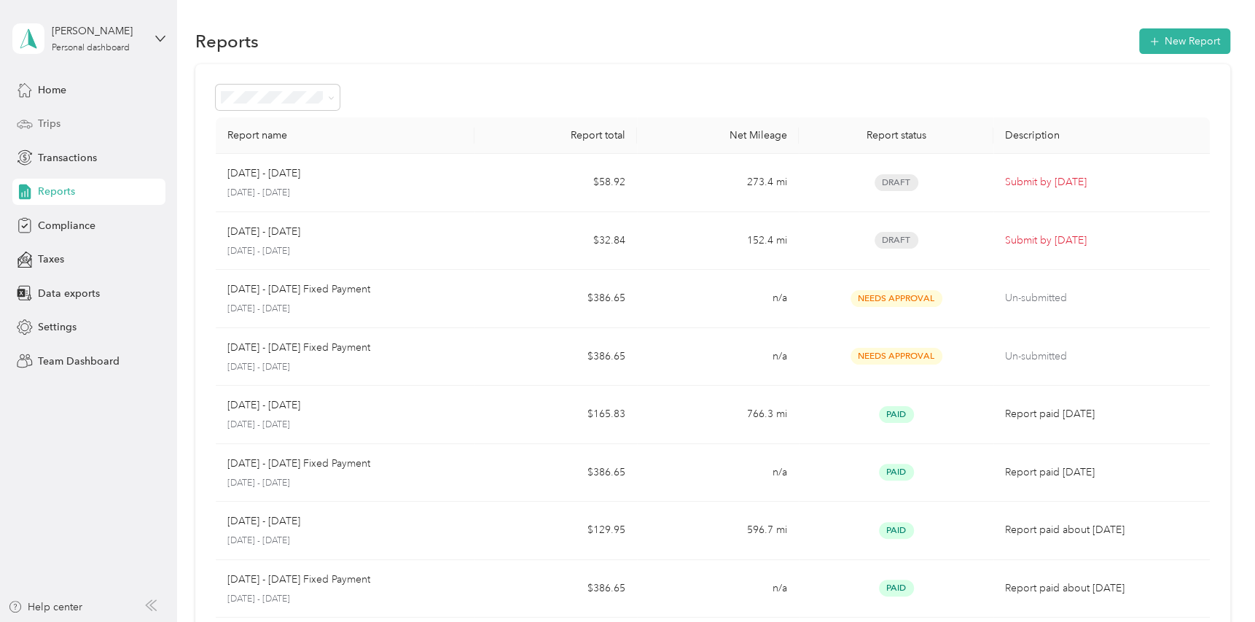
click at [60, 127] on div "Trips" at bounding box center [88, 124] width 153 height 26
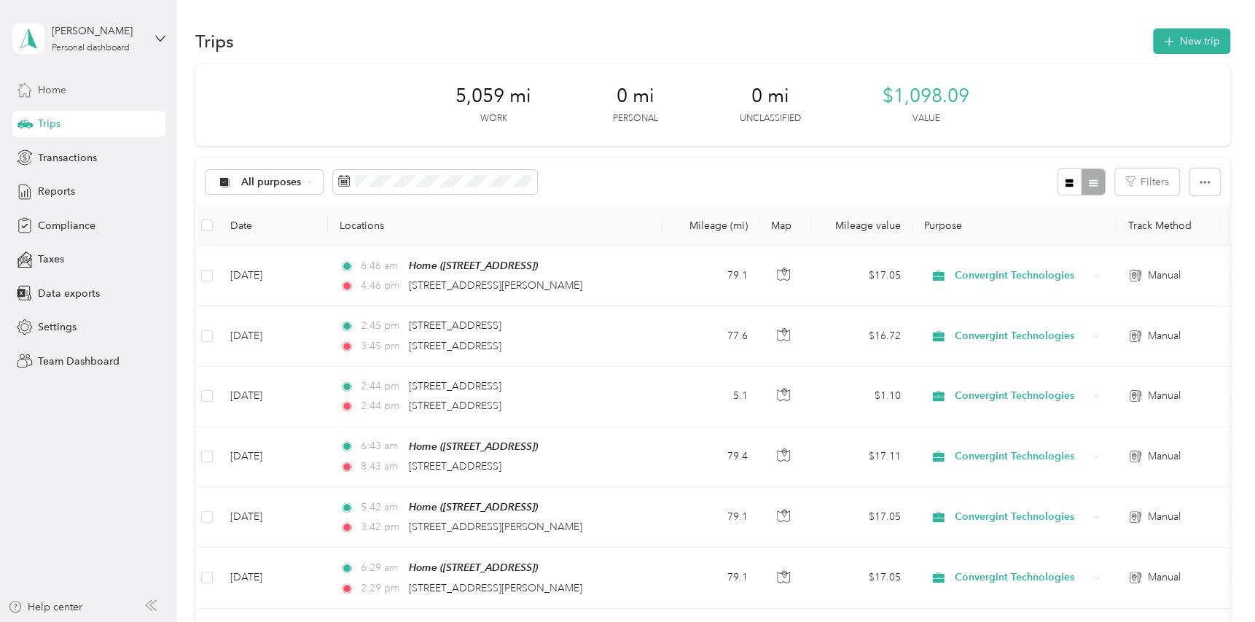
click at [60, 77] on div "Home" at bounding box center [88, 90] width 153 height 26
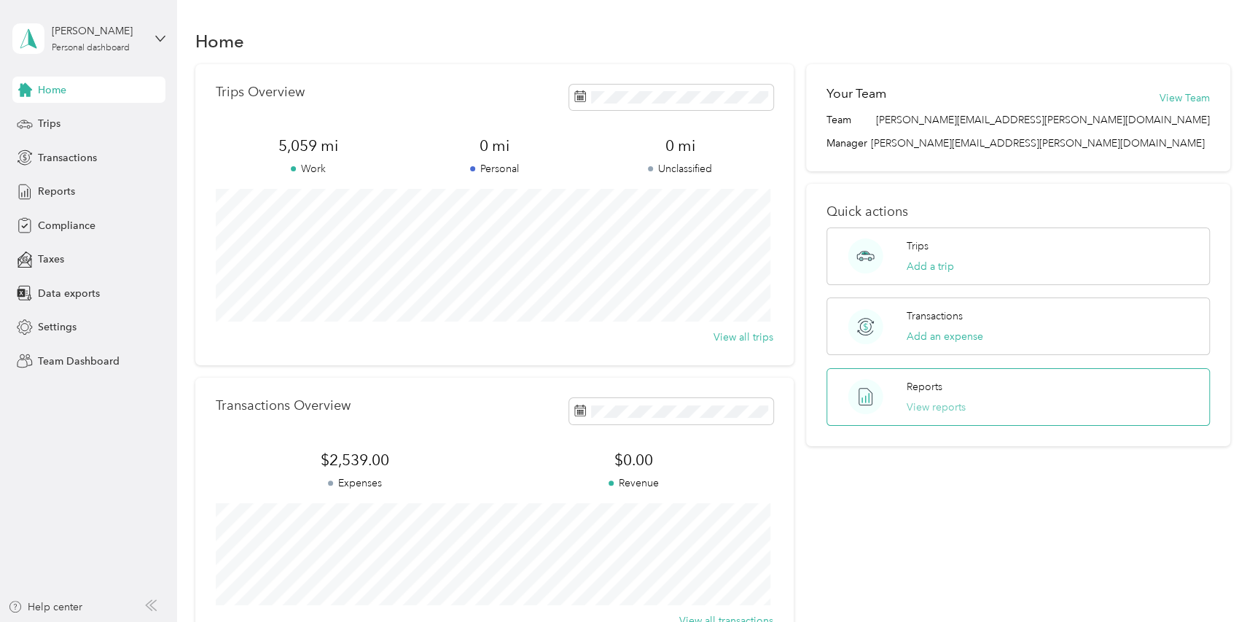
click at [927, 402] on button "View reports" at bounding box center [935, 406] width 59 height 15
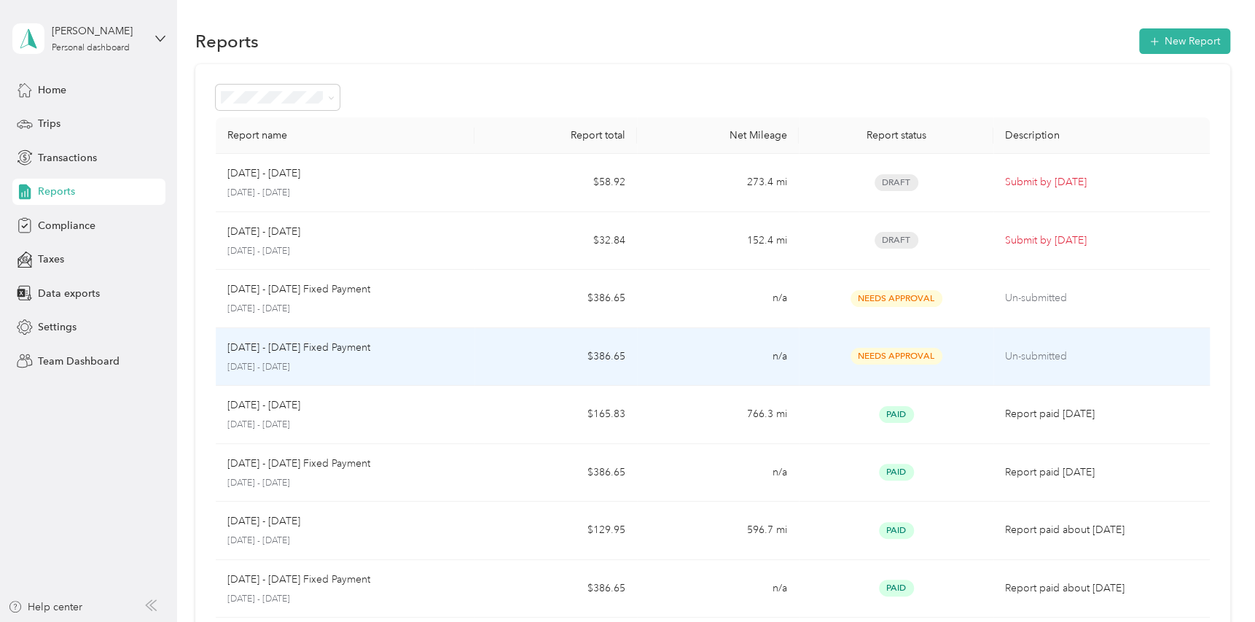
click at [920, 361] on span "Needs Approval" at bounding box center [896, 356] width 92 height 17
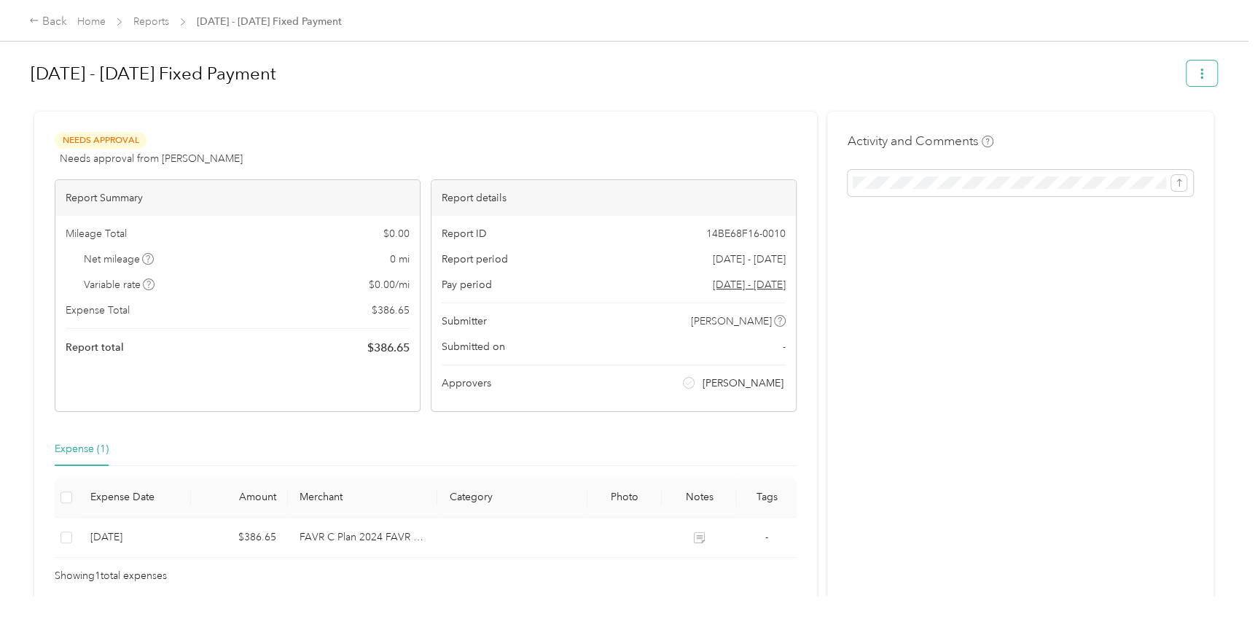
drag, startPoint x: 1194, startPoint y: 93, endPoint x: 1196, endPoint y: 80, distance: 12.6
click at [1194, 93] on div "Sep 1 - 30, 2025 Fixed Payment" at bounding box center [624, 76] width 1186 height 43
click at [1196, 80] on button "button" at bounding box center [1201, 73] width 31 height 26
click at [968, 224] on div "Activity and Comments" at bounding box center [1020, 357] width 386 height 493
click at [34, 26] on icon at bounding box center [34, 20] width 10 height 10
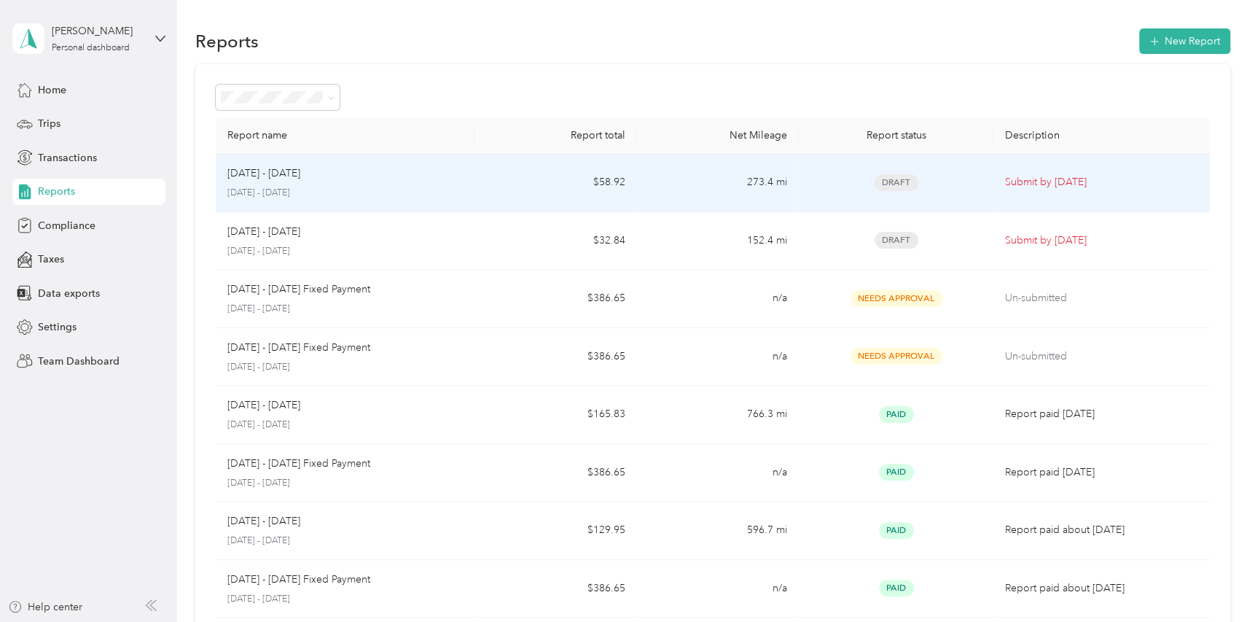
click at [678, 196] on td "273.4 mi" at bounding box center [718, 183] width 162 height 58
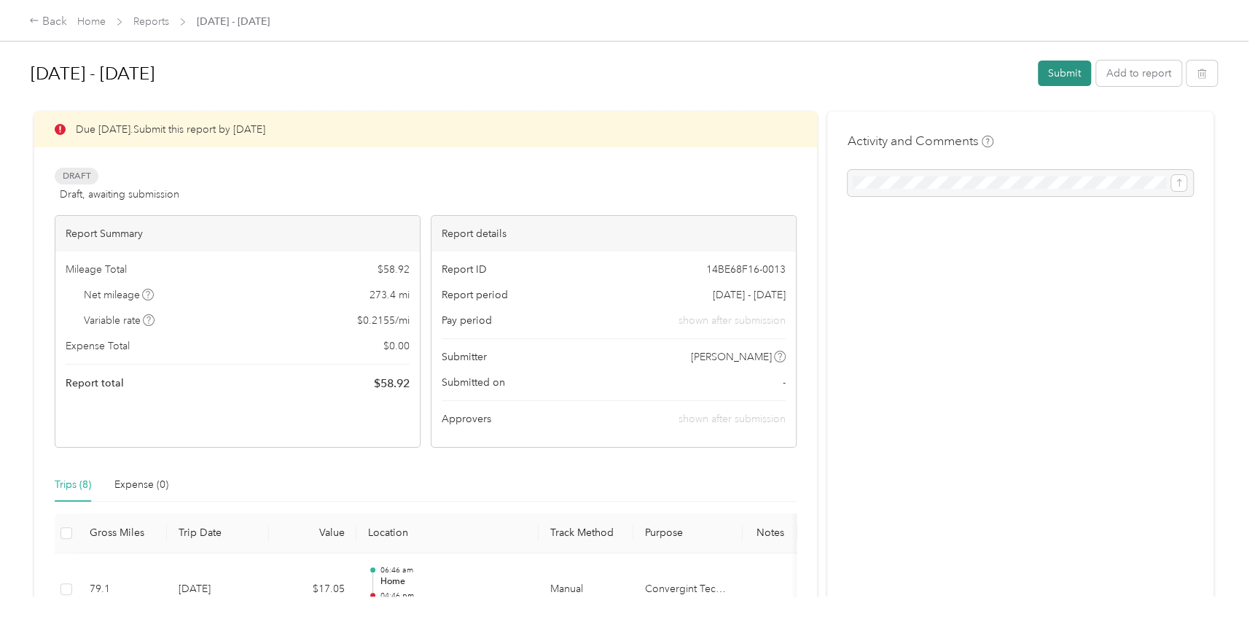
click at [1070, 72] on button "Submit" at bounding box center [1064, 73] width 53 height 26
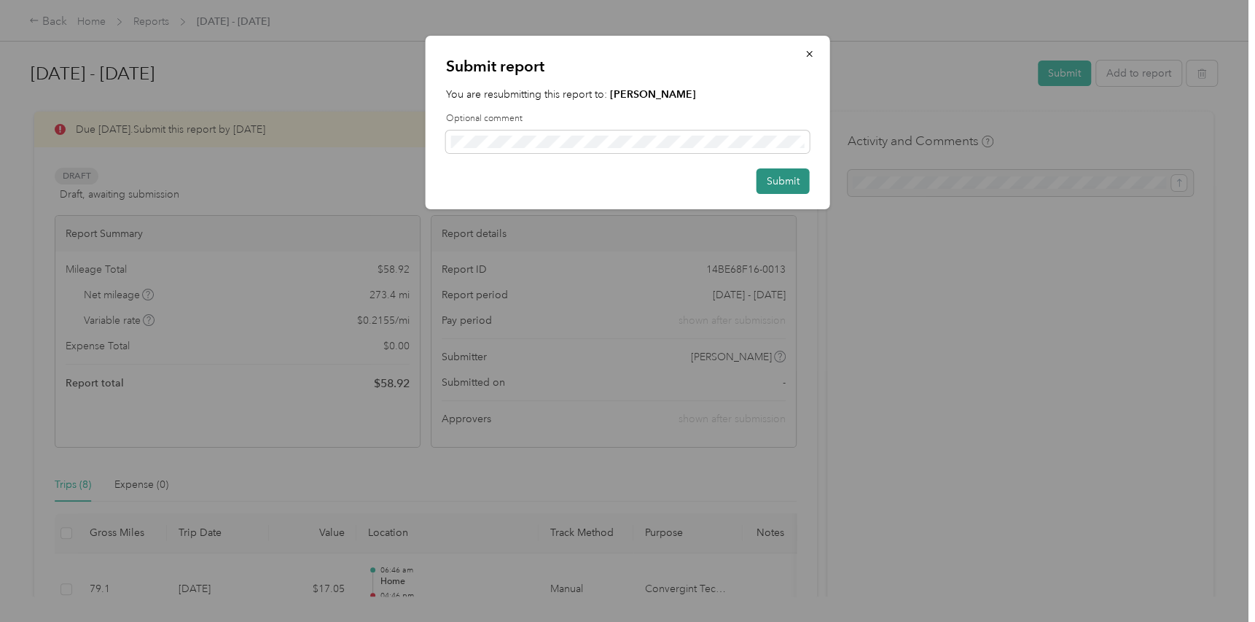
click at [777, 170] on button "Submit" at bounding box center [782, 181] width 53 height 26
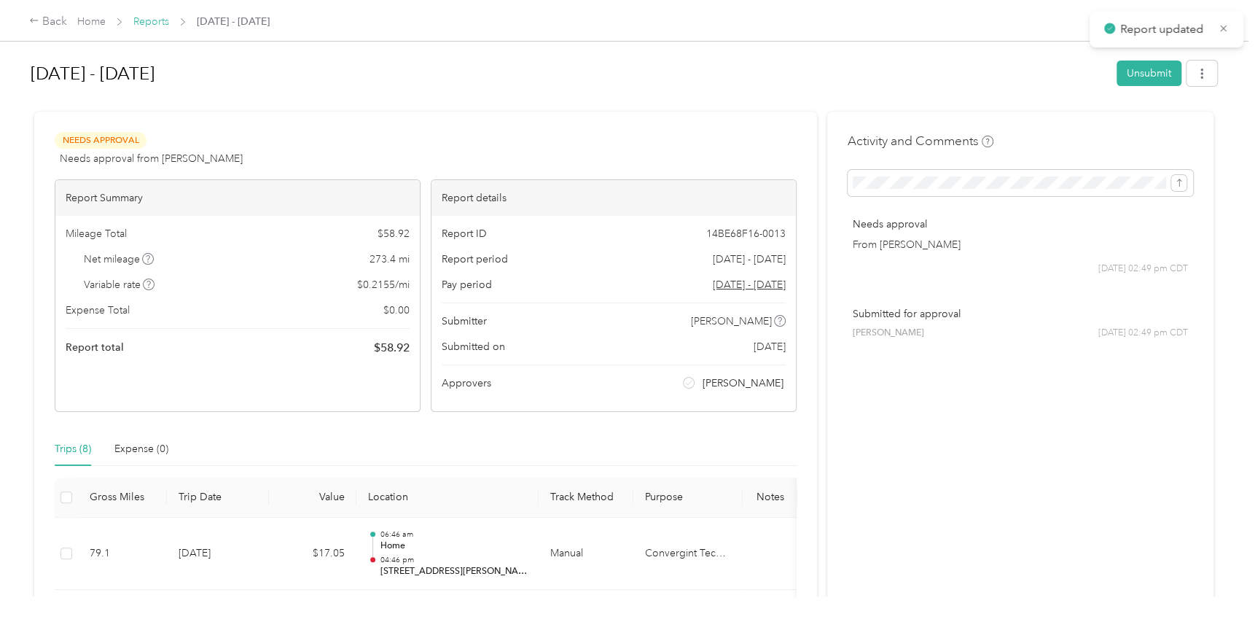
click at [161, 17] on link "Reports" at bounding box center [151, 21] width 36 height 12
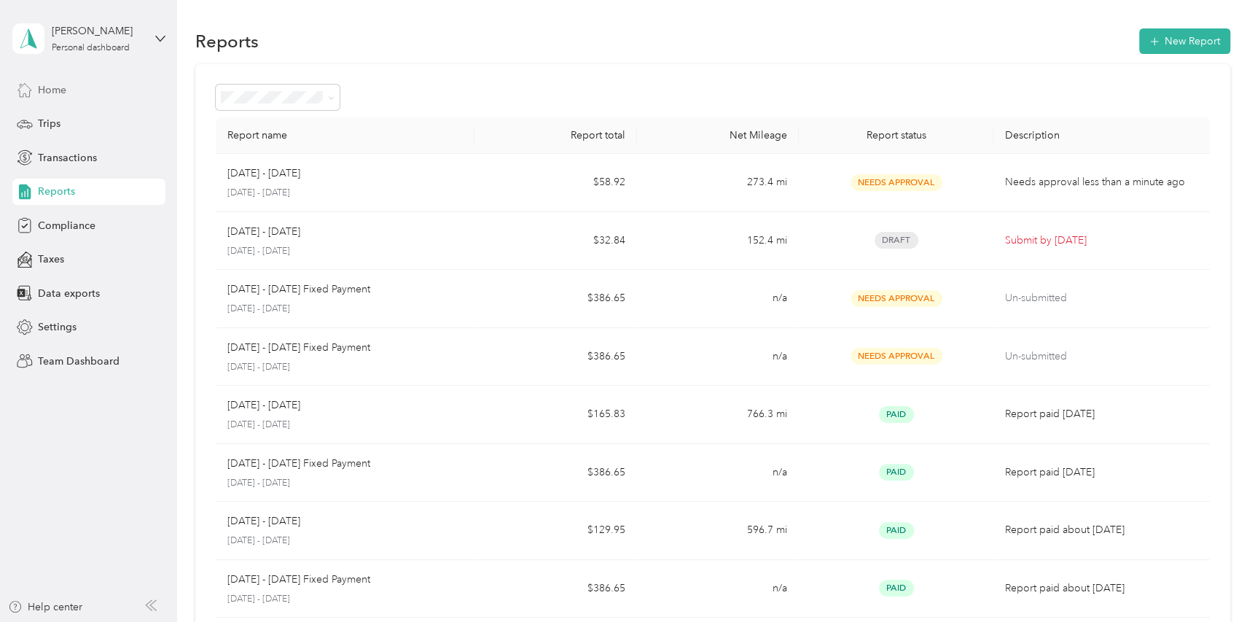
click at [70, 94] on div "Home" at bounding box center [88, 90] width 153 height 26
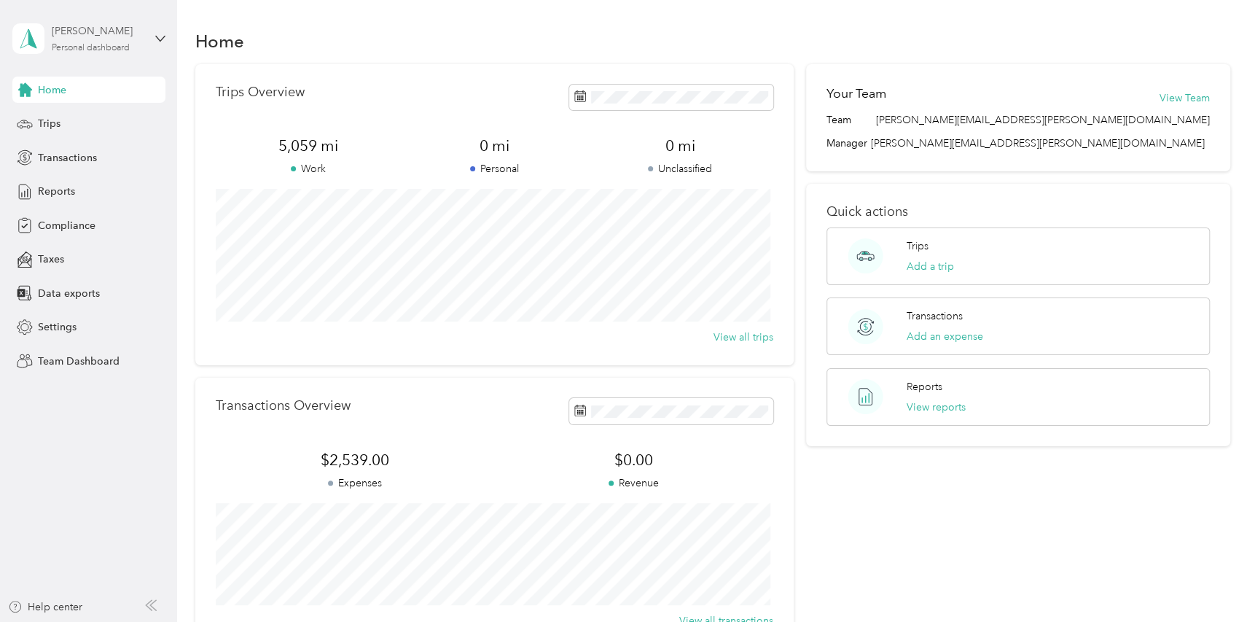
click at [127, 37] on div "Katie Raines" at bounding box center [97, 30] width 91 height 15
click at [144, 114] on div "Team dashboard" at bounding box center [248, 119] width 451 height 26
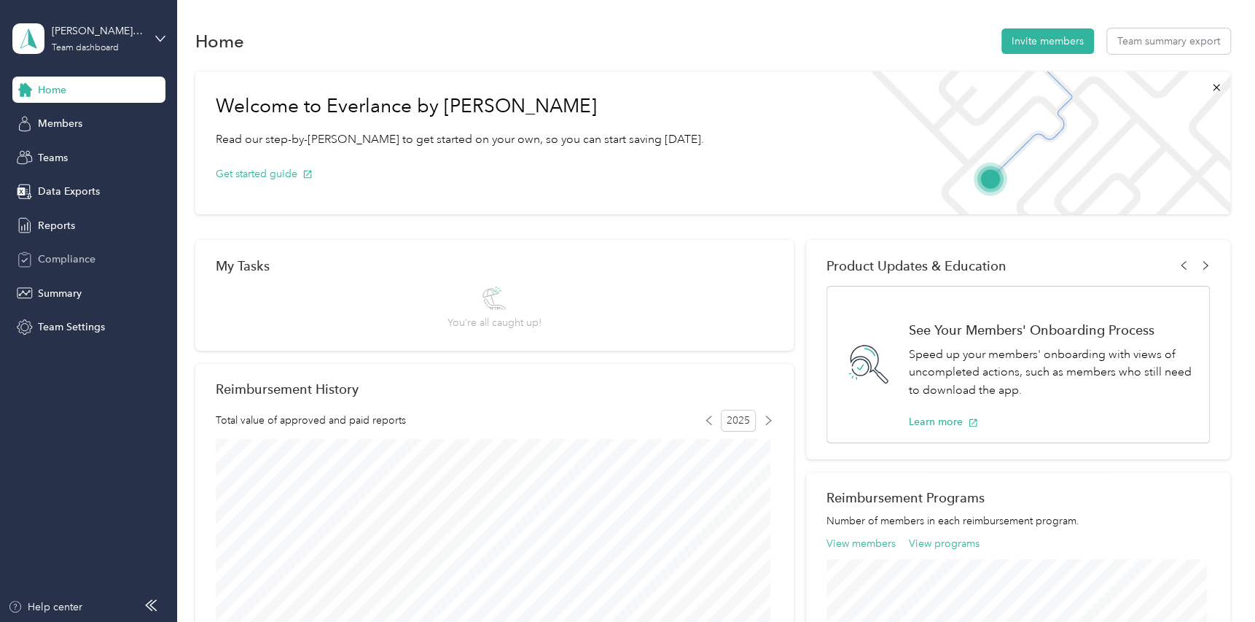
click at [78, 253] on span "Compliance" at bounding box center [67, 258] width 58 height 15
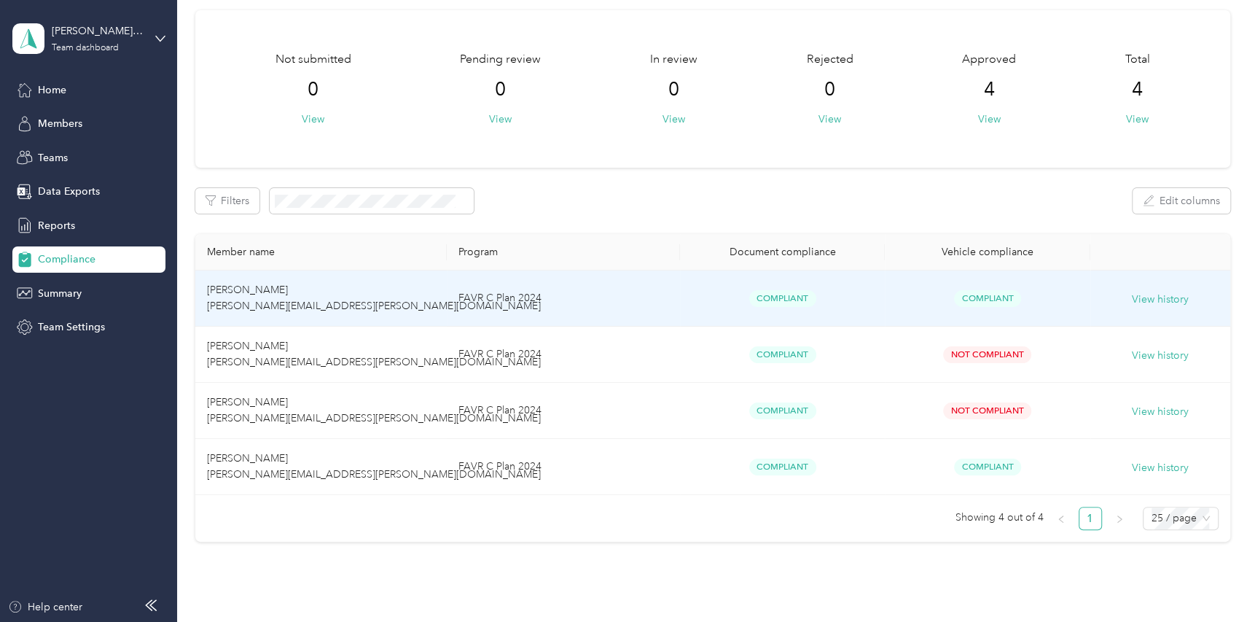
scroll to position [72, 0]
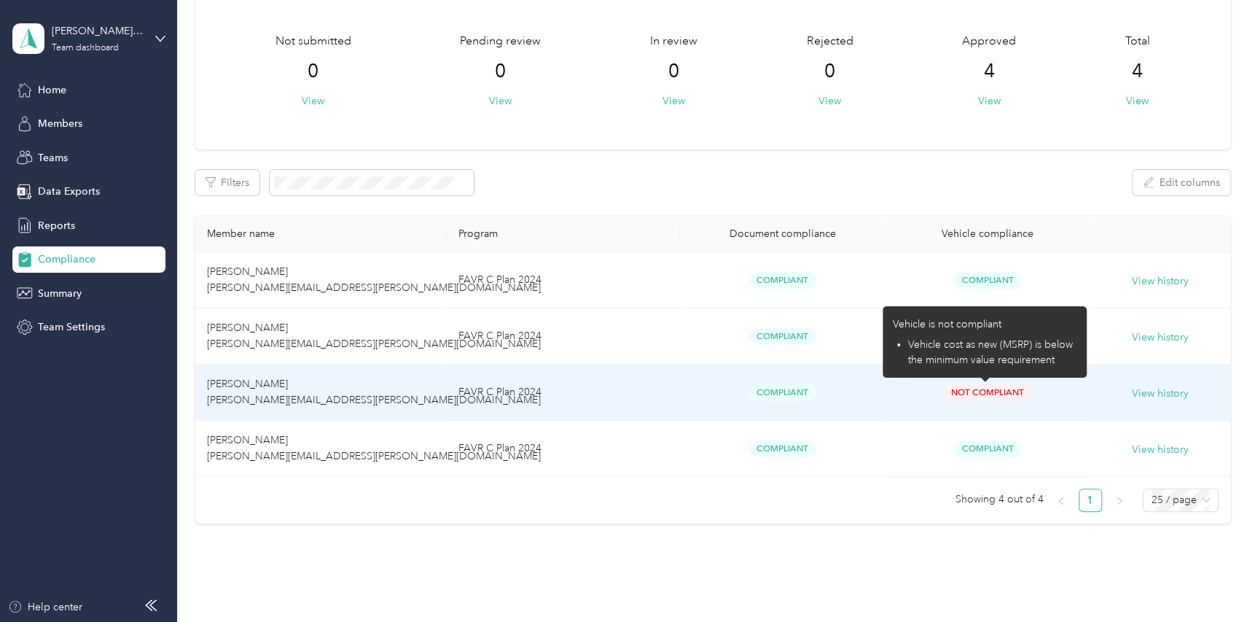
click at [955, 394] on span "Not Compliant" at bounding box center [987, 392] width 88 height 17
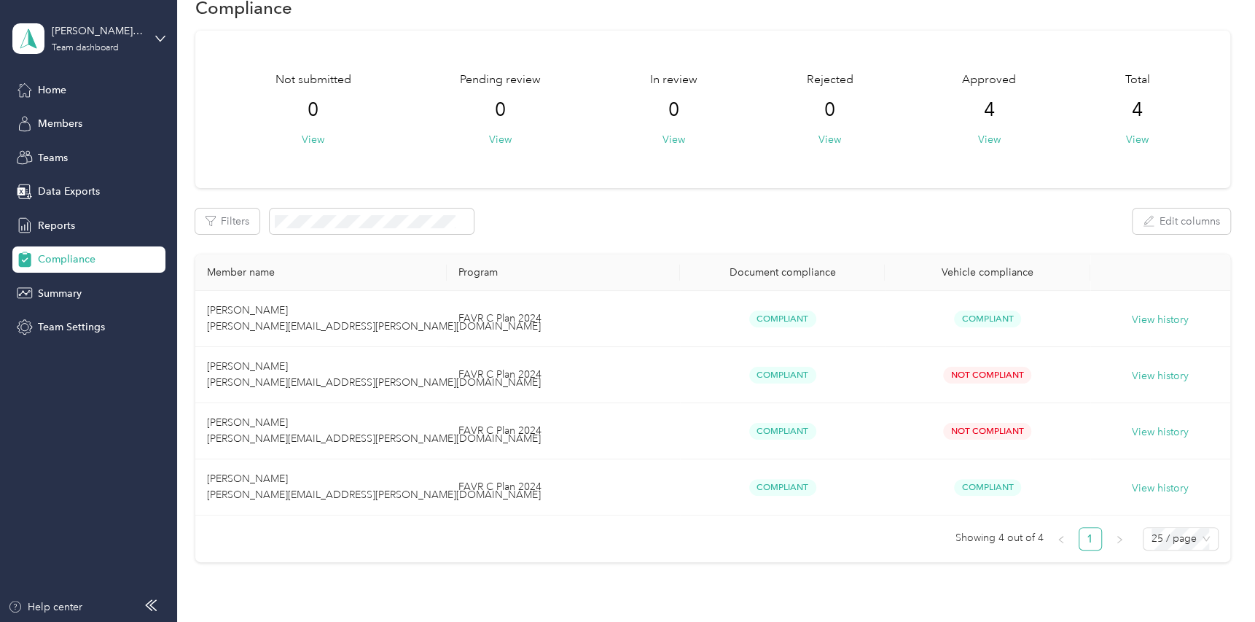
scroll to position [0, 0]
